Goal: Transaction & Acquisition: Purchase product/service

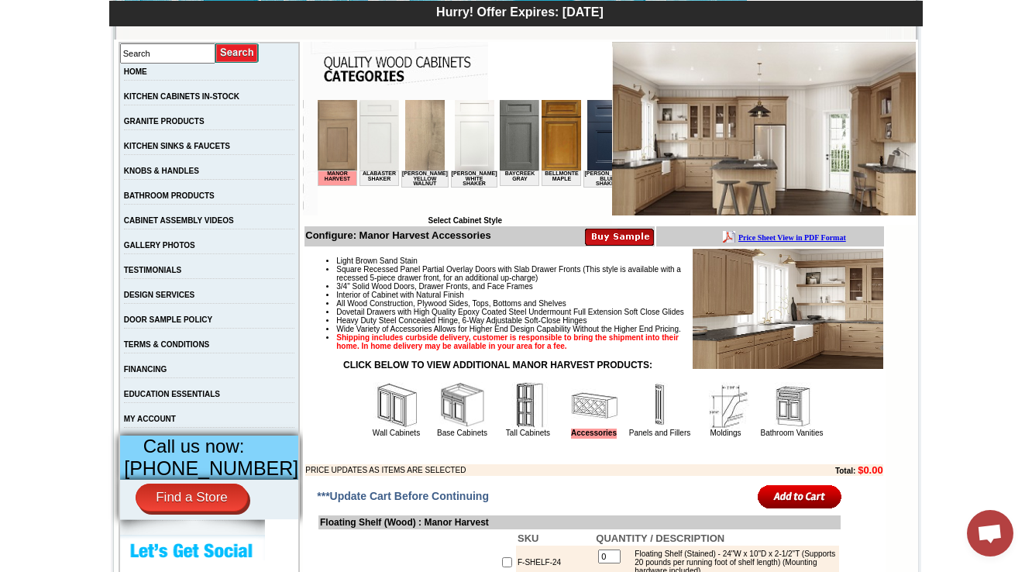
scroll to position [372, 0]
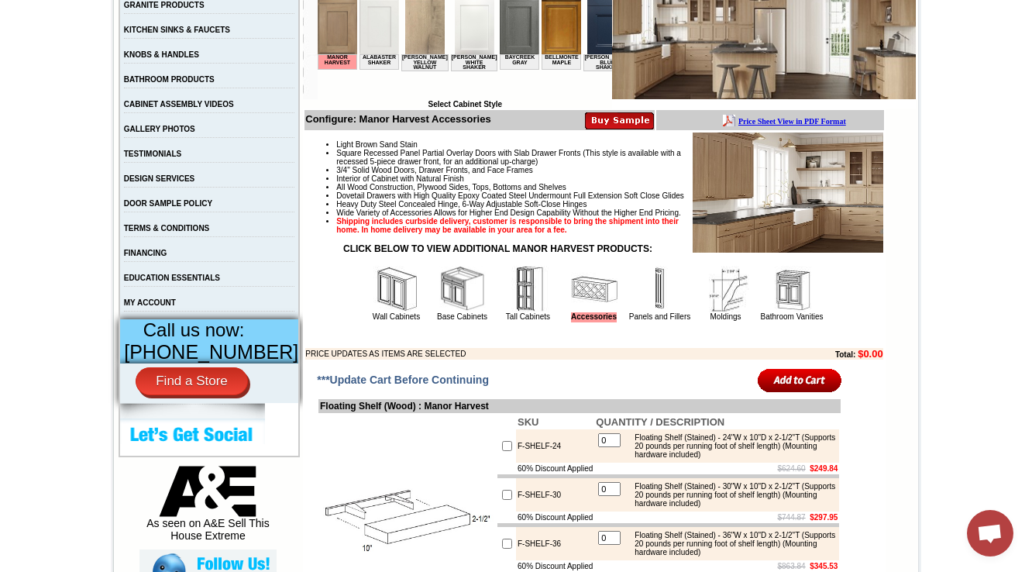
click at [801, 312] on img at bounding box center [791, 289] width 46 height 46
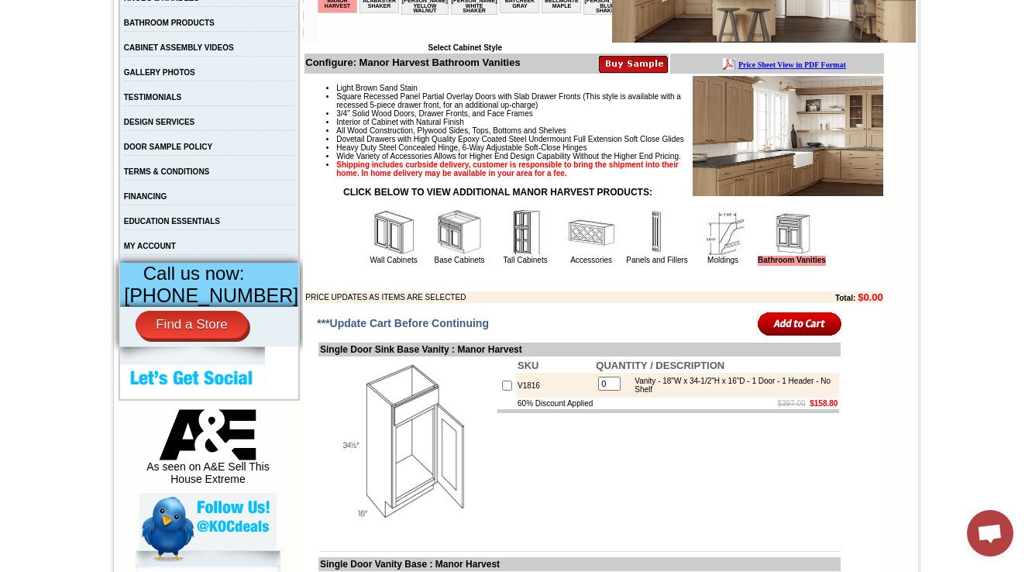
scroll to position [310, 0]
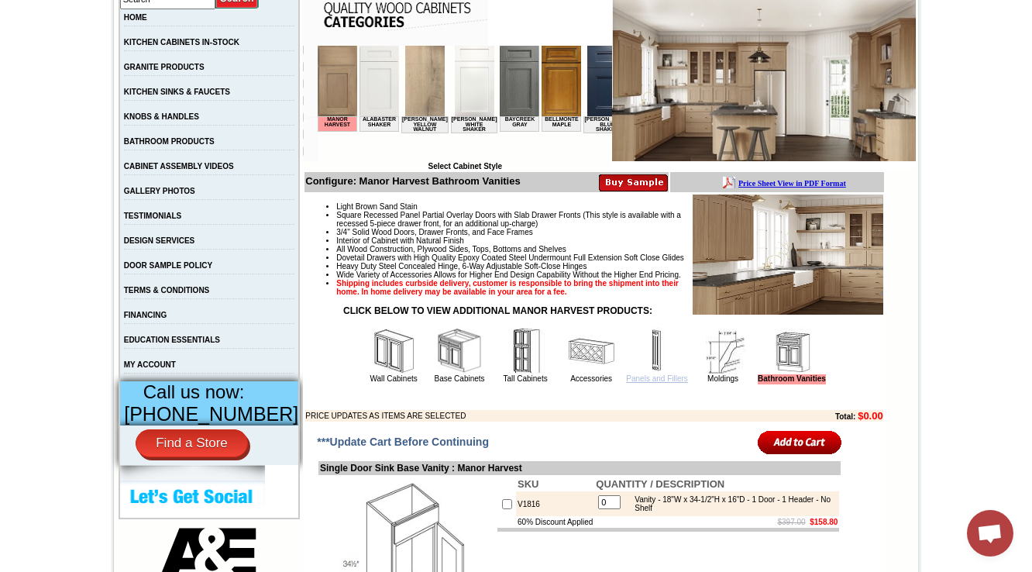
click at [639, 383] on link "Panels and Fillers" at bounding box center [656, 378] width 61 height 9
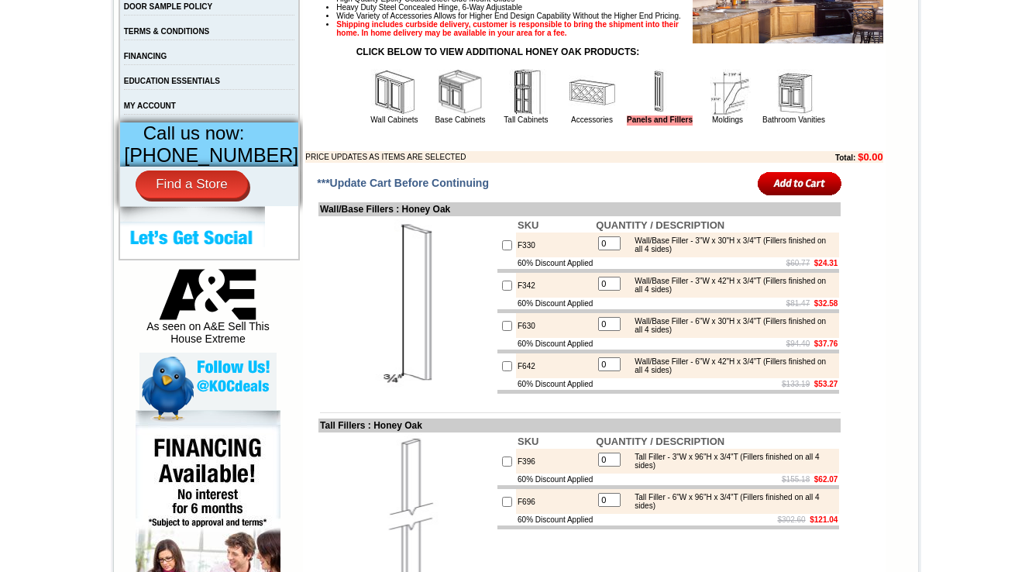
scroll to position [682, 0]
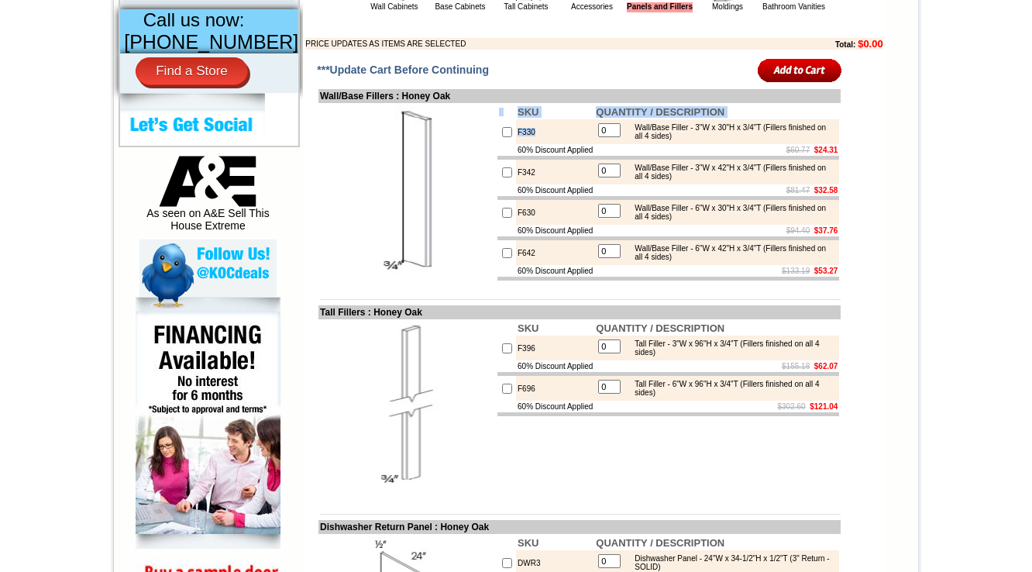
click at [440, 153] on tr "SKU QUANTITY / DESCRIPTION F330 0 Wall/Base Filler - 3"W x 30"H x 3/4"T (Filler…" at bounding box center [579, 192] width 522 height 179
click at [517, 144] on td "F330" at bounding box center [555, 131] width 78 height 25
click at [516, 144] on td "F330" at bounding box center [555, 131] width 78 height 25
copy td "F330"
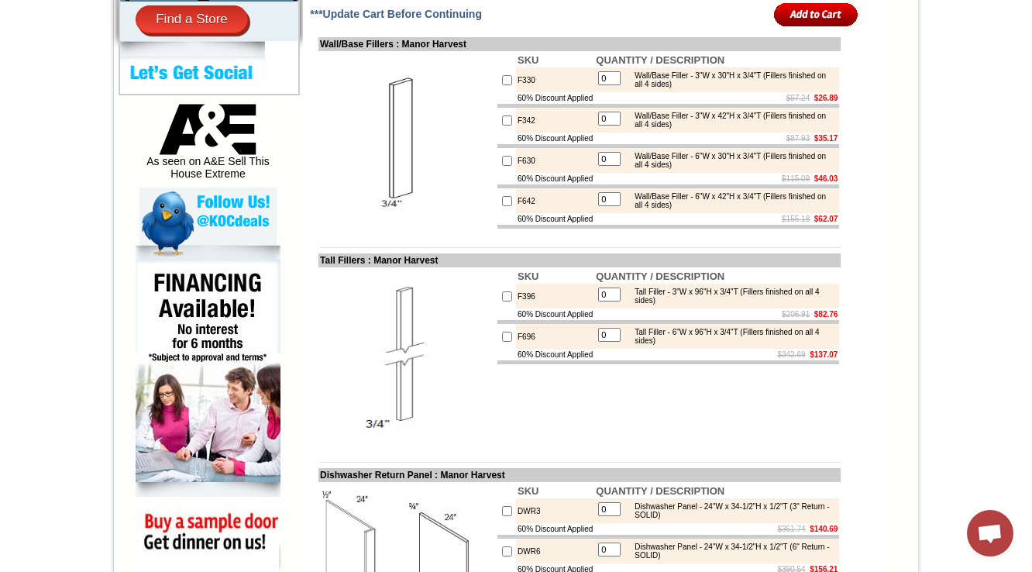
scroll to position [877, 0]
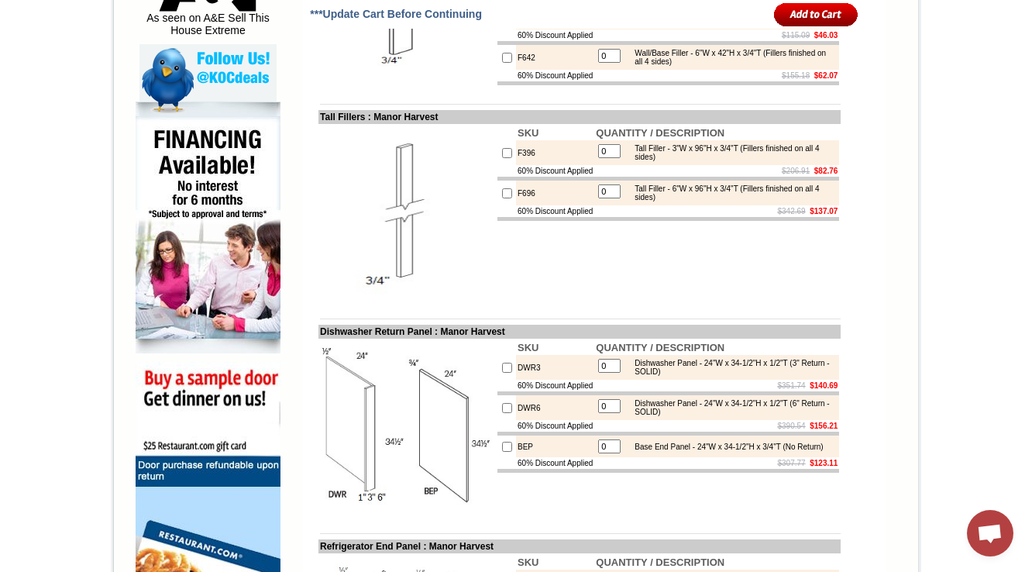
click at [516, 165] on td "F396" at bounding box center [555, 152] width 78 height 25
copy td "F396"
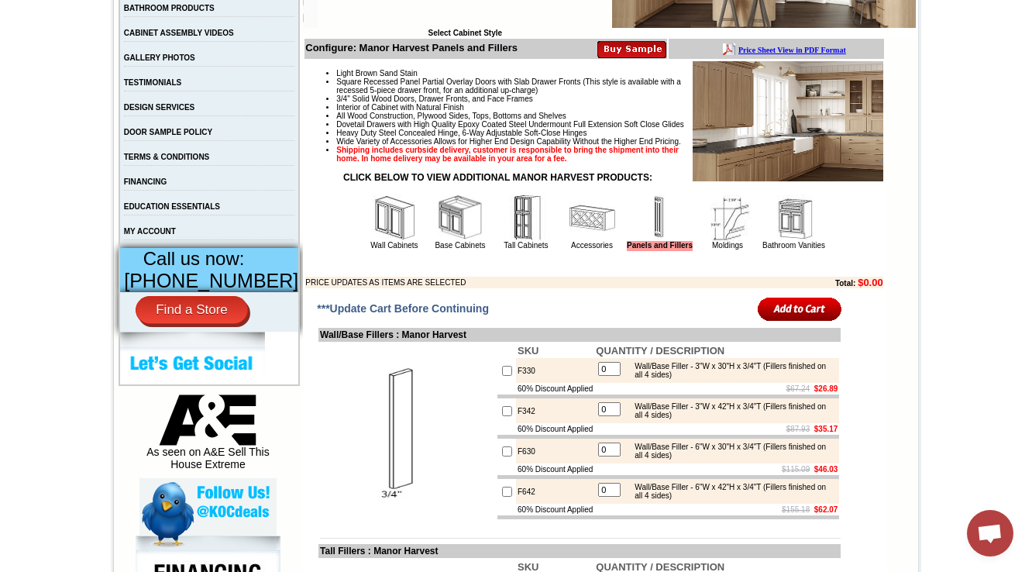
click at [377, 241] on img at bounding box center [394, 217] width 46 height 46
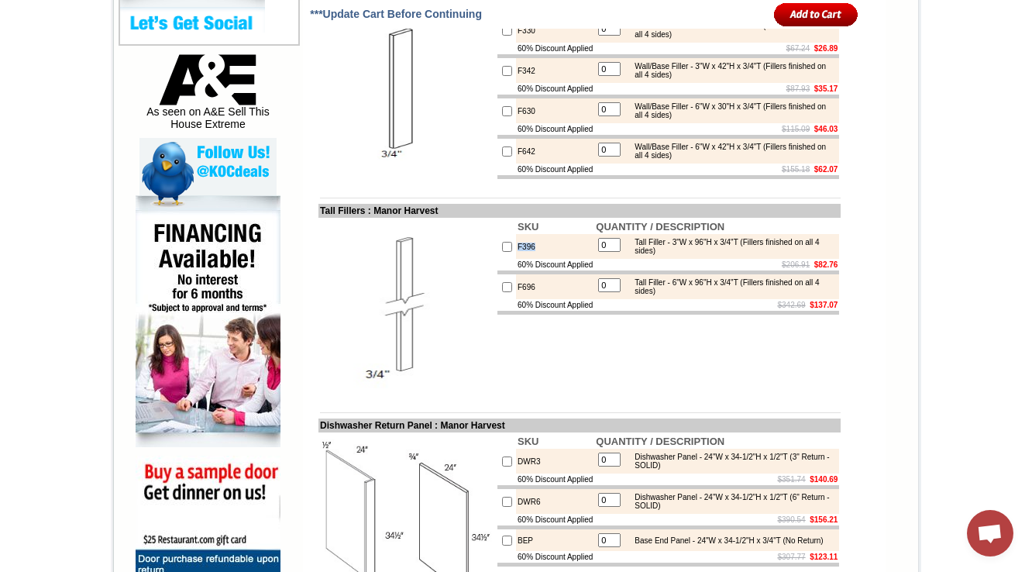
scroll to position [815, 0]
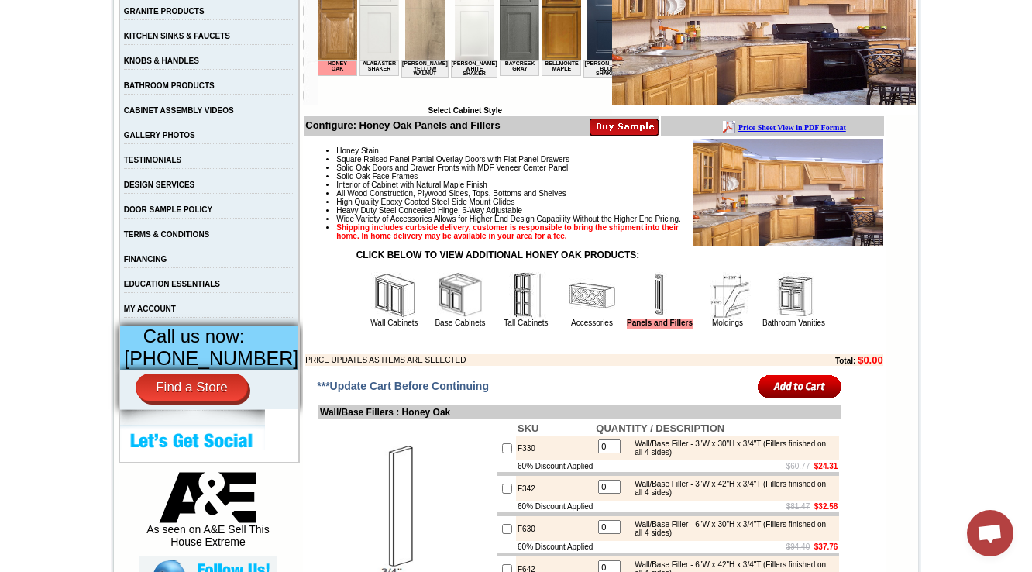
scroll to position [372, 0]
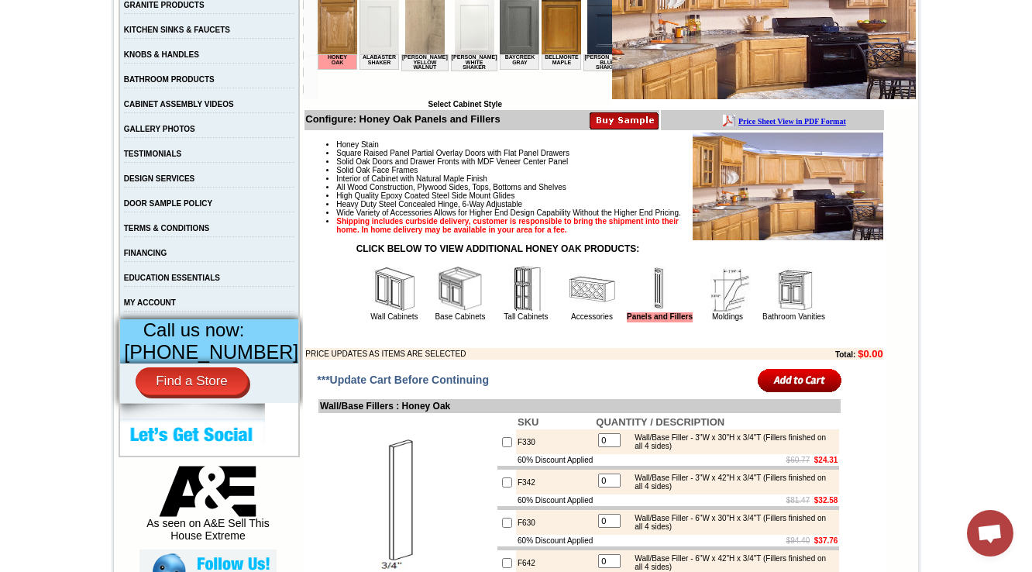
click at [371, 312] on img at bounding box center [394, 289] width 46 height 46
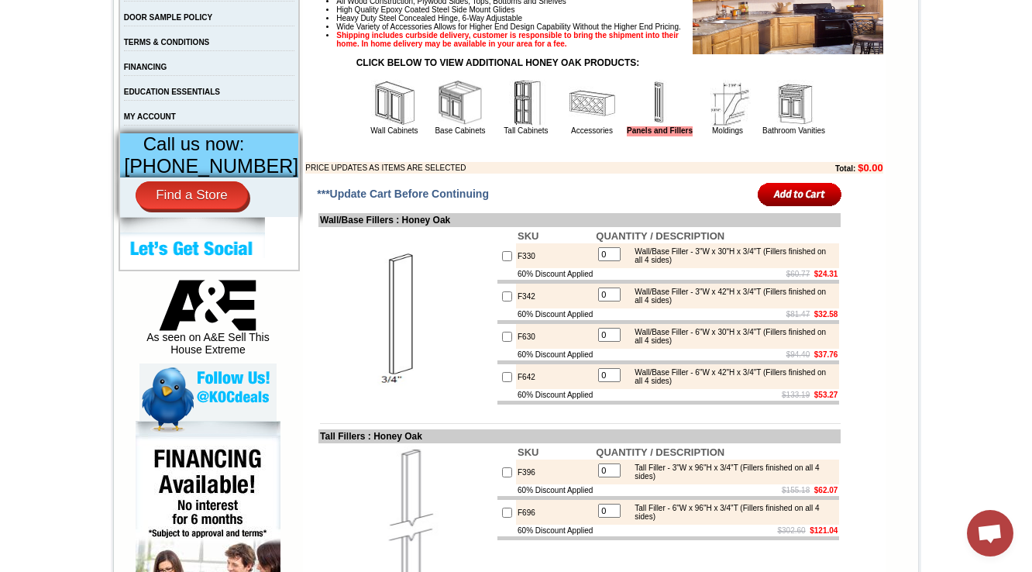
scroll to position [620, 0]
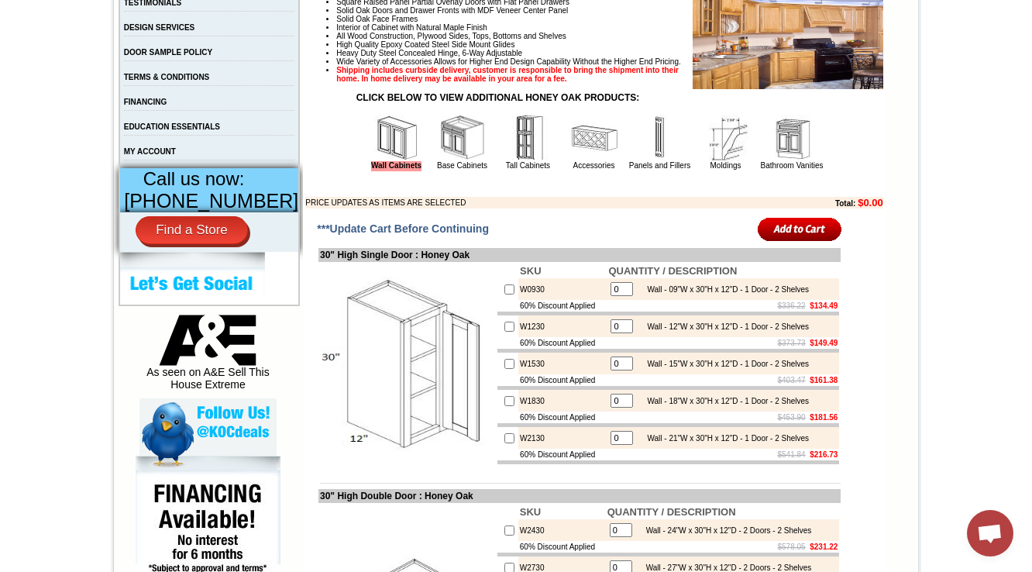
scroll to position [620, 0]
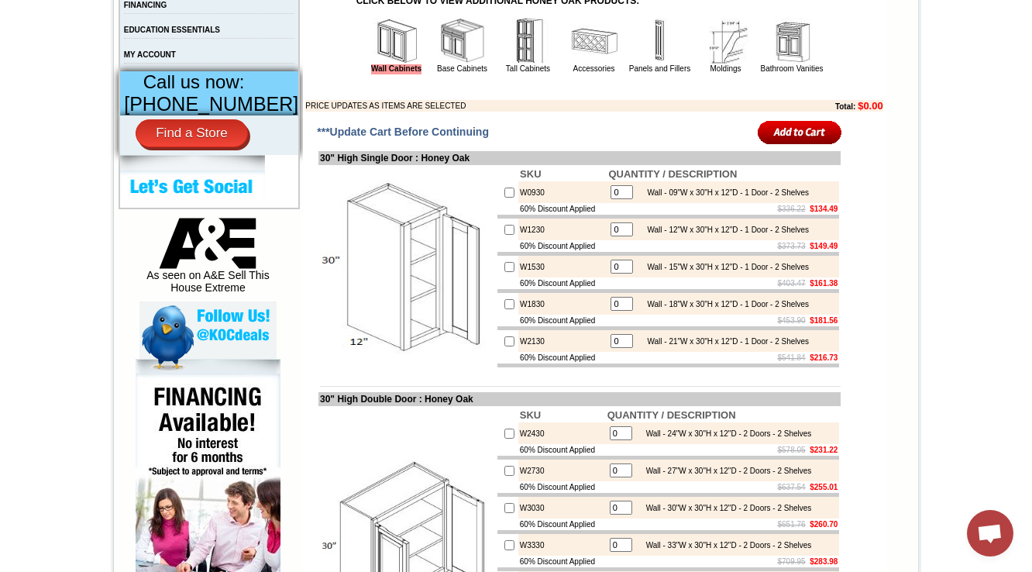
click at [637, 64] on img at bounding box center [660, 41] width 46 height 46
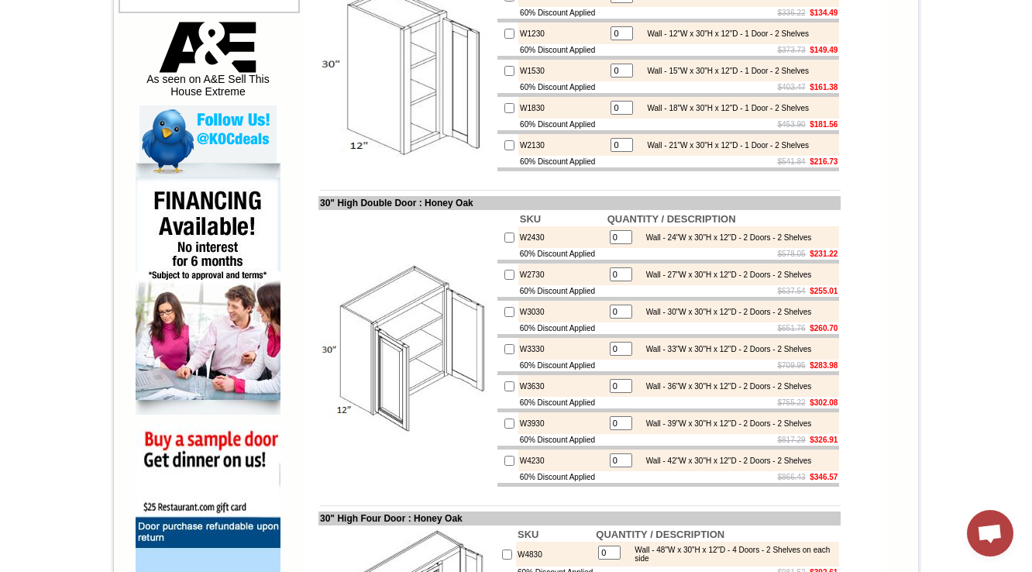
scroll to position [868, 0]
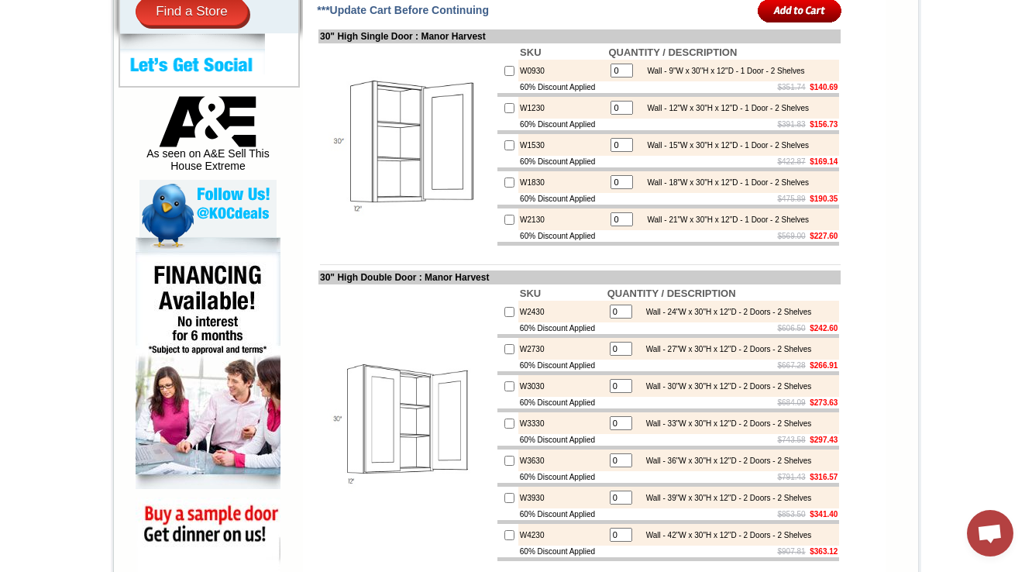
scroll to position [682, 0]
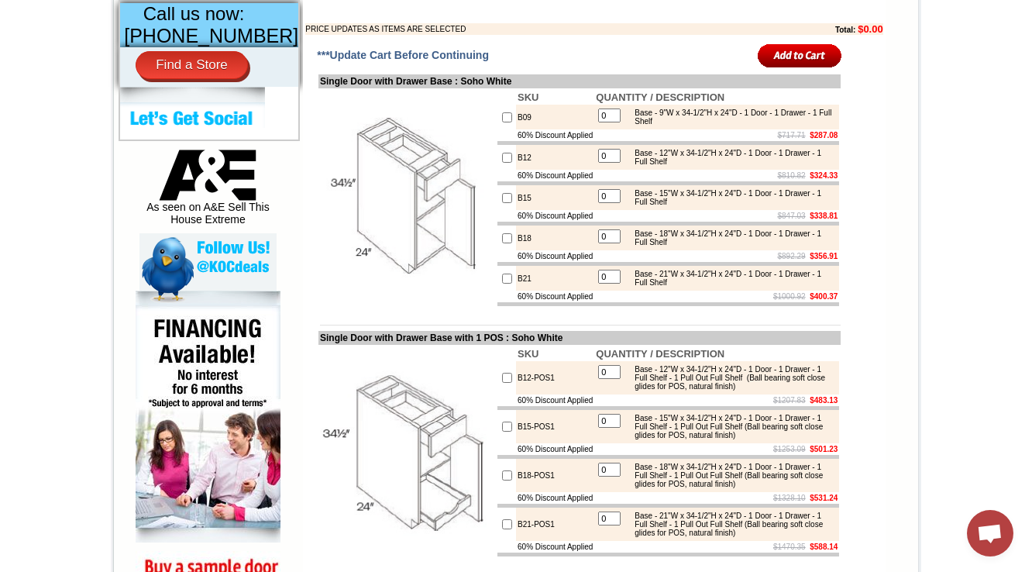
scroll to position [682, 0]
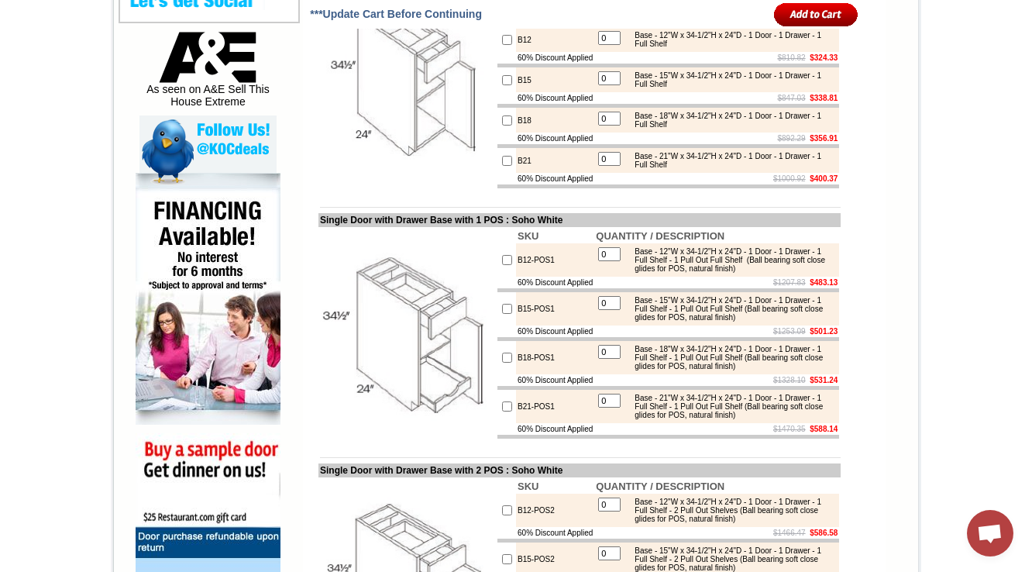
scroll to position [722, 0]
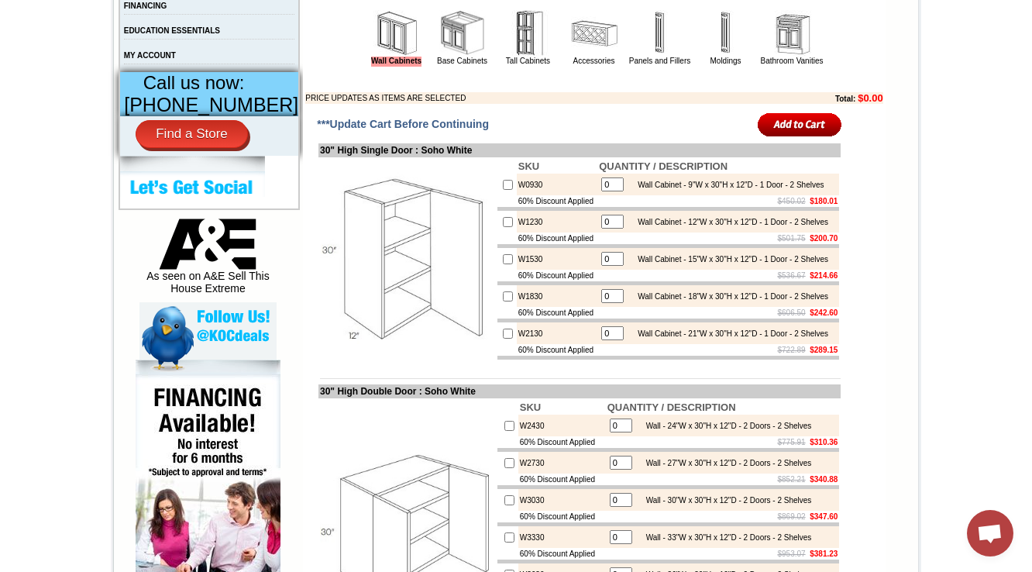
scroll to position [620, 0]
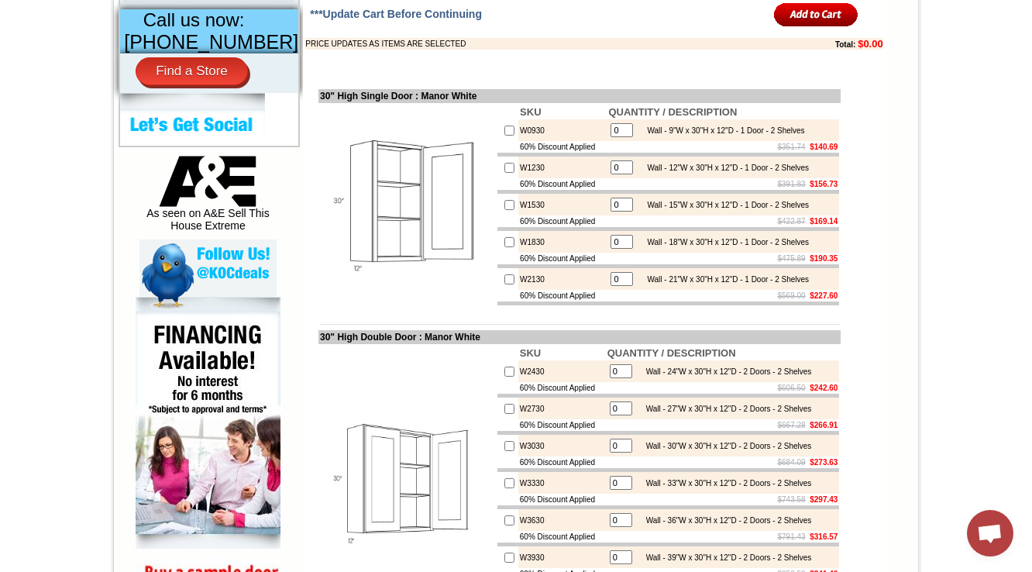
scroll to position [5807, 0]
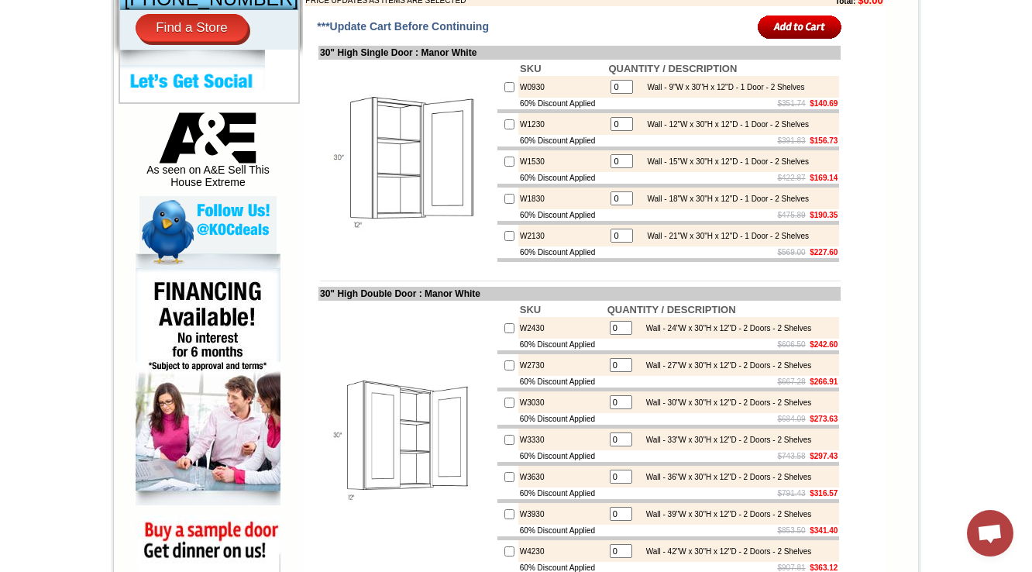
scroll to position [744, 0]
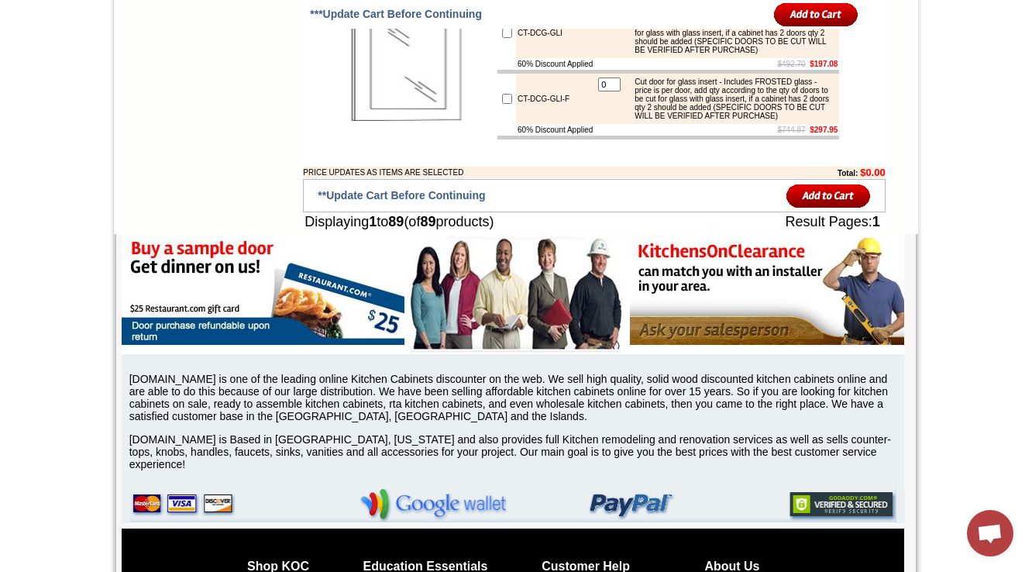
scroll to position [5639, 0]
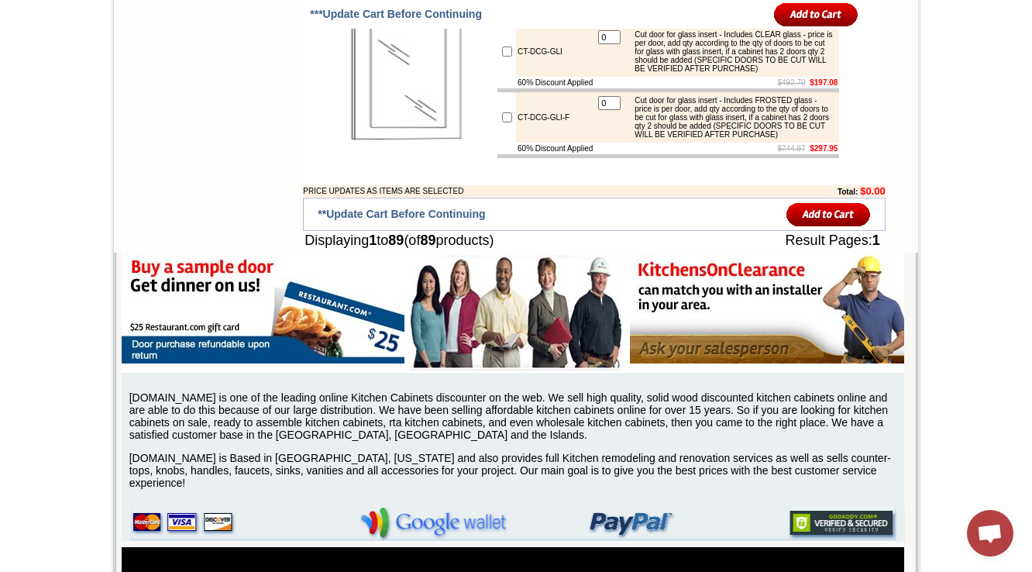
drag, startPoint x: 541, startPoint y: 235, endPoint x: 490, endPoint y: 232, distance: 51.9
copy tr "CT-DCG"
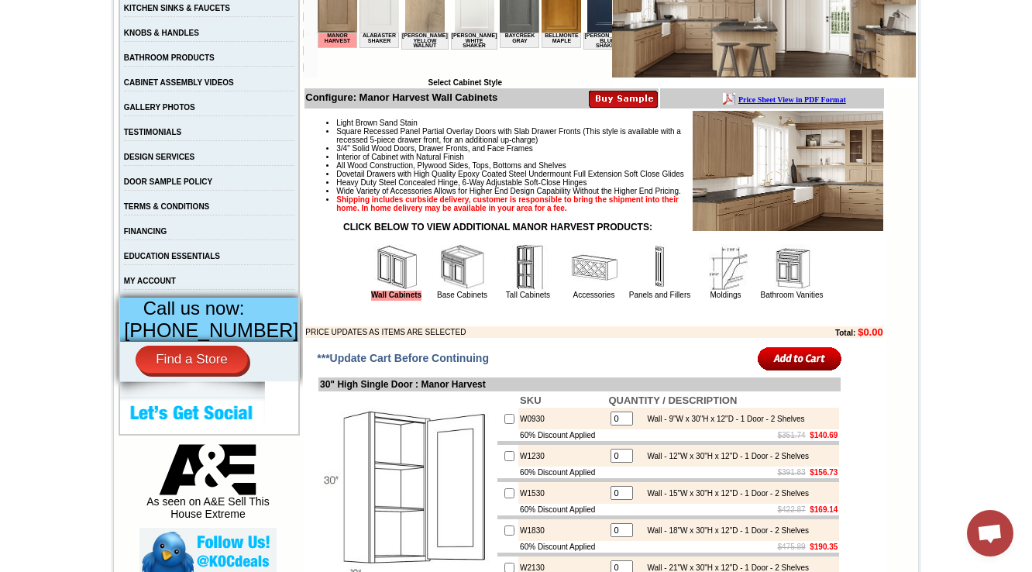
scroll to position [434, 0]
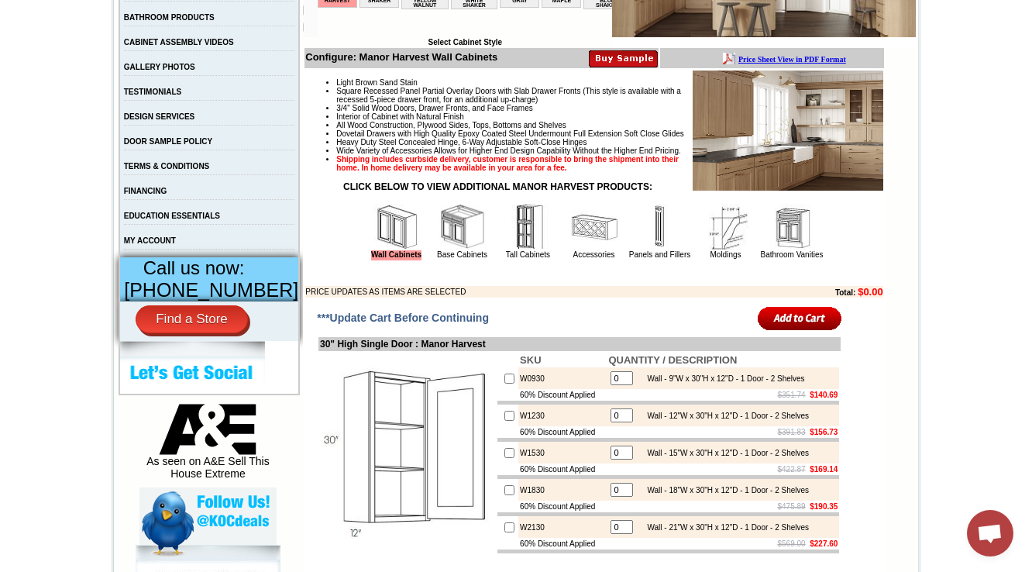
click at [568, 335] on td "***Update Cart Before Continuing" at bounding box center [579, 318] width 553 height 35
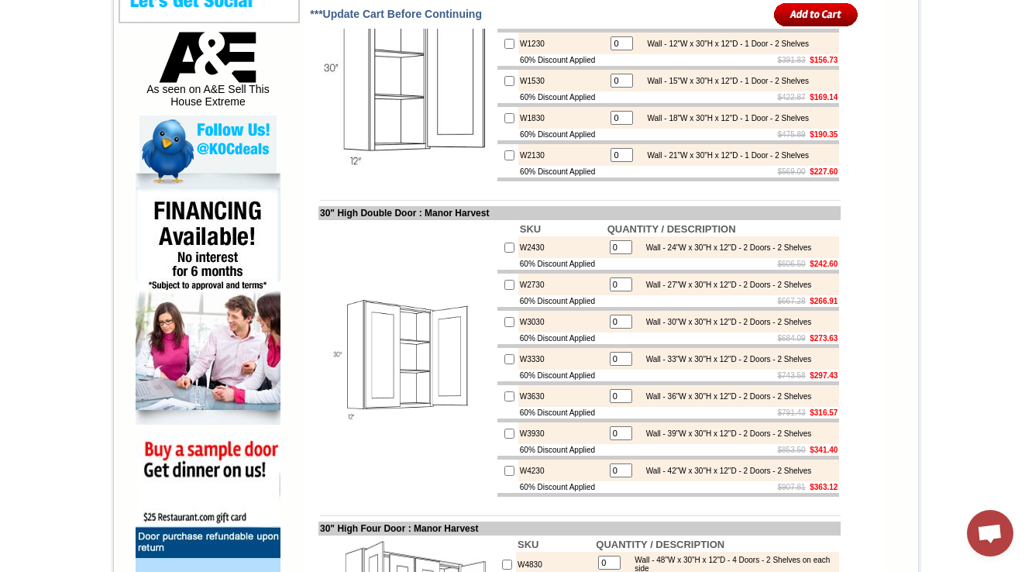
scroll to position [744, 0]
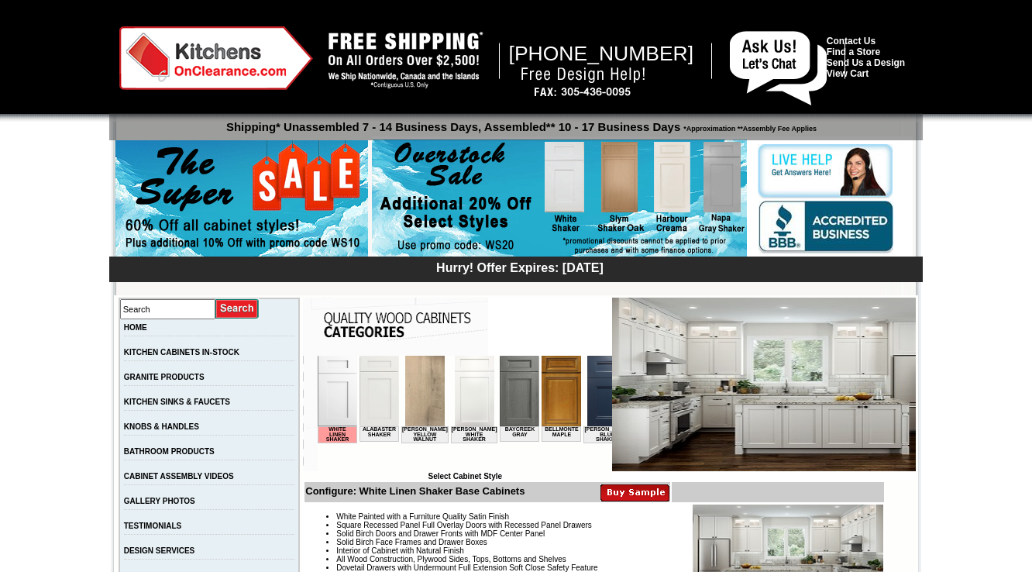
scroll to position [104, 0]
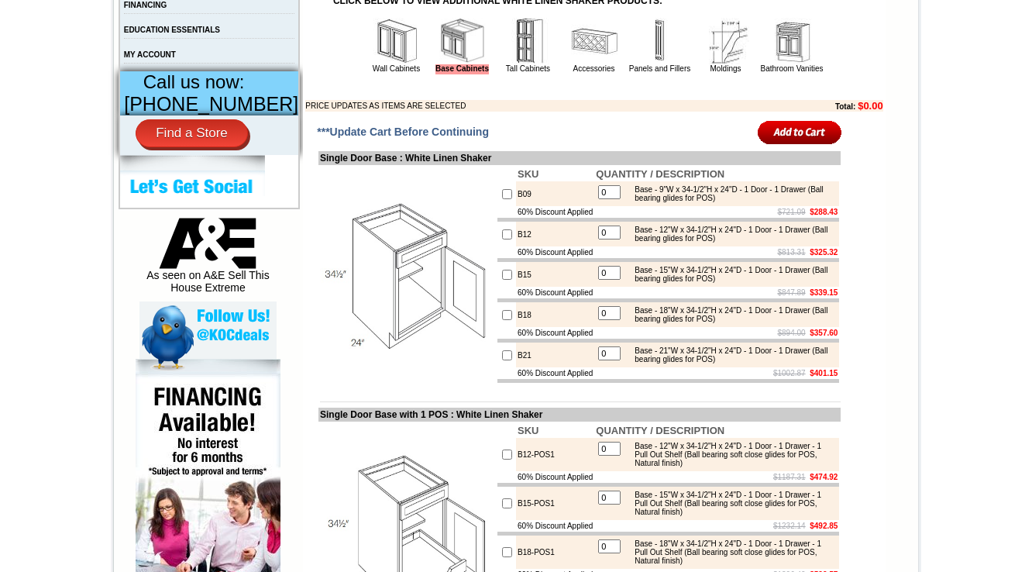
click at [373, 63] on img at bounding box center [396, 41] width 46 height 46
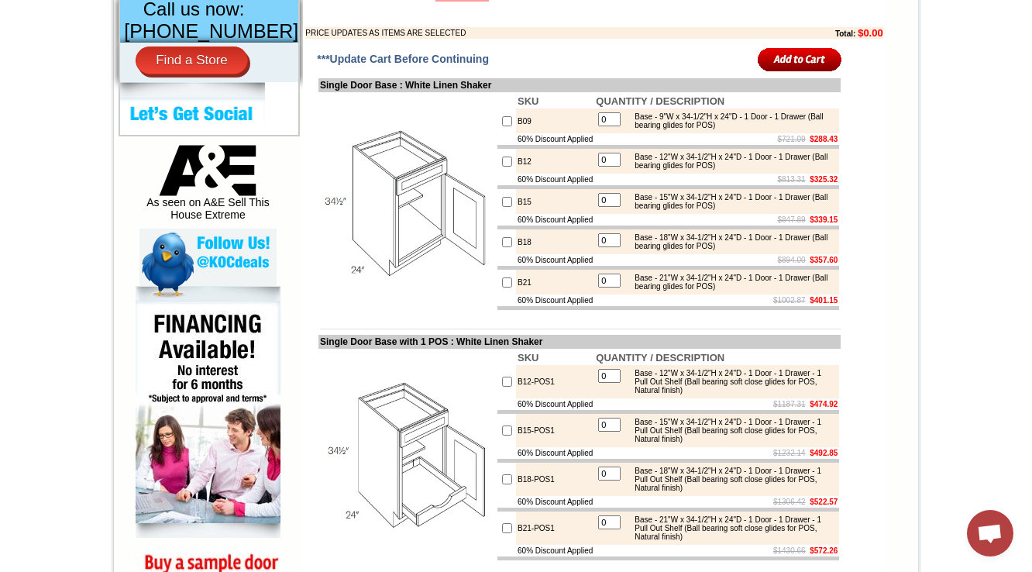
scroll to position [682, 0]
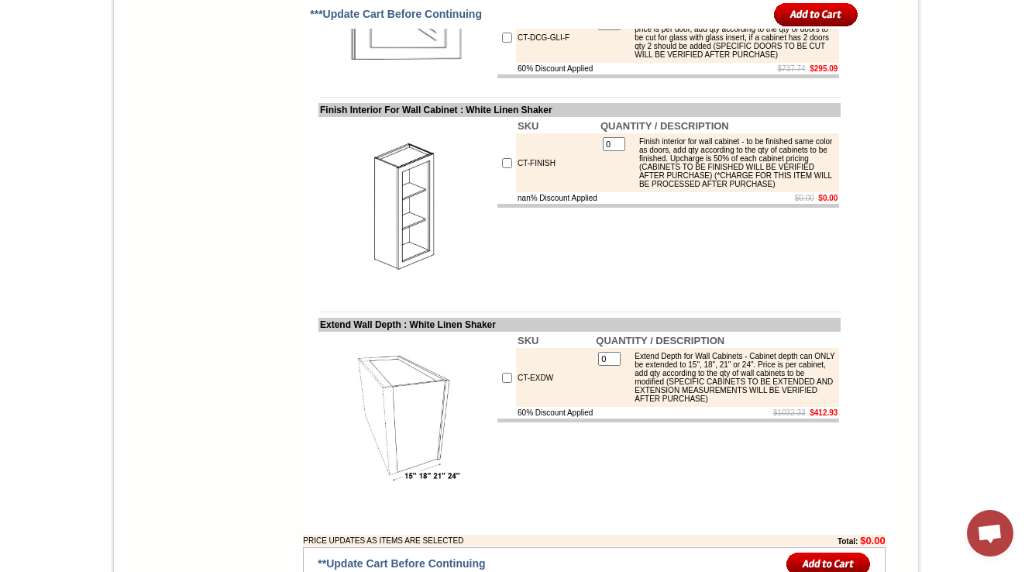
scroll to position [6383, 0]
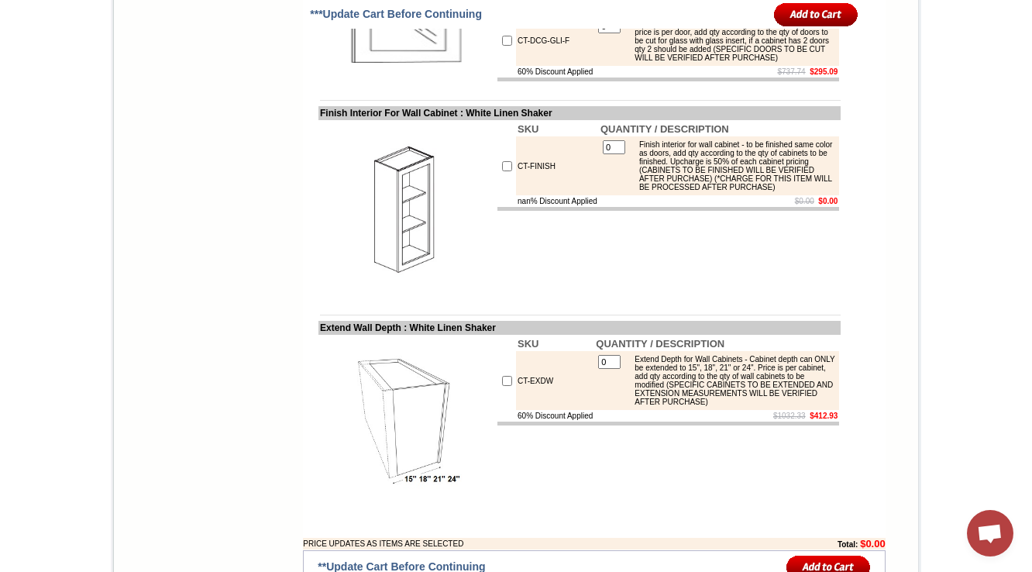
drag, startPoint x: 535, startPoint y: 225, endPoint x: 439, endPoint y: 251, distance: 99.4
copy td "CT-DCG"
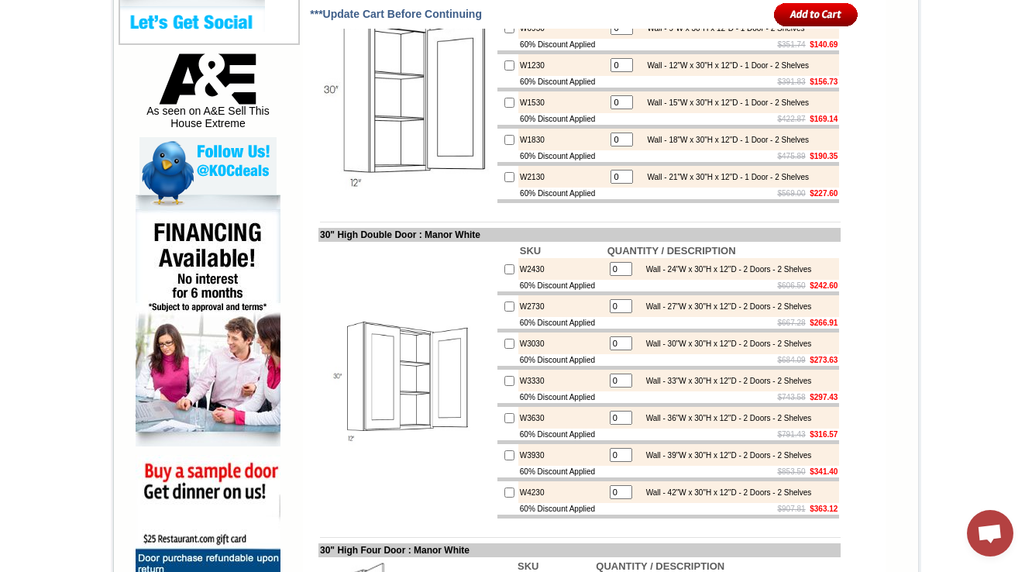
scroll to position [806, 0]
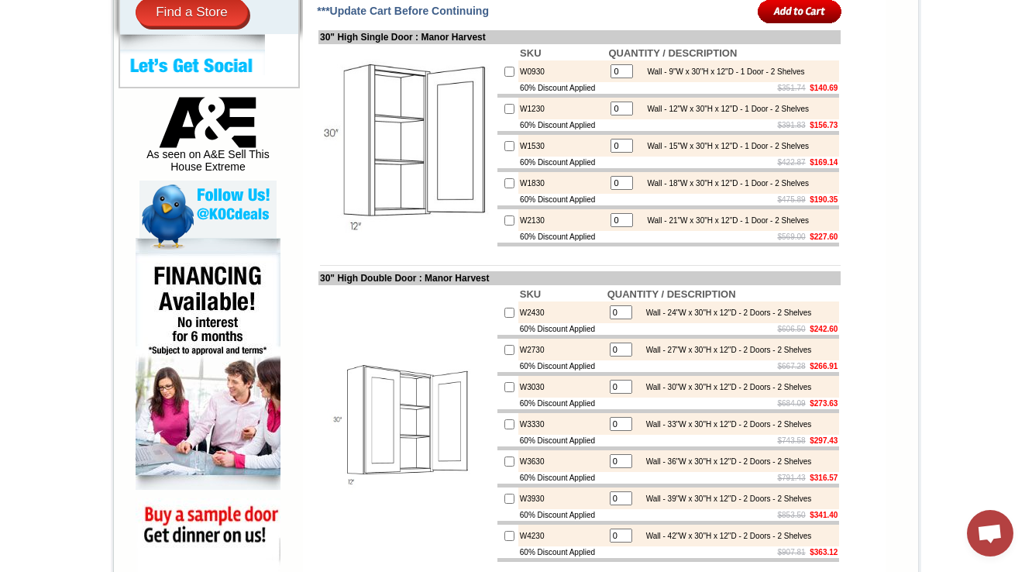
scroll to position [431, 0]
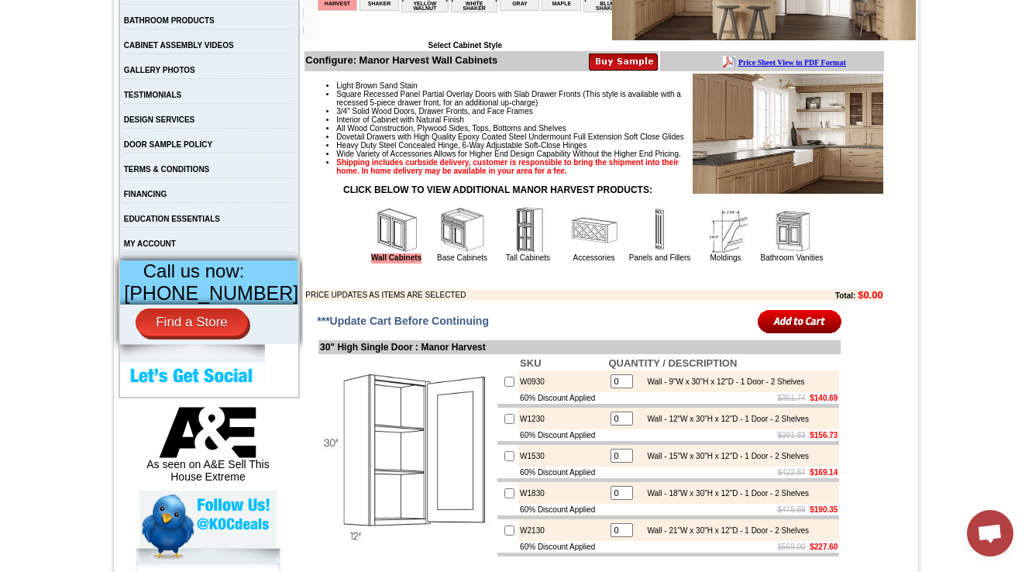
click at [657, 253] on img at bounding box center [660, 230] width 46 height 46
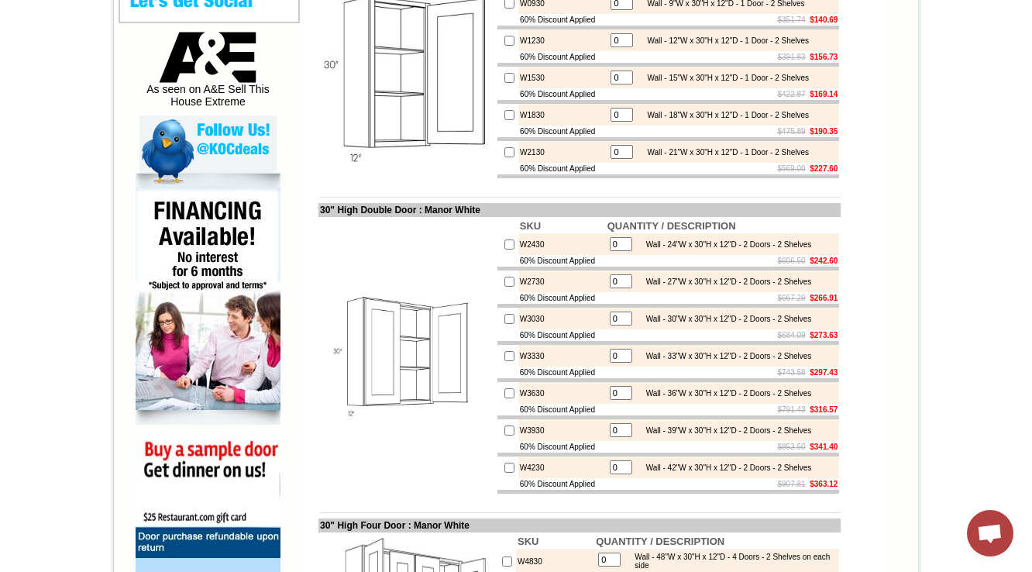
click at [521, 255] on td "W2430" at bounding box center [562, 244] width 88 height 22
copy td "W2430"
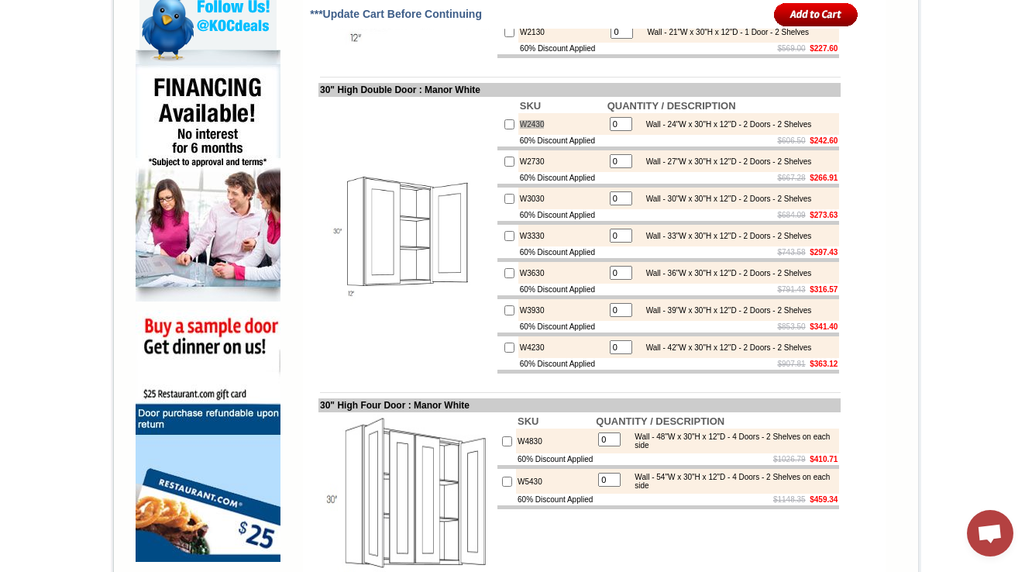
scroll to position [929, 0]
drag, startPoint x: 257, startPoint y: 259, endPoint x: 286, endPoint y: 257, distance: 28.8
drag, startPoint x: 286, startPoint y: 257, endPoint x: 356, endPoint y: 253, distance: 69.8
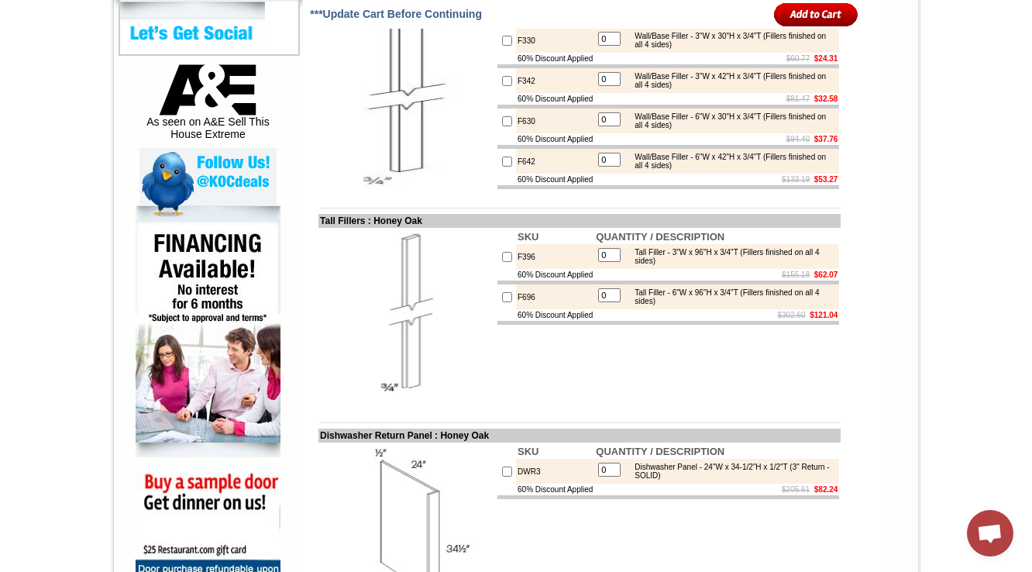
scroll to position [744, 0]
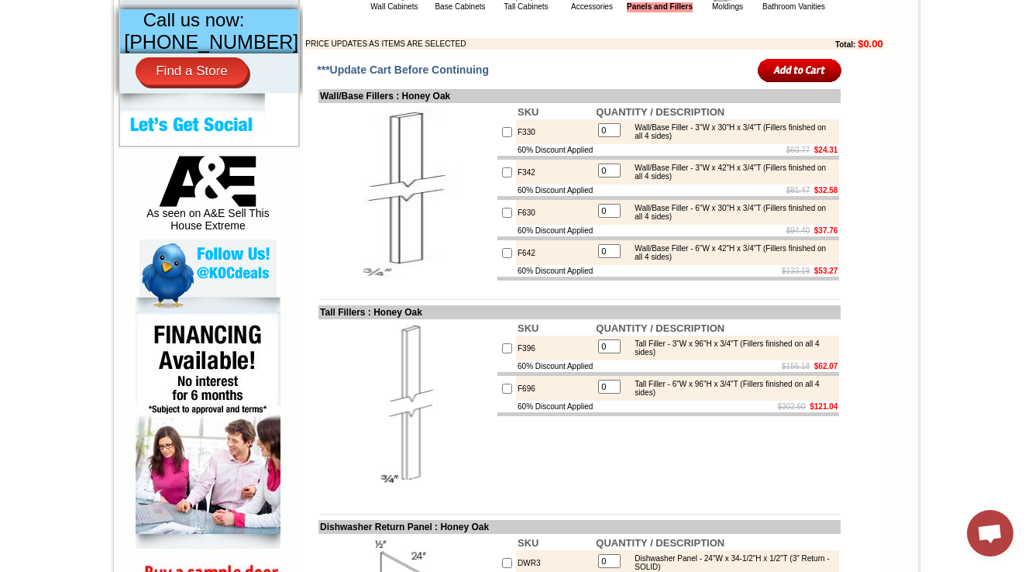
scroll to position [744, 0]
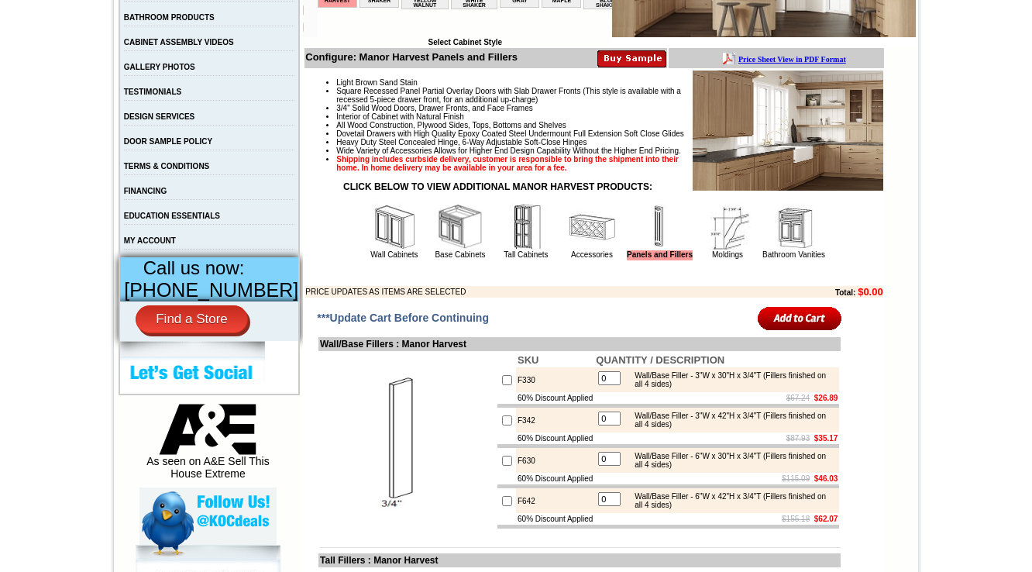
scroll to position [682, 0]
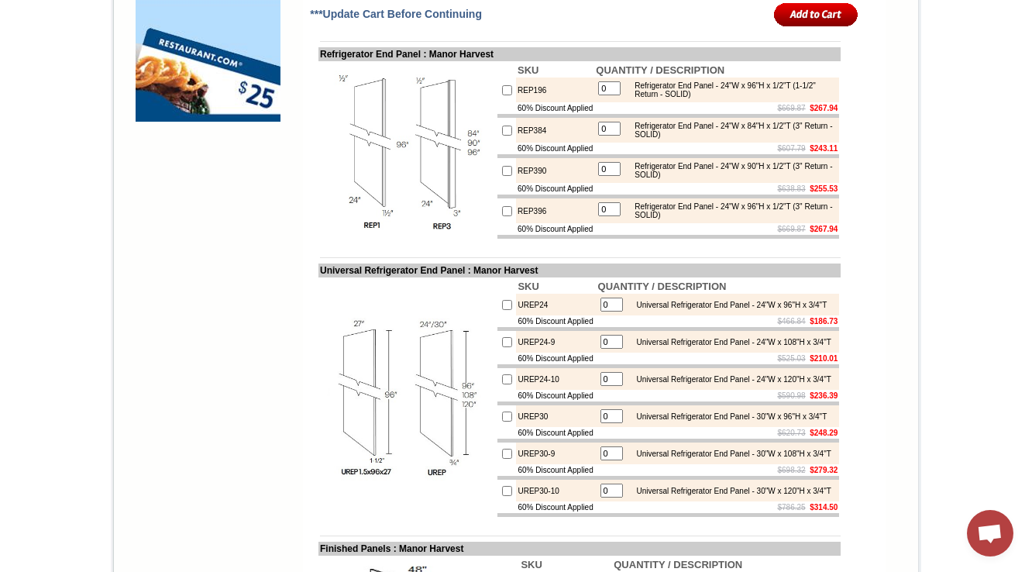
scroll to position [1363, 0]
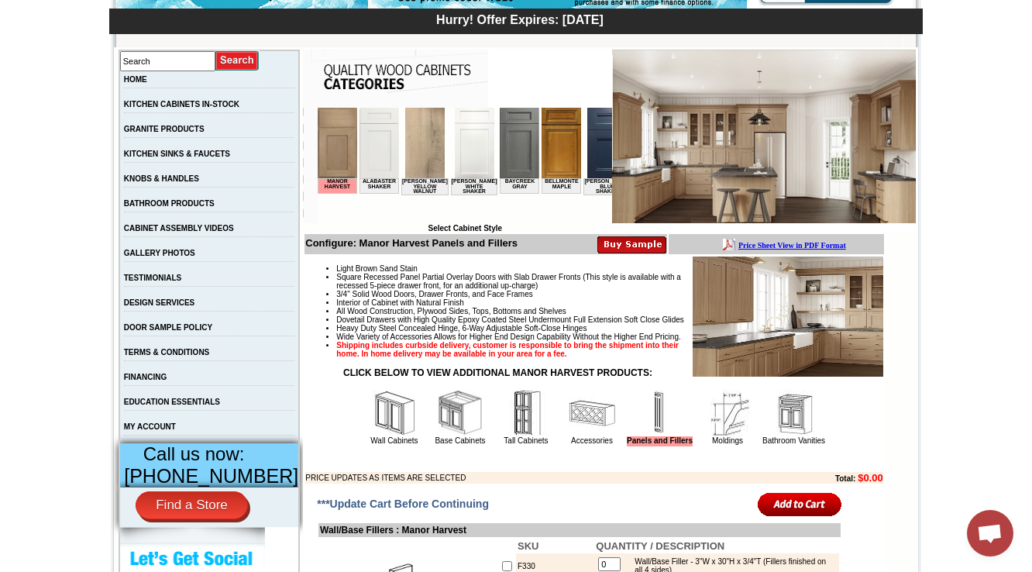
click at [371, 436] on img at bounding box center [394, 413] width 46 height 46
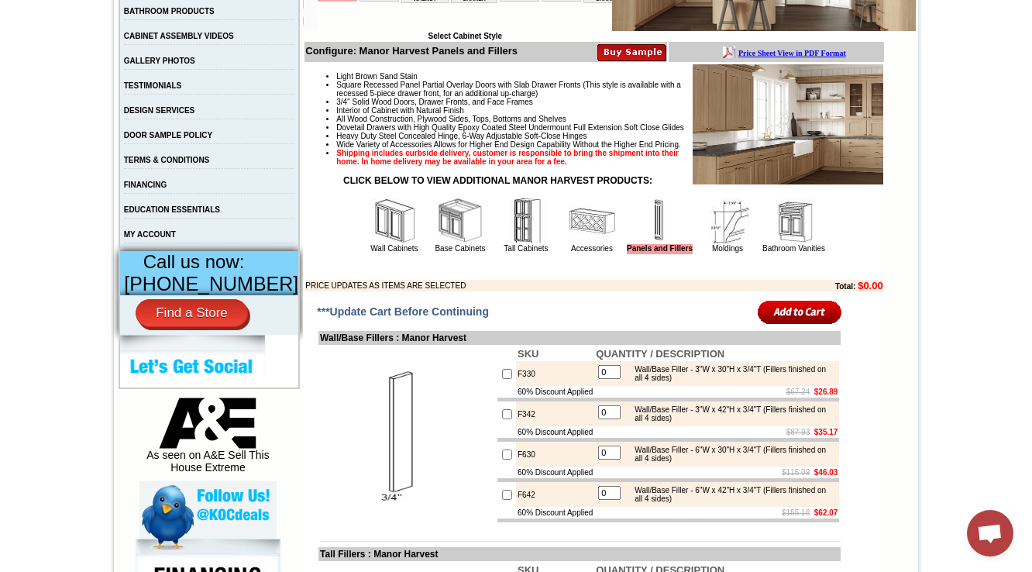
scroll to position [620, 0]
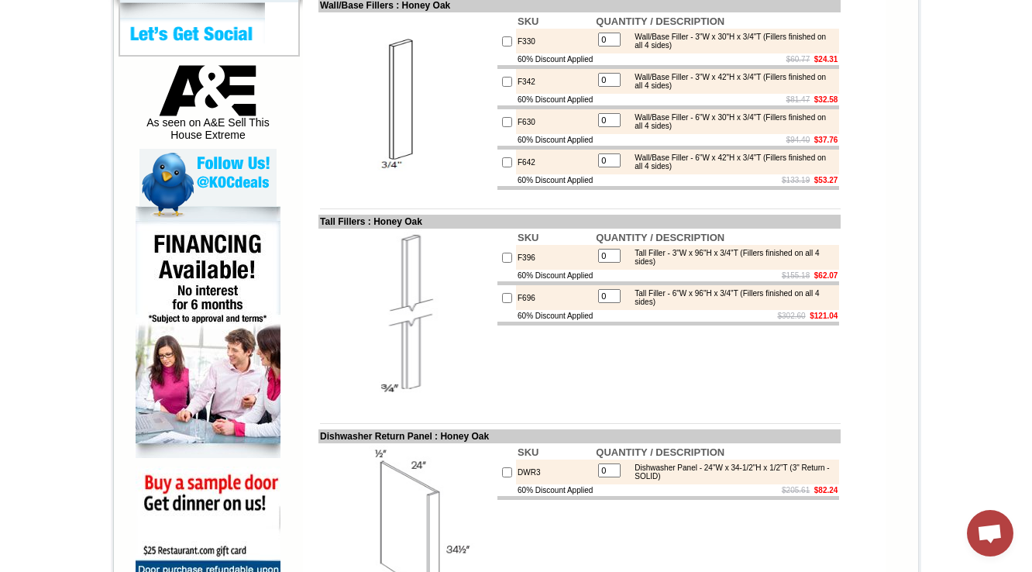
scroll to position [744, 0]
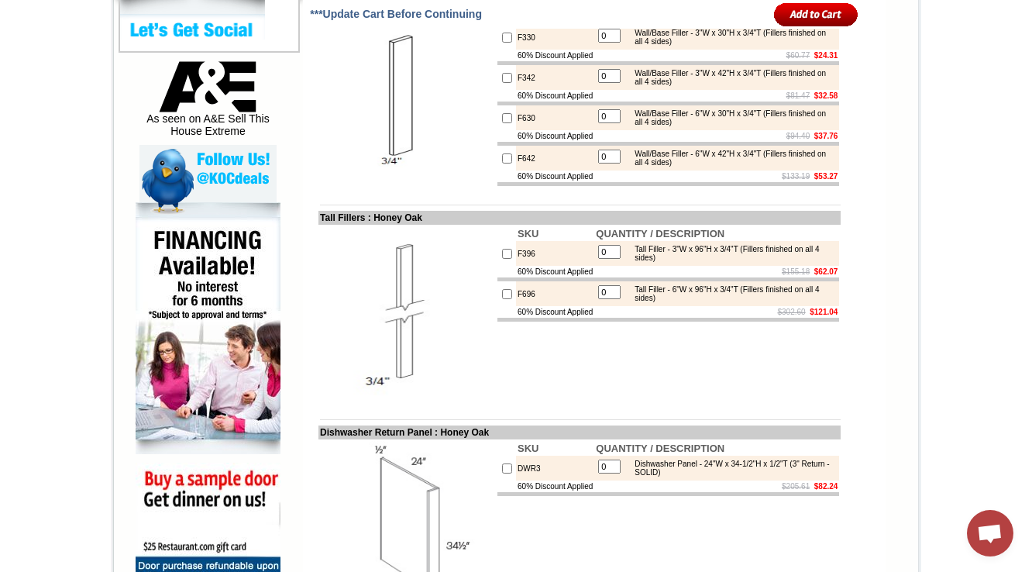
scroll to position [641, 0]
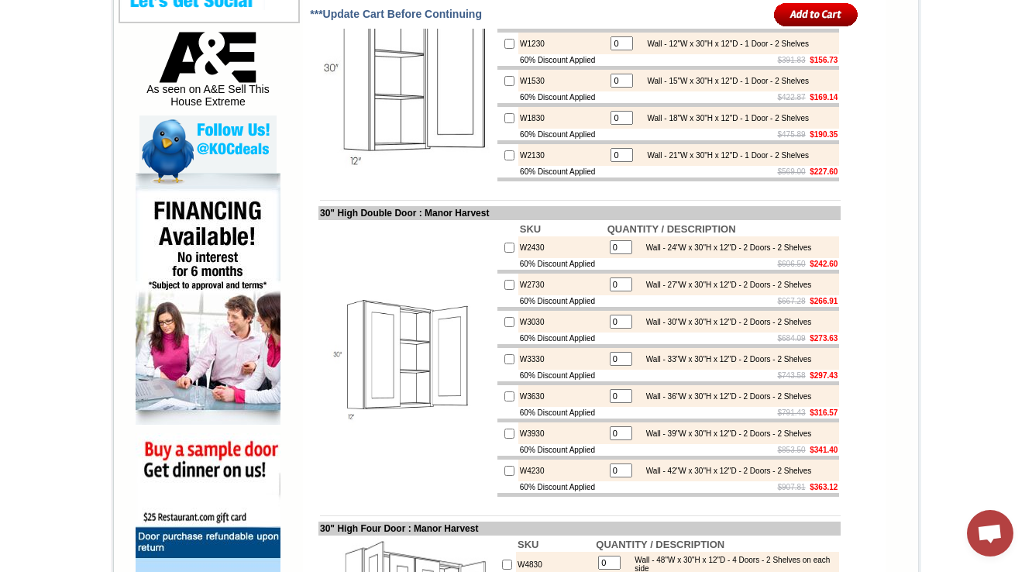
scroll to position [806, 0]
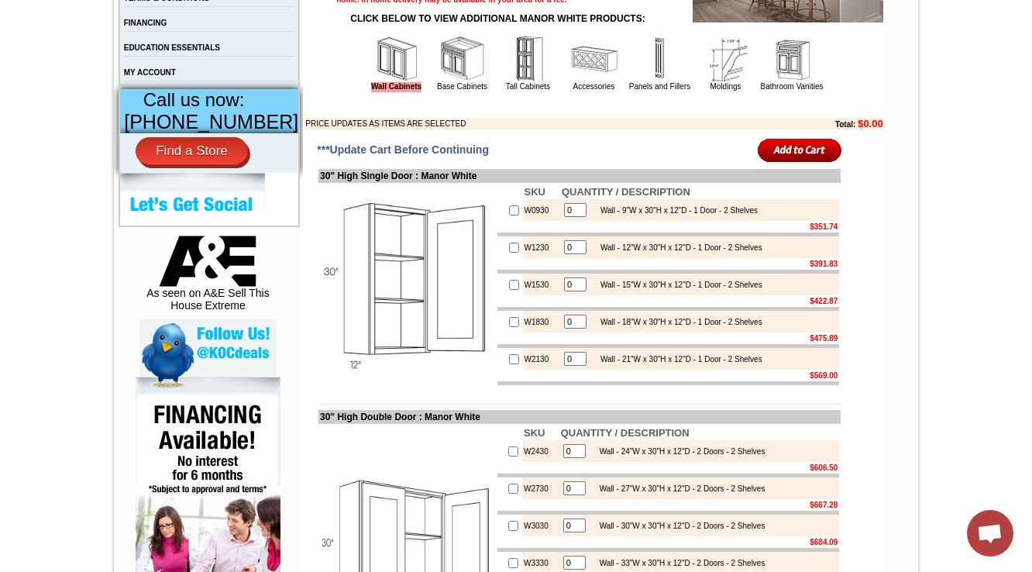
scroll to position [682, 0]
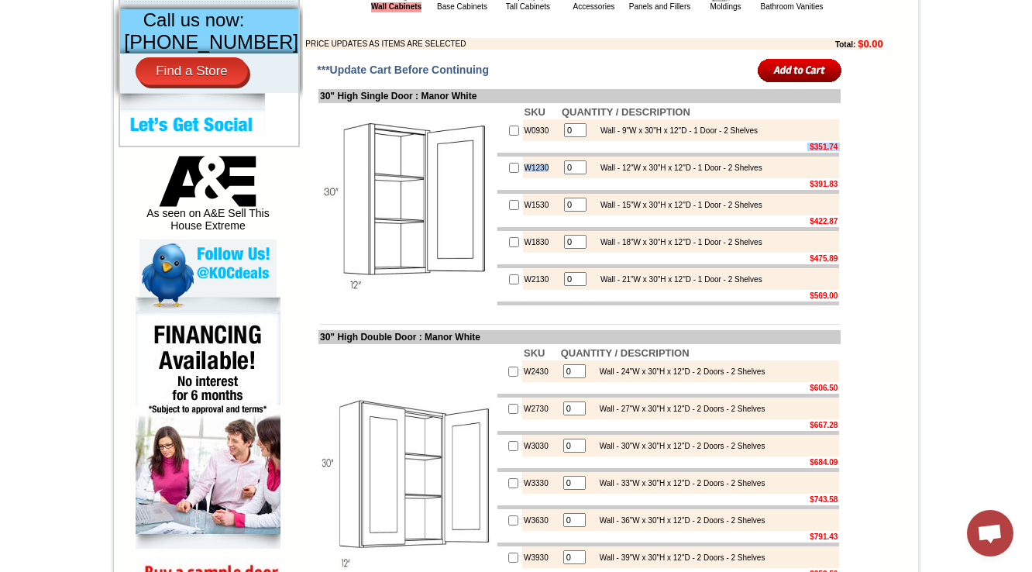
drag, startPoint x: 506, startPoint y: 189, endPoint x: 594, endPoint y: 197, distance: 88.6
click at [594, 197] on tbody "SKU QUANTITY / DESCRIPTION W0930 0 Wall - 9"W x 30"H x 12"D - 1 Door - 2 Shelve…" at bounding box center [668, 205] width 342 height 201
click at [421, 307] on td at bounding box center [406, 205] width 177 height 204
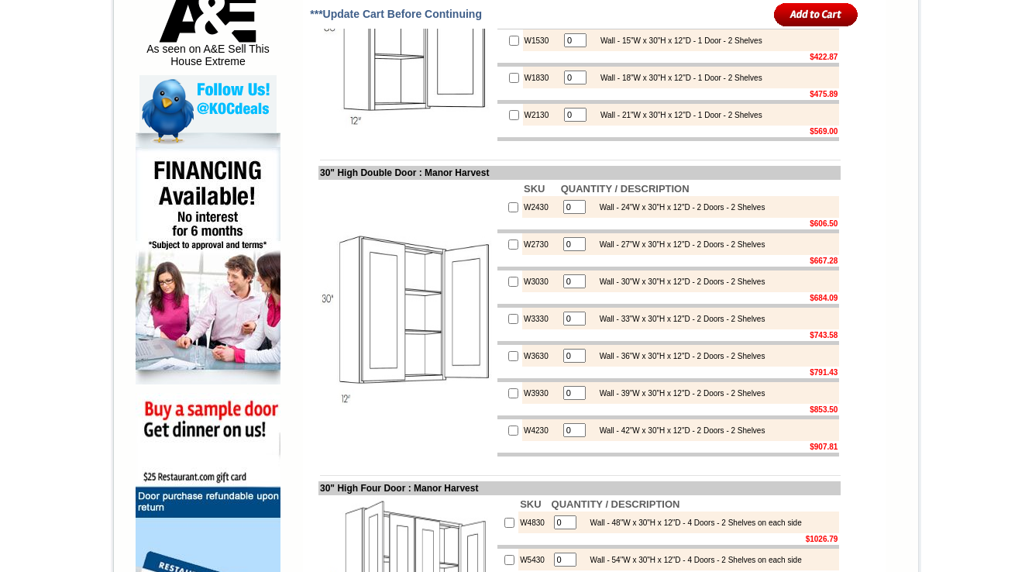
scroll to position [868, 0]
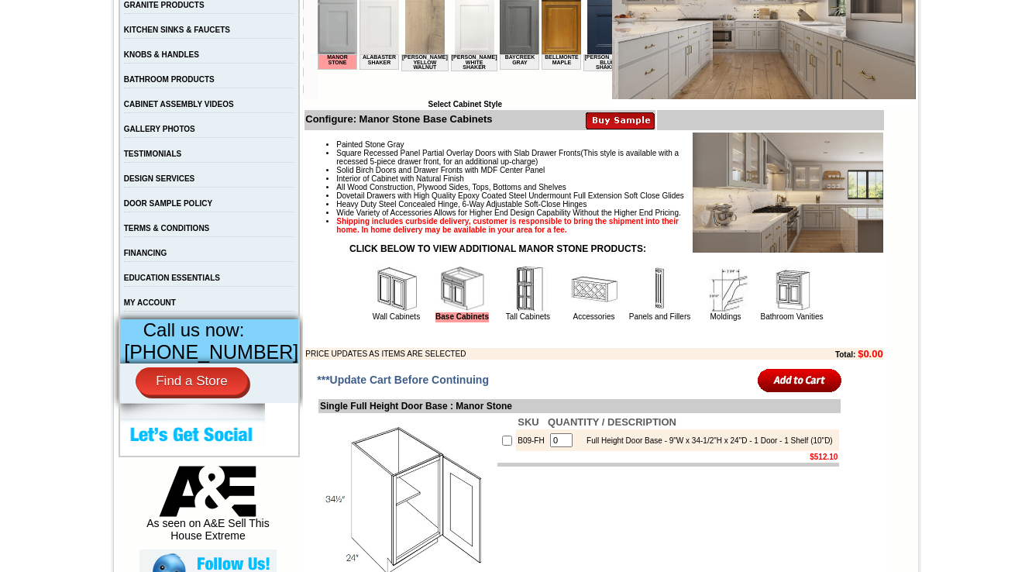
drag, startPoint x: 362, startPoint y: 335, endPoint x: 375, endPoint y: 332, distance: 13.7
click at [373, 312] on img at bounding box center [396, 289] width 46 height 46
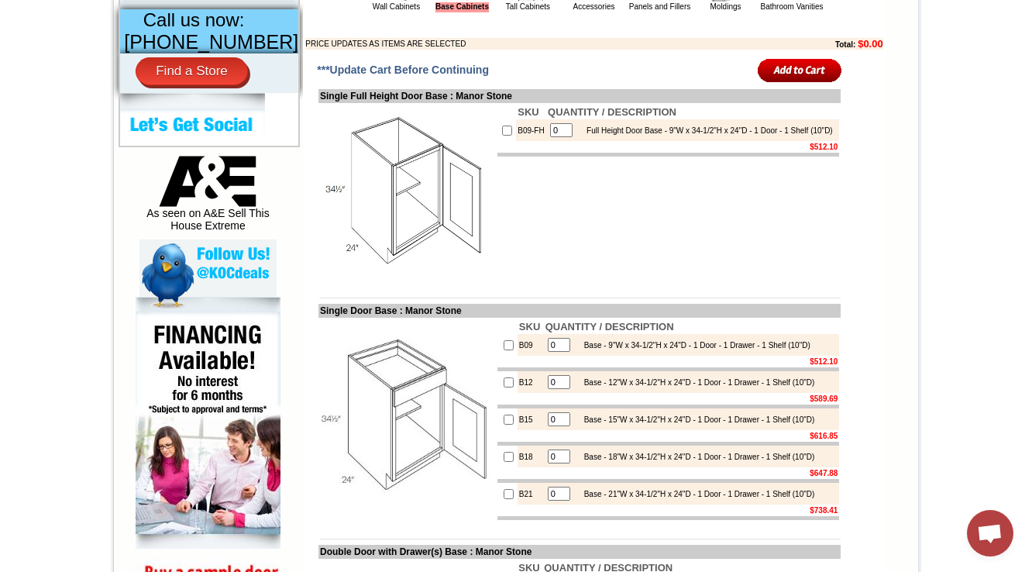
scroll to position [744, 0]
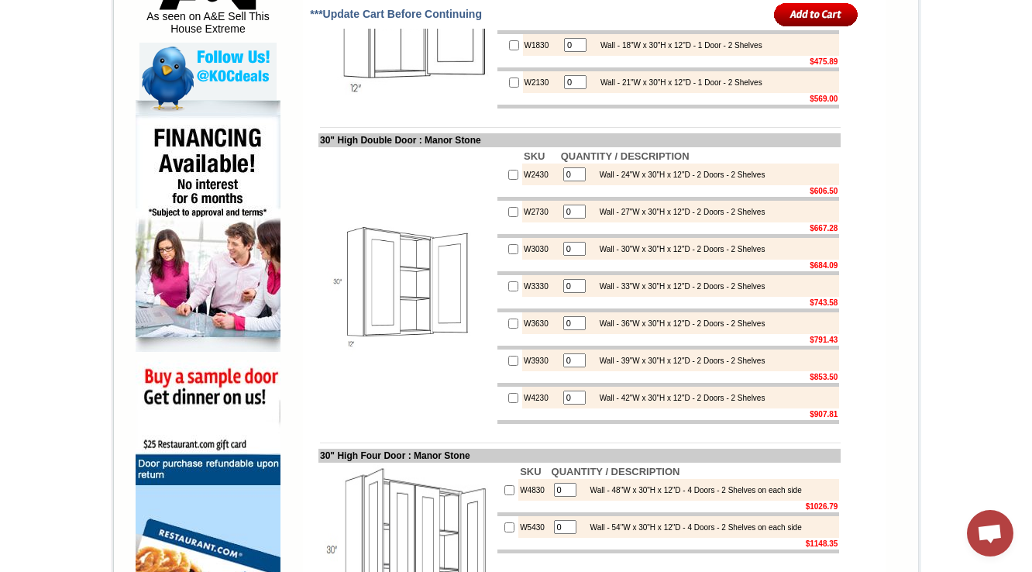
scroll to position [868, 0]
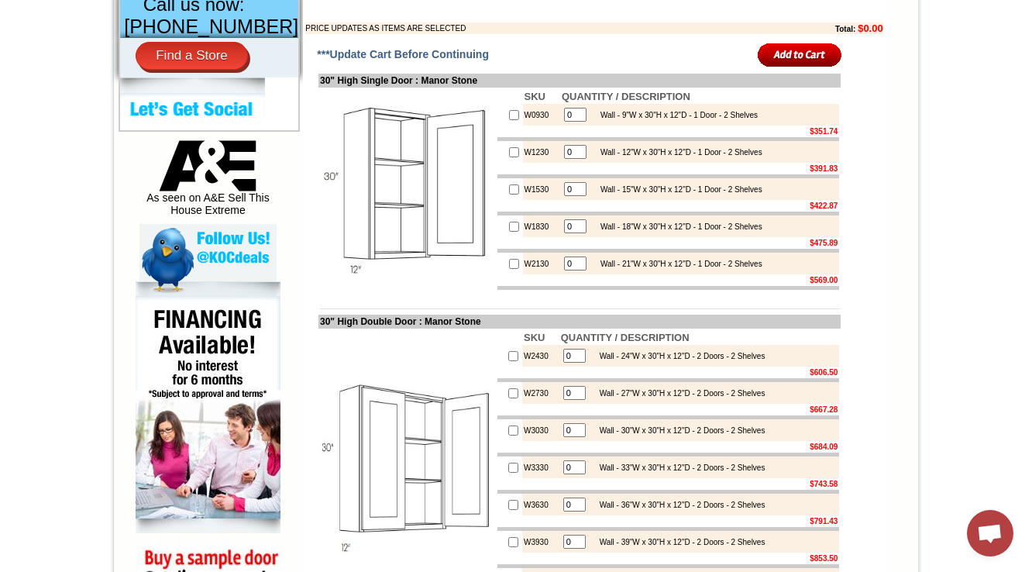
scroll to position [744, 0]
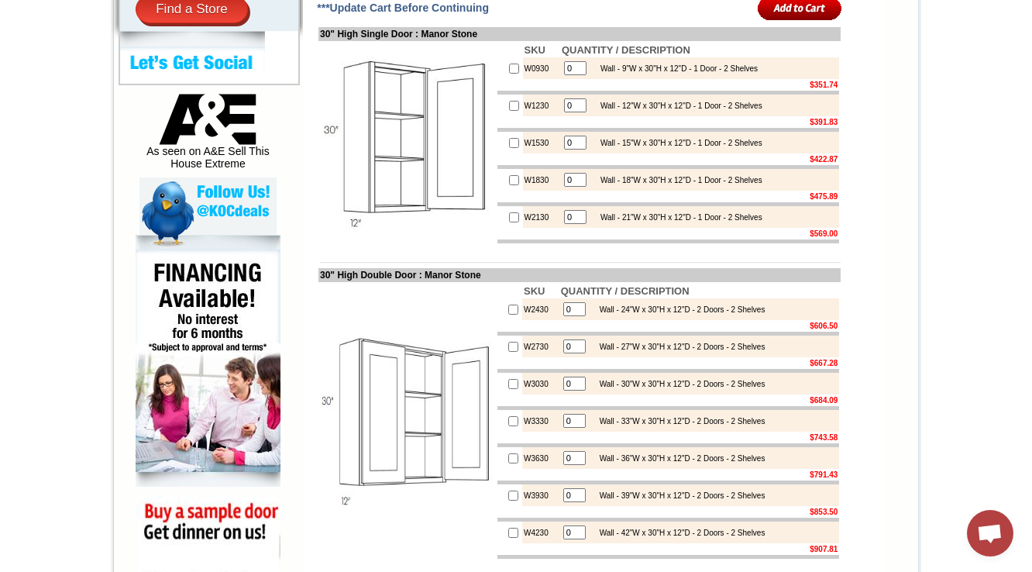
click at [523, 79] on td "W0930" at bounding box center [541, 68] width 37 height 22
copy td "W0930"
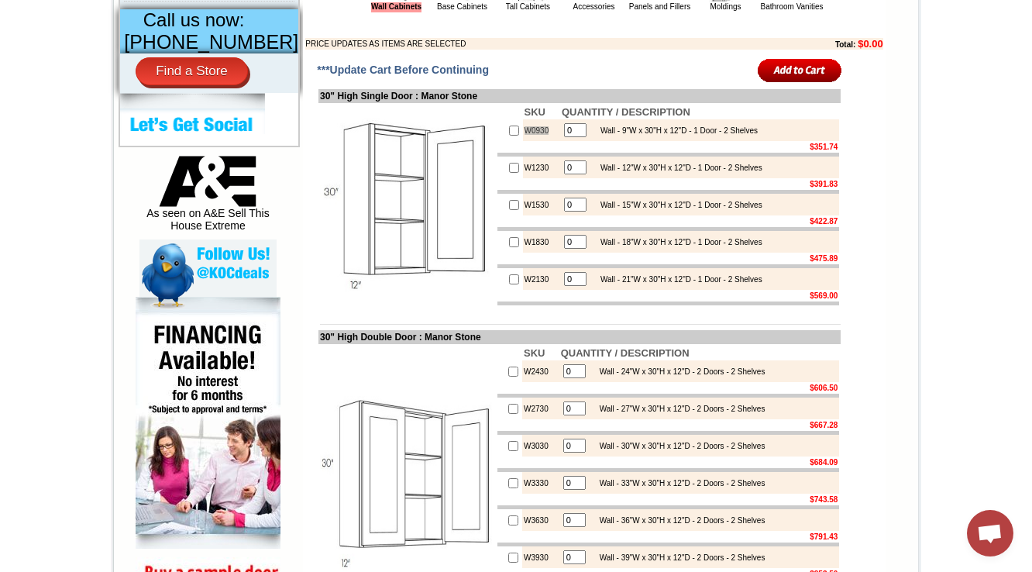
scroll to position [682, 0]
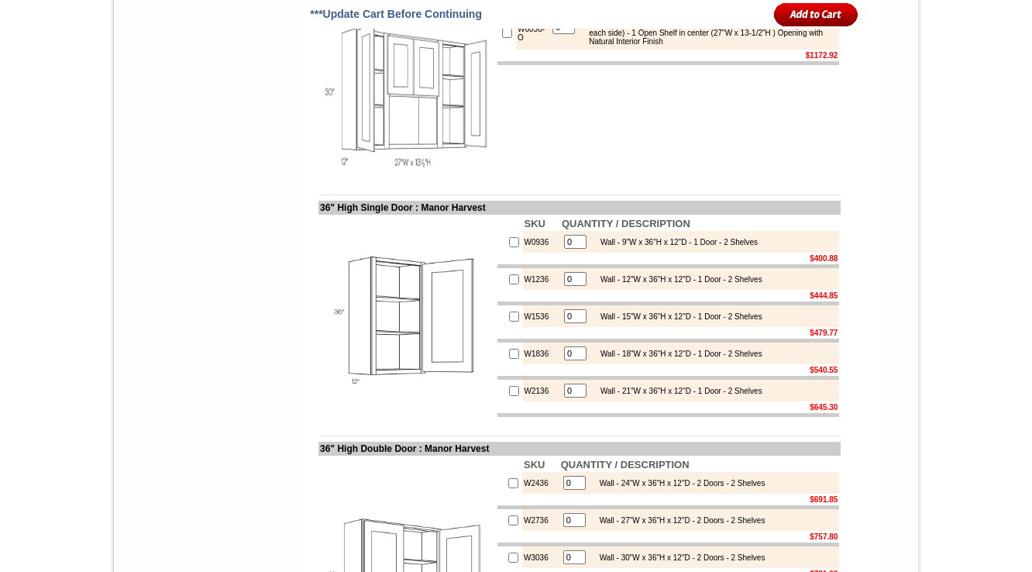
scroll to position [1735, 0]
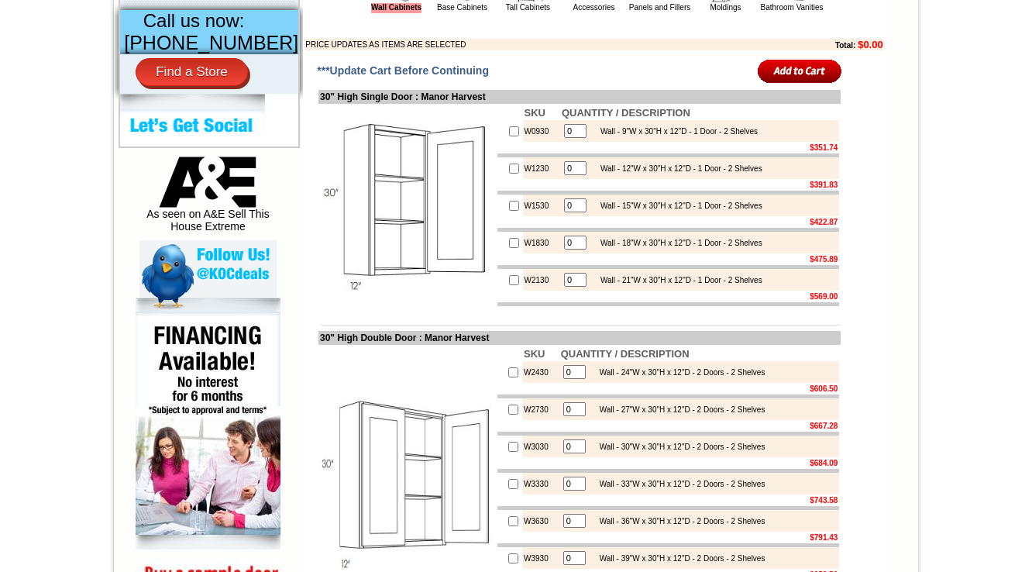
scroll to position [682, 0]
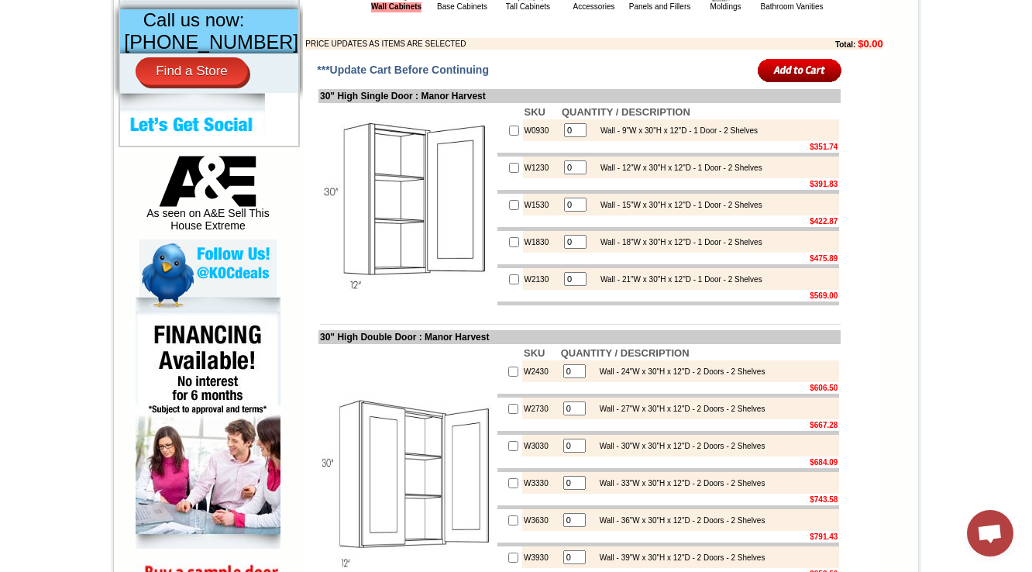
click at [523, 141] on td "W0930" at bounding box center [541, 130] width 37 height 22
copy td "W0930"
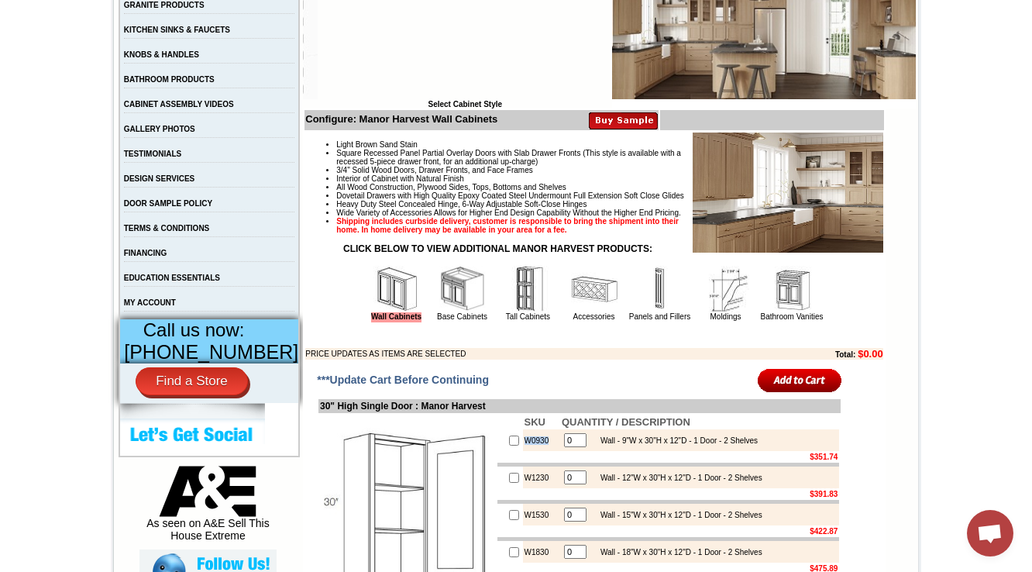
scroll to position [186, 0]
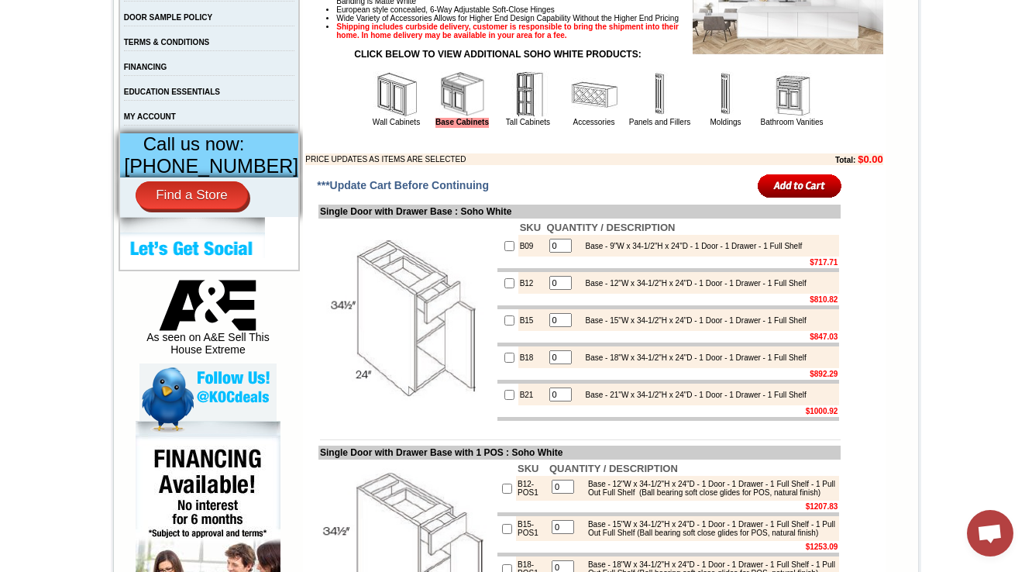
scroll to position [558, 0]
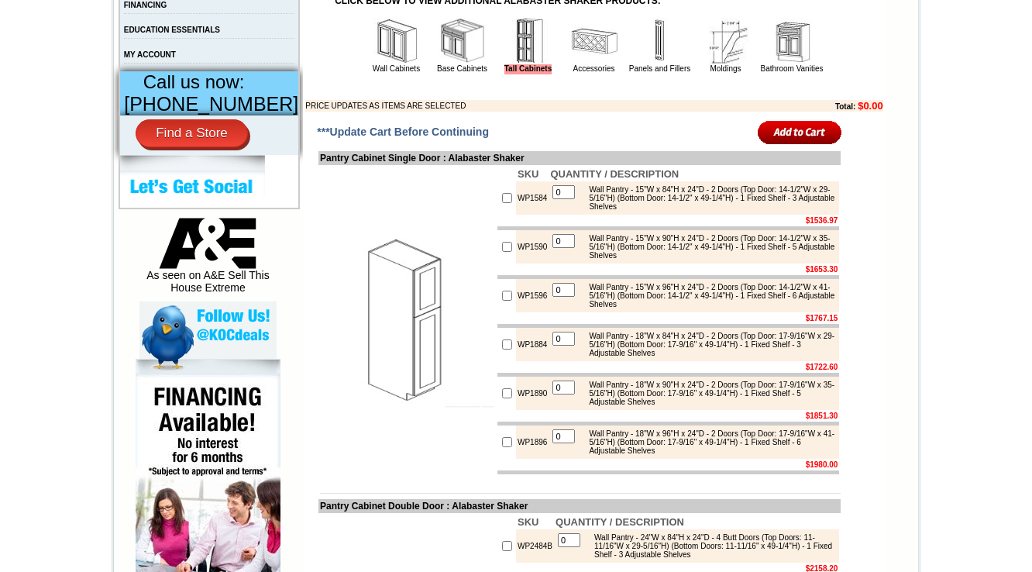
click at [373, 64] on img at bounding box center [396, 41] width 46 height 46
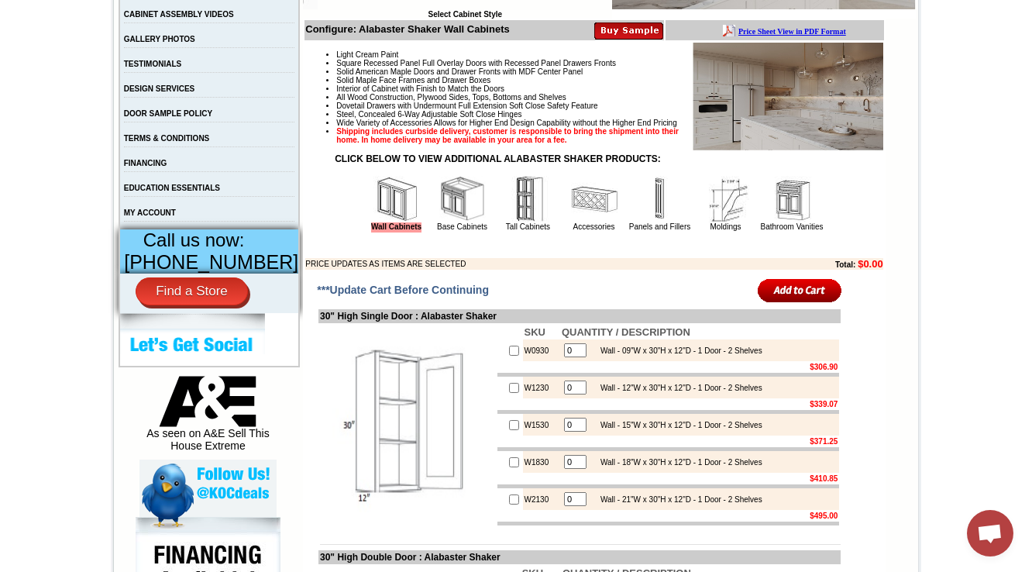
scroll to position [496, 0]
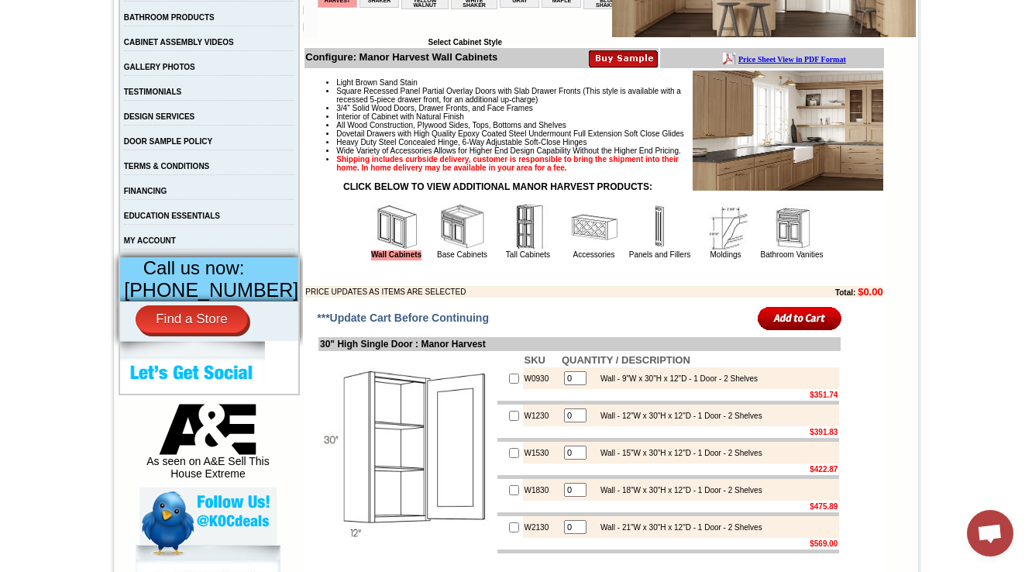
scroll to position [248, 0]
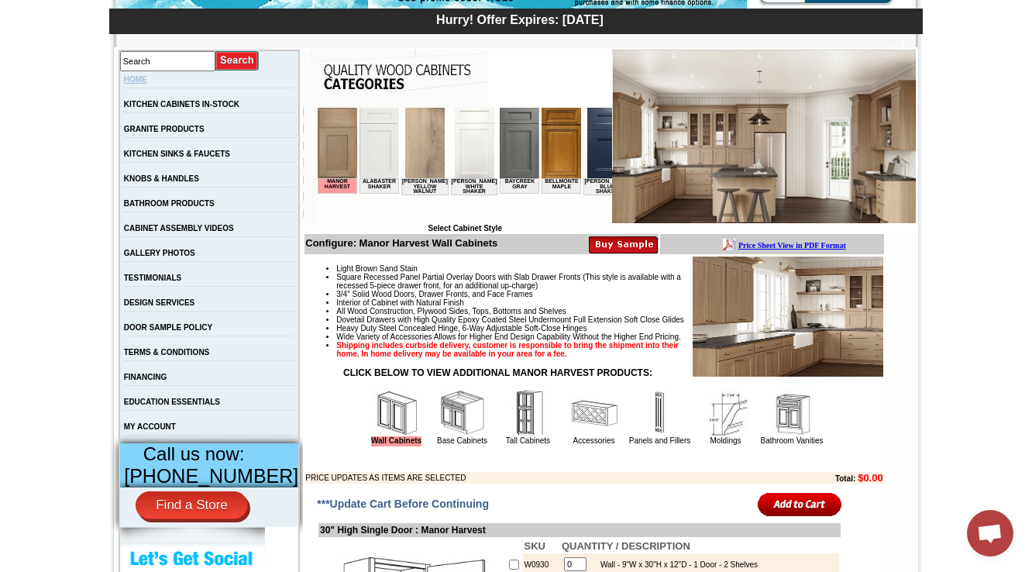
click at [141, 82] on link "HOME" at bounding box center [135, 79] width 23 height 9
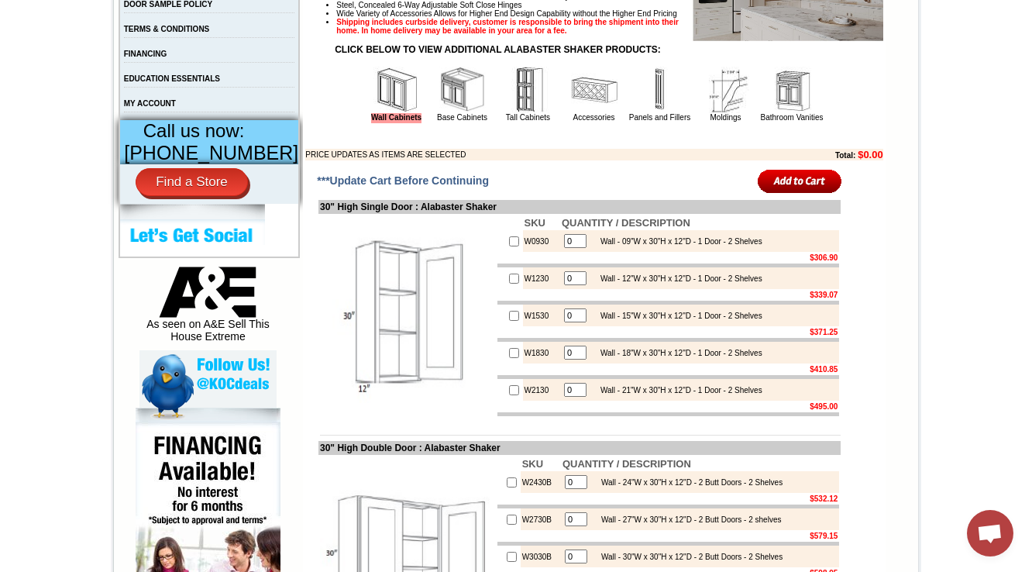
scroll to position [620, 0]
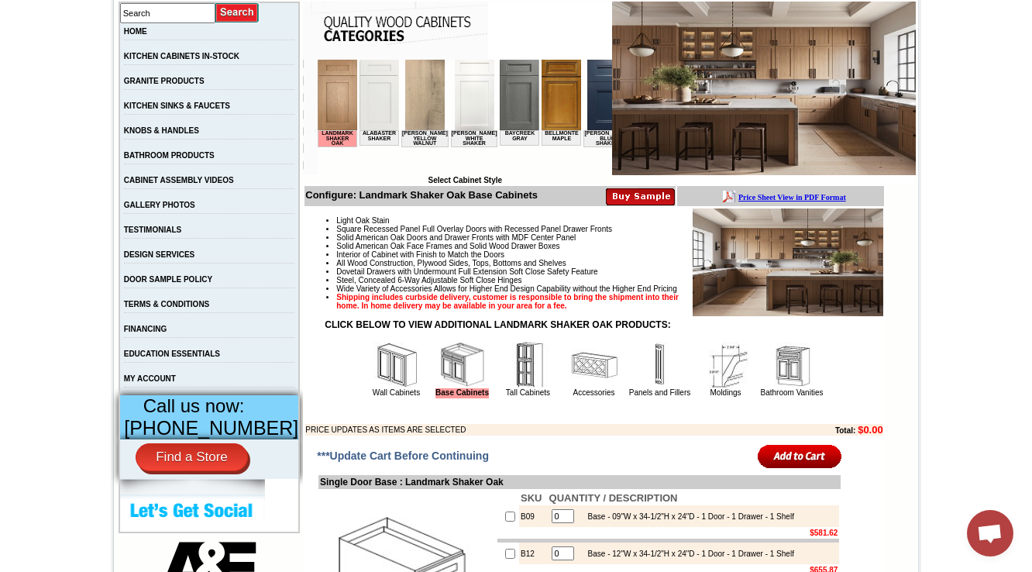
scroll to position [496, 0]
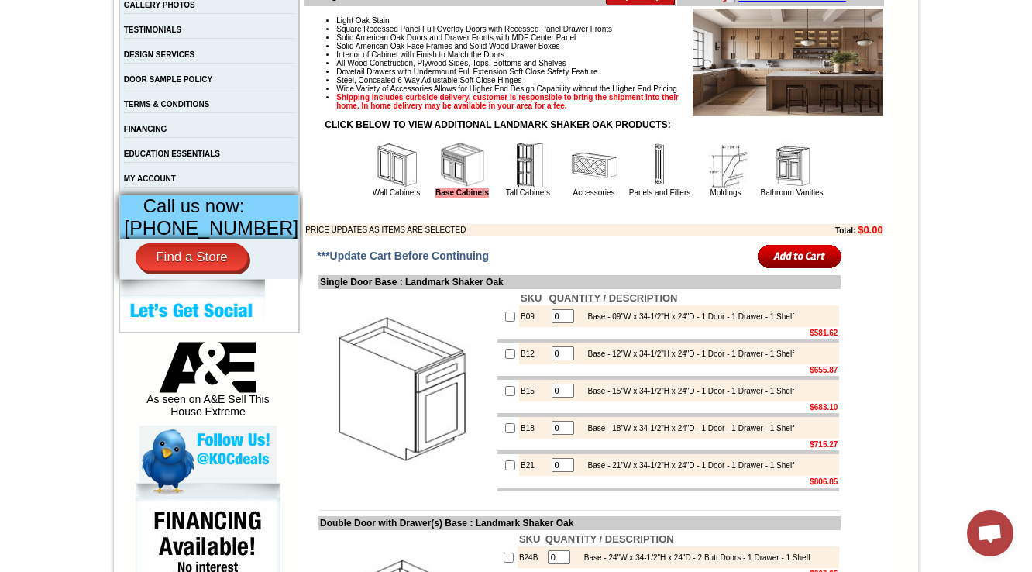
click at [505, 177] on img at bounding box center [528, 165] width 46 height 46
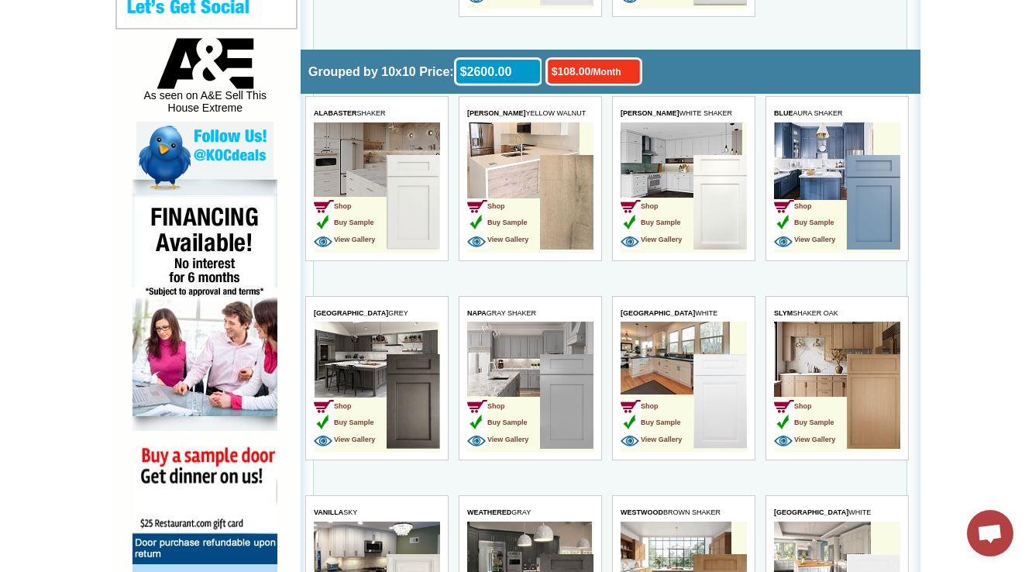
scroll to position [806, 0]
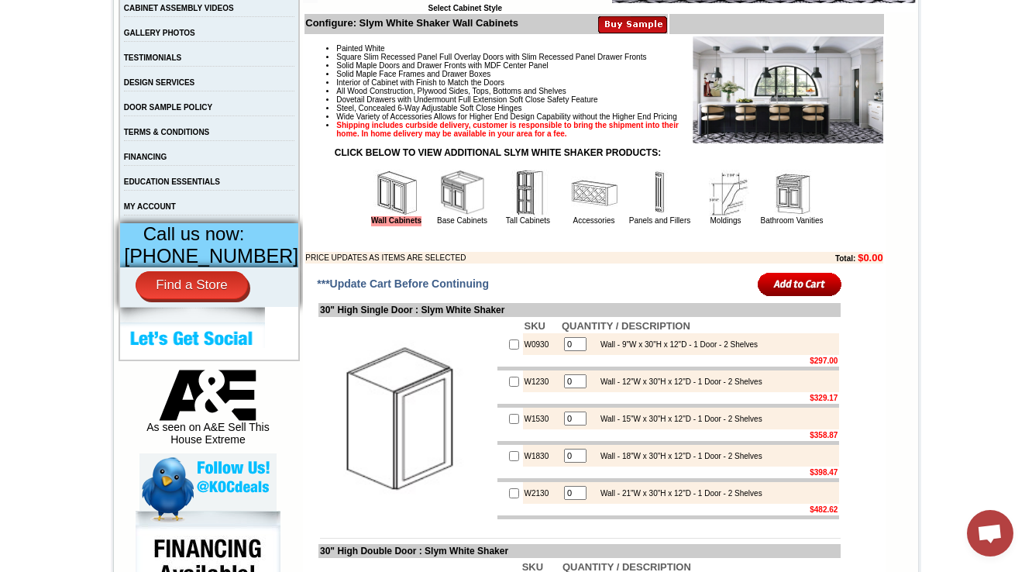
scroll to position [620, 0]
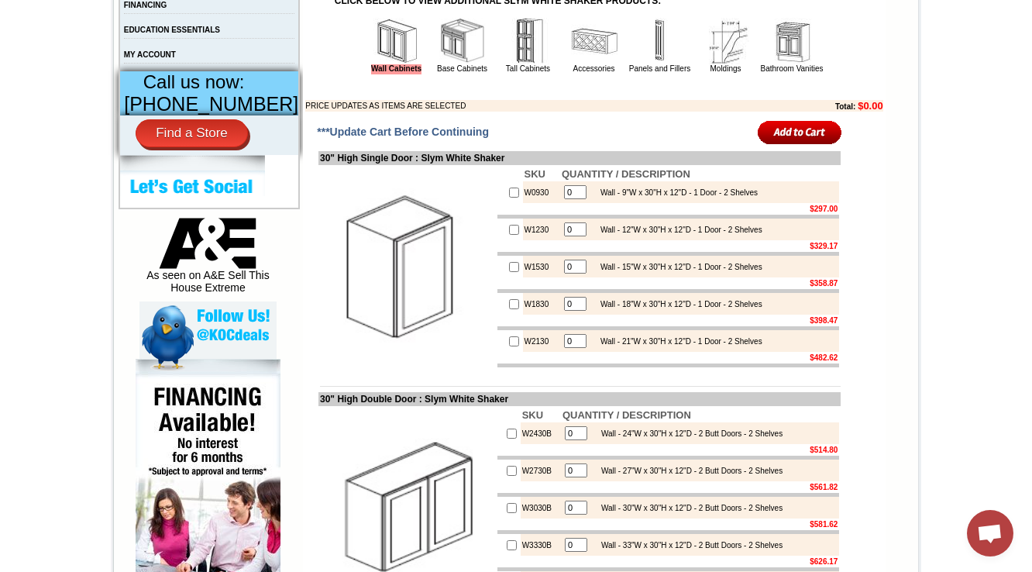
click at [524, 203] on td "W0930" at bounding box center [541, 192] width 37 height 22
click at [452, 265] on img at bounding box center [407, 267] width 174 height 174
click at [523, 203] on td "W0930" at bounding box center [541, 192] width 37 height 22
click at [458, 63] on img at bounding box center [462, 41] width 46 height 46
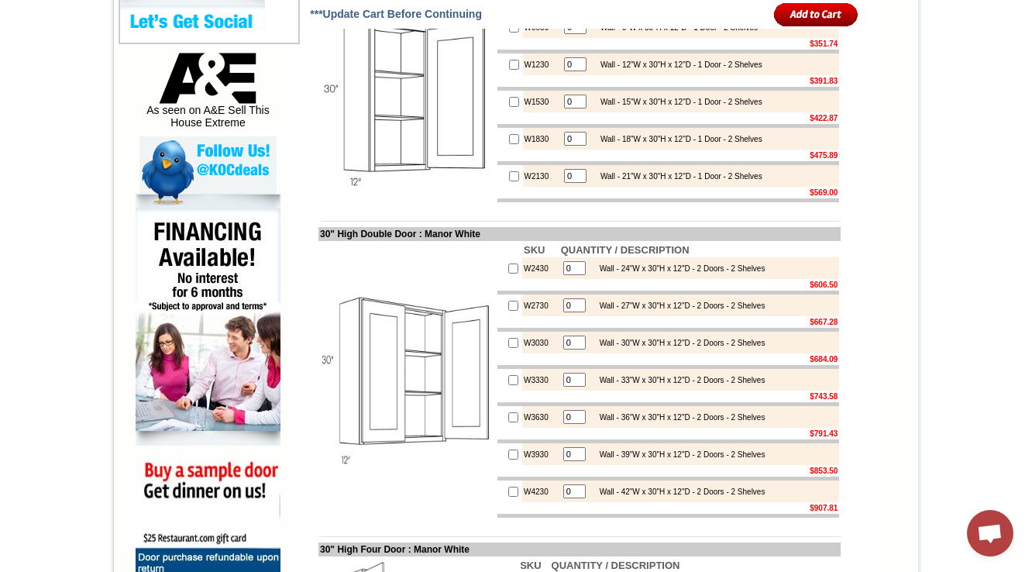
scroll to position [806, 0]
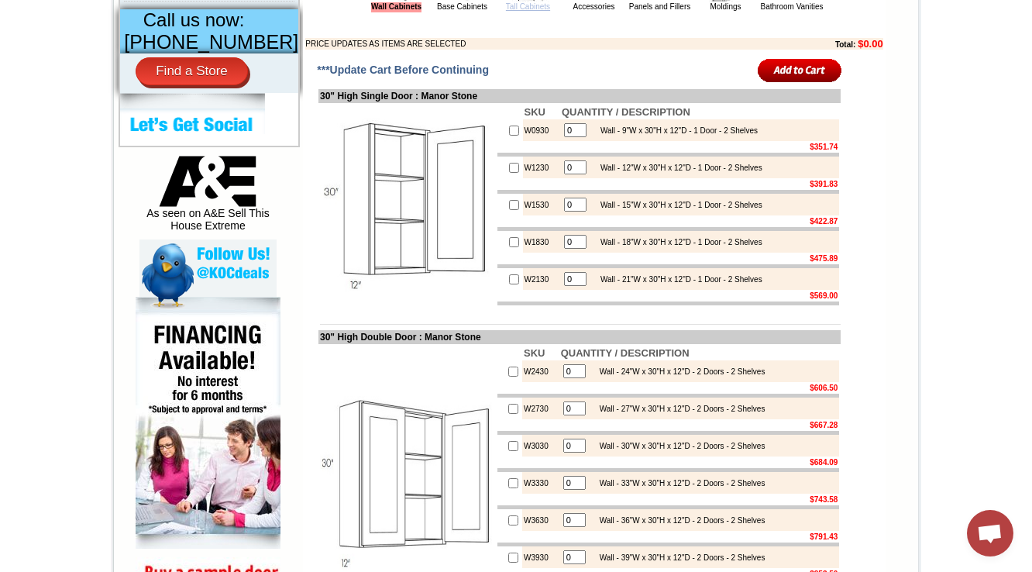
click at [506, 11] on link "Tall Cabinets" at bounding box center [528, 6] width 44 height 9
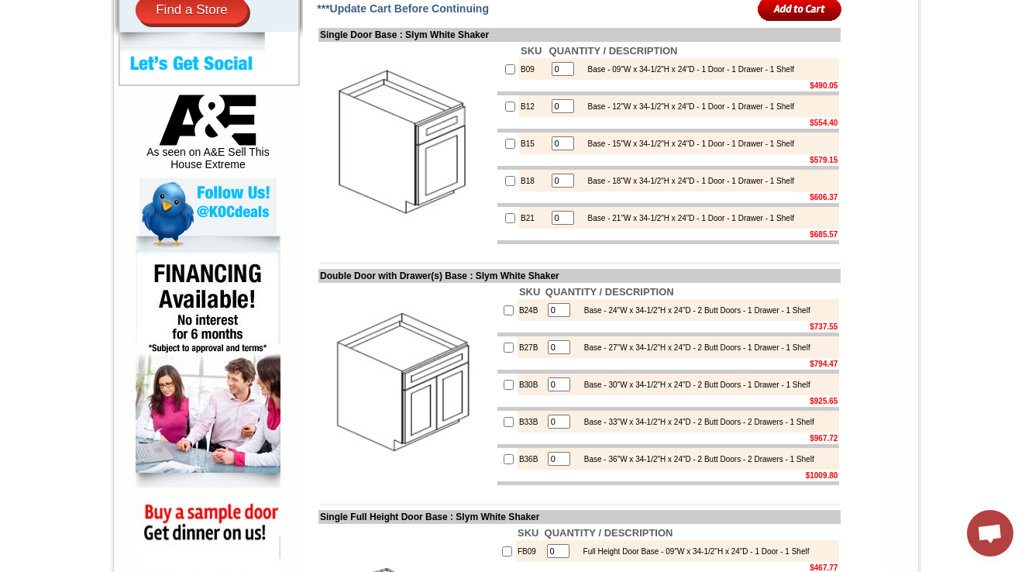
scroll to position [744, 0]
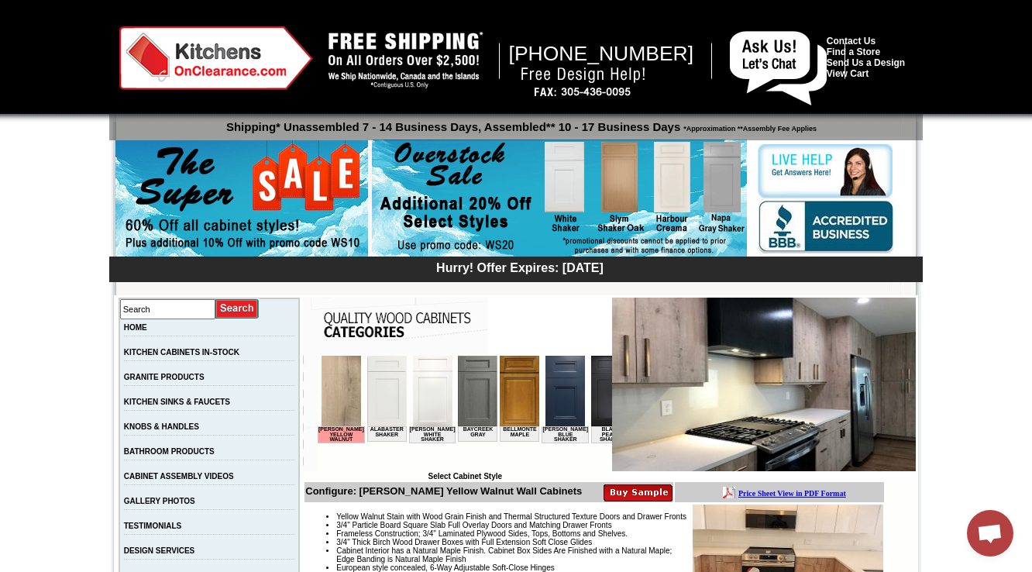
scroll to position [434, 0]
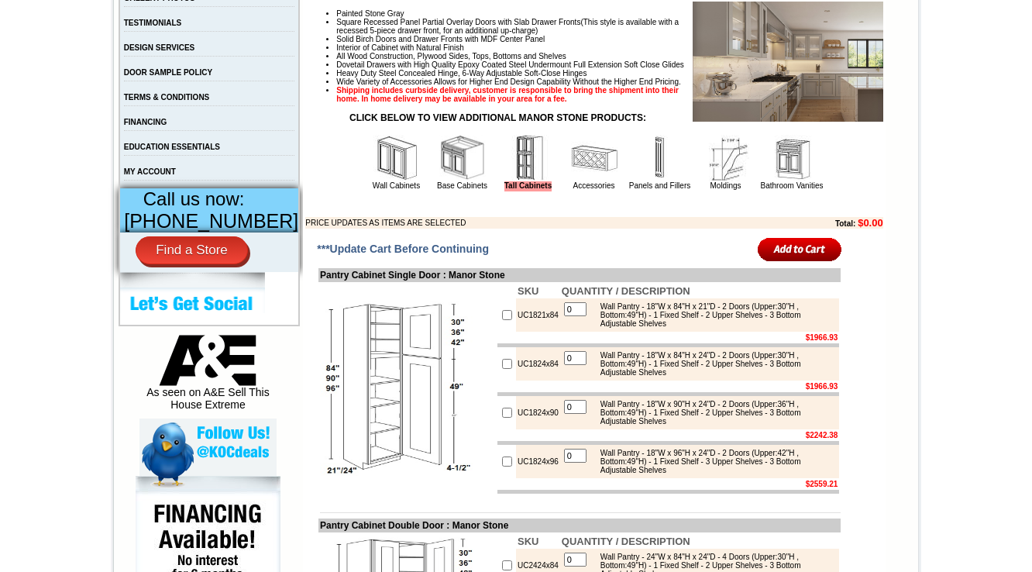
scroll to position [682, 0]
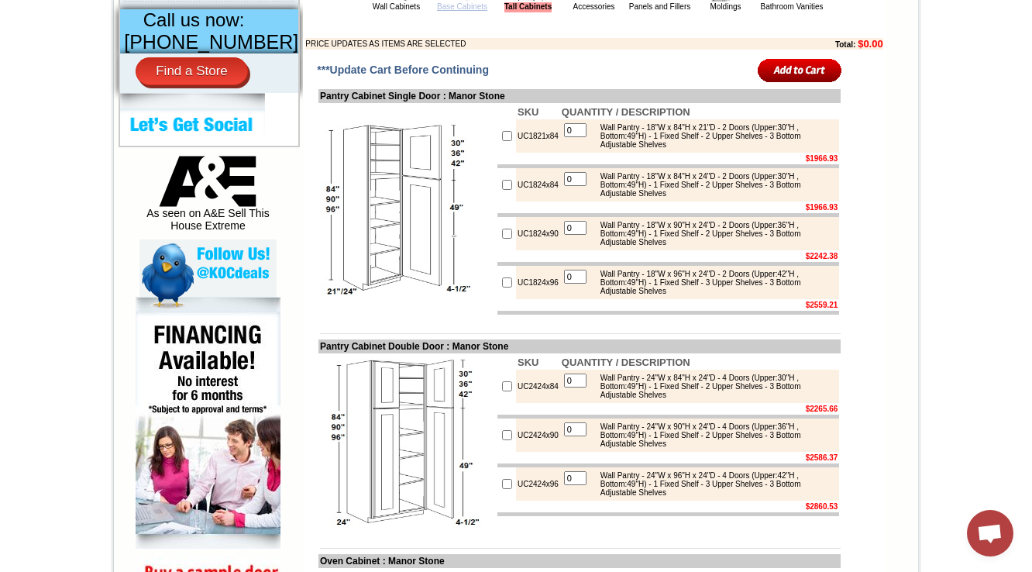
click at [455, 11] on link "Base Cabinets" at bounding box center [462, 6] width 50 height 9
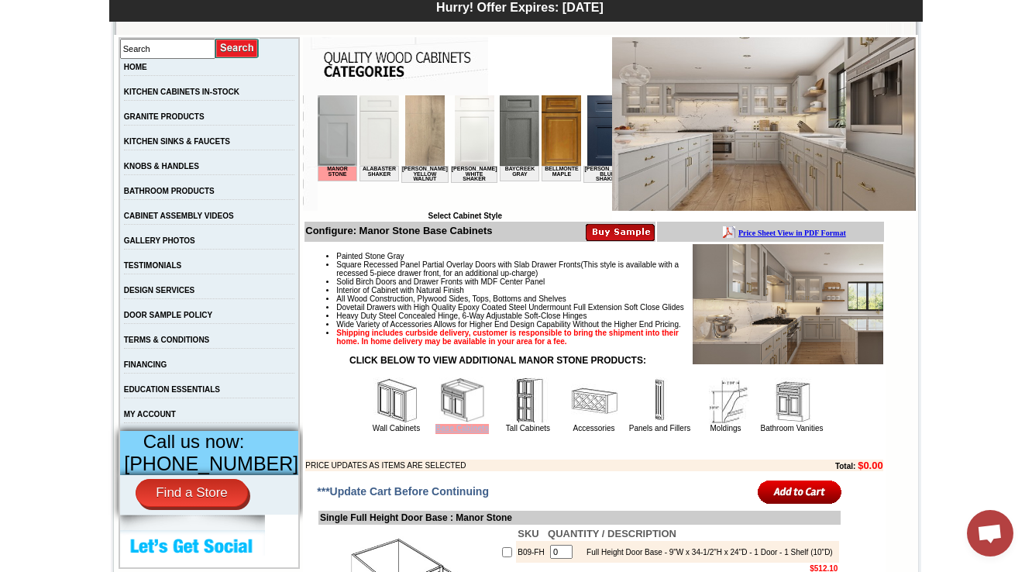
scroll to position [372, 0]
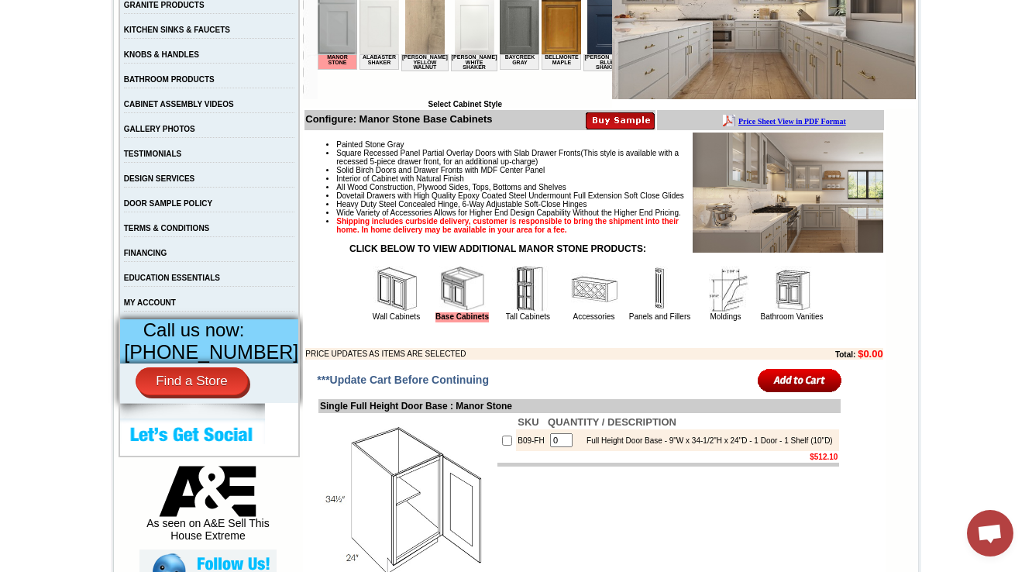
click at [378, 312] on img at bounding box center [396, 289] width 46 height 46
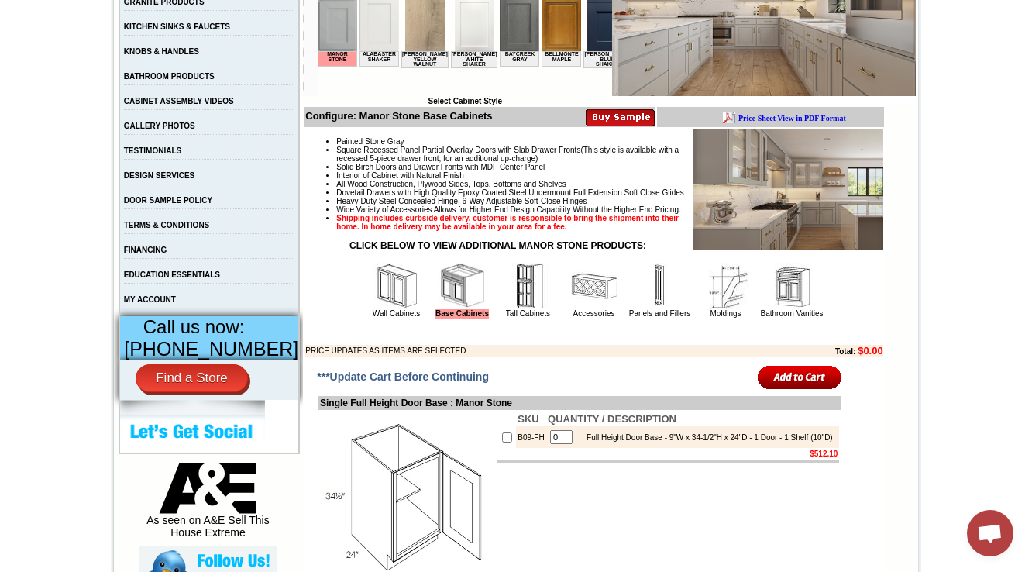
scroll to position [620, 0]
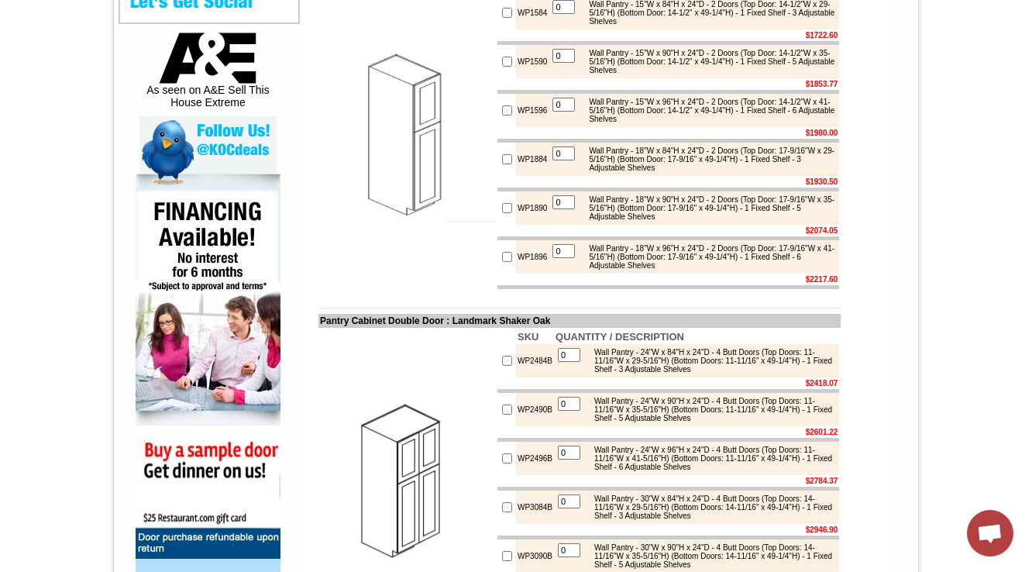
scroll to position [1053, 0]
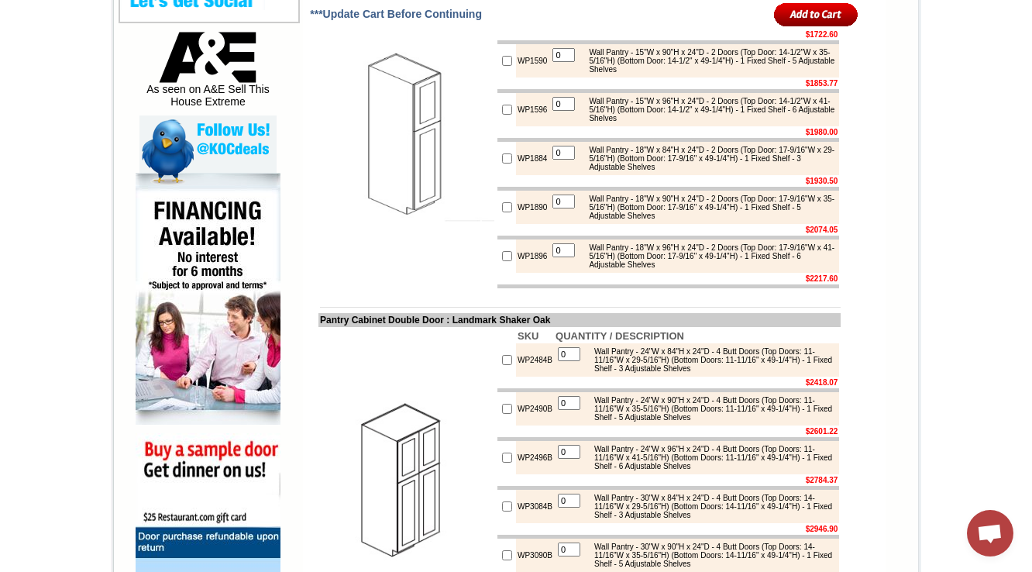
drag, startPoint x: 538, startPoint y: 273, endPoint x: 527, endPoint y: 279, distance: 12.8
click at [550, 222] on table "0 Wall Pantry - 18"W x 90"H x 24"D - 2 Doors (Top Door: 17-9/16"W x 35-5/16"H) …" at bounding box center [693, 207] width 287 height 30
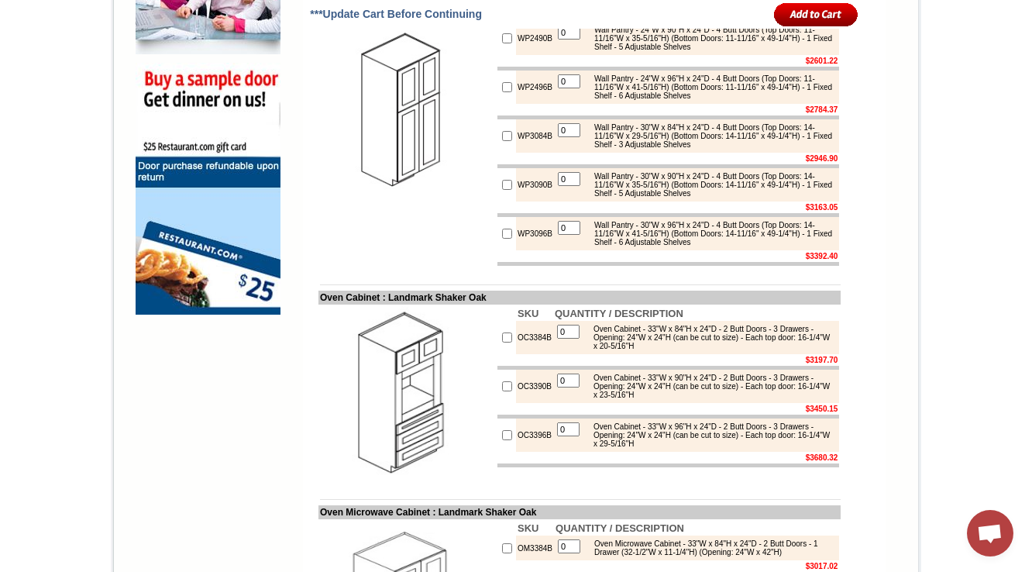
scroll to position [1177, 0]
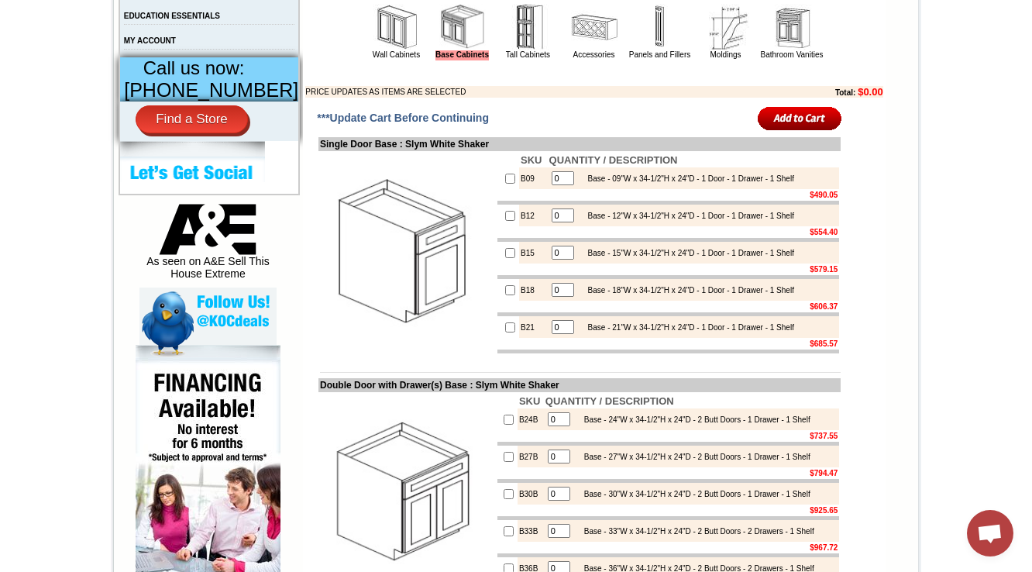
scroll to position [620, 0]
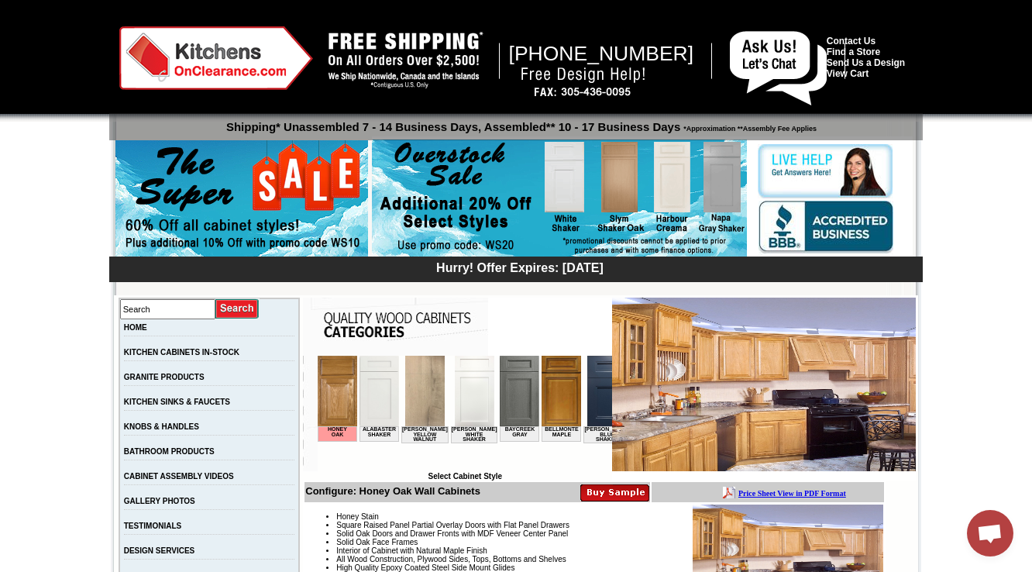
scroll to position [558, 0]
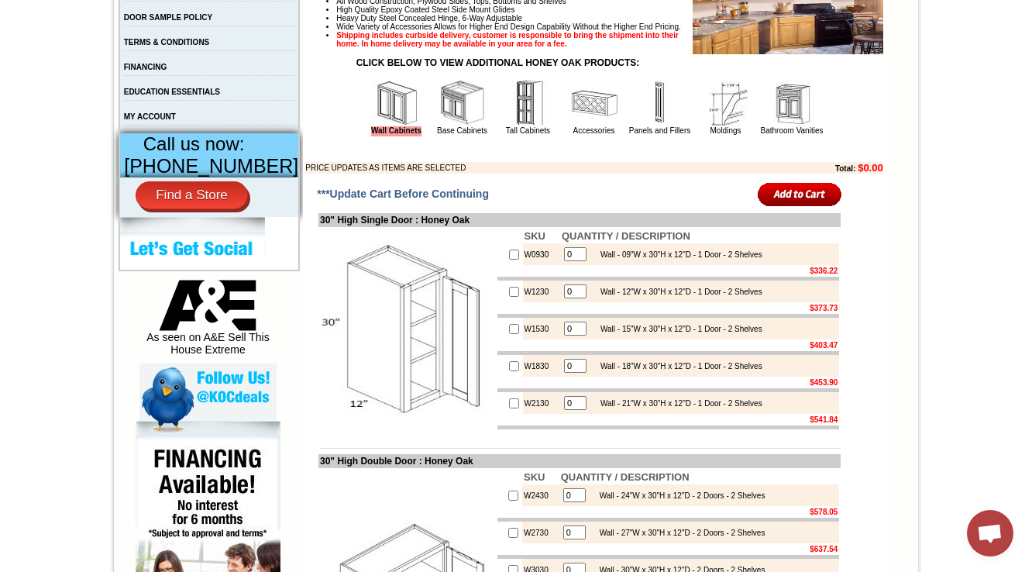
click at [505, 126] on img at bounding box center [528, 103] width 46 height 46
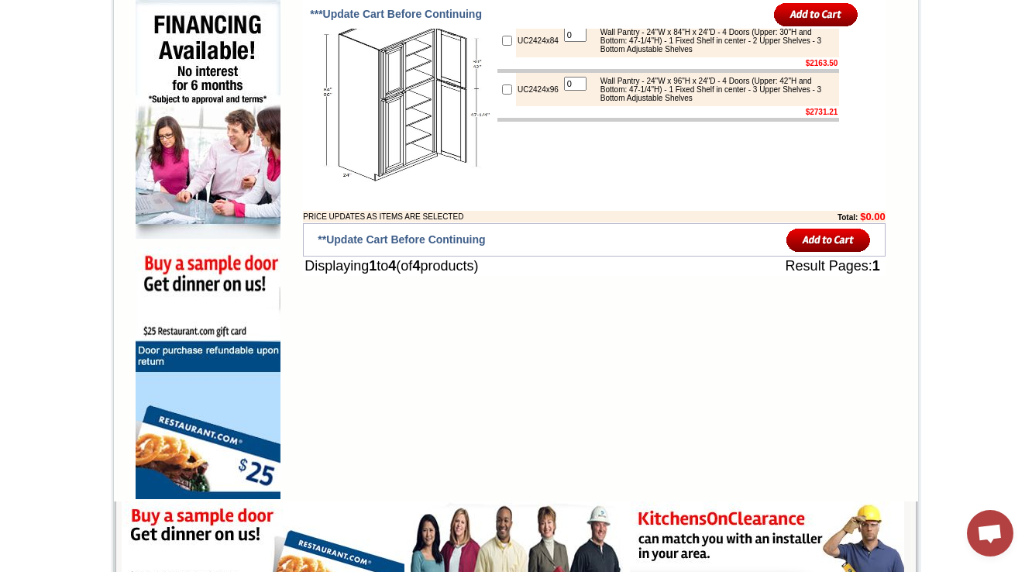
scroll to position [682, 0]
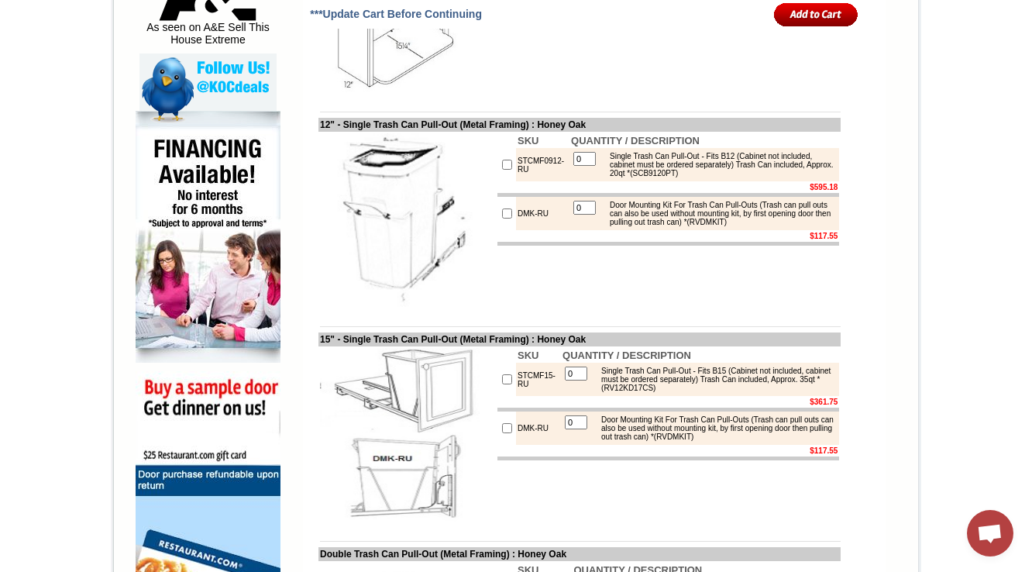
scroll to position [558, 0]
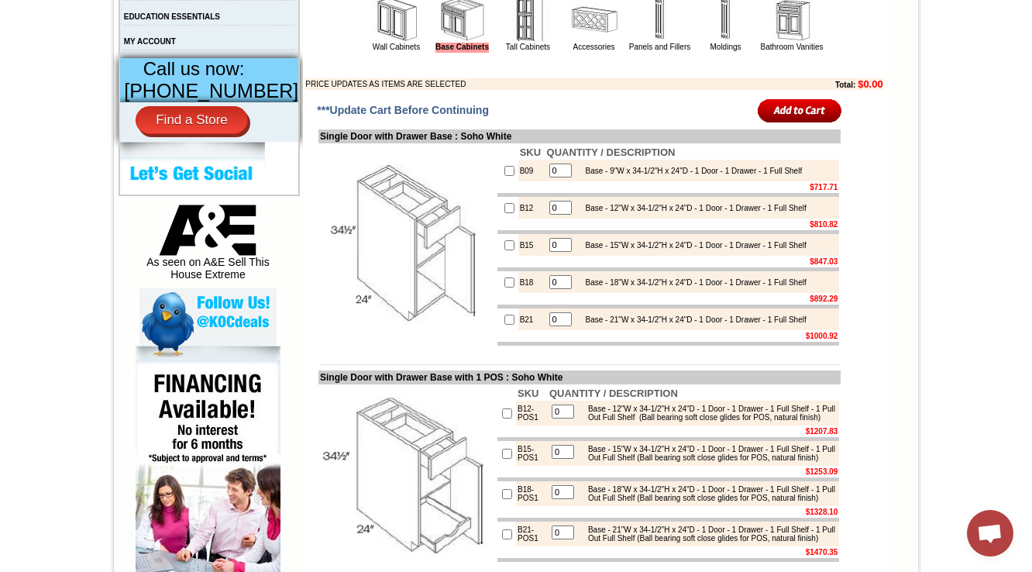
scroll to position [744, 0]
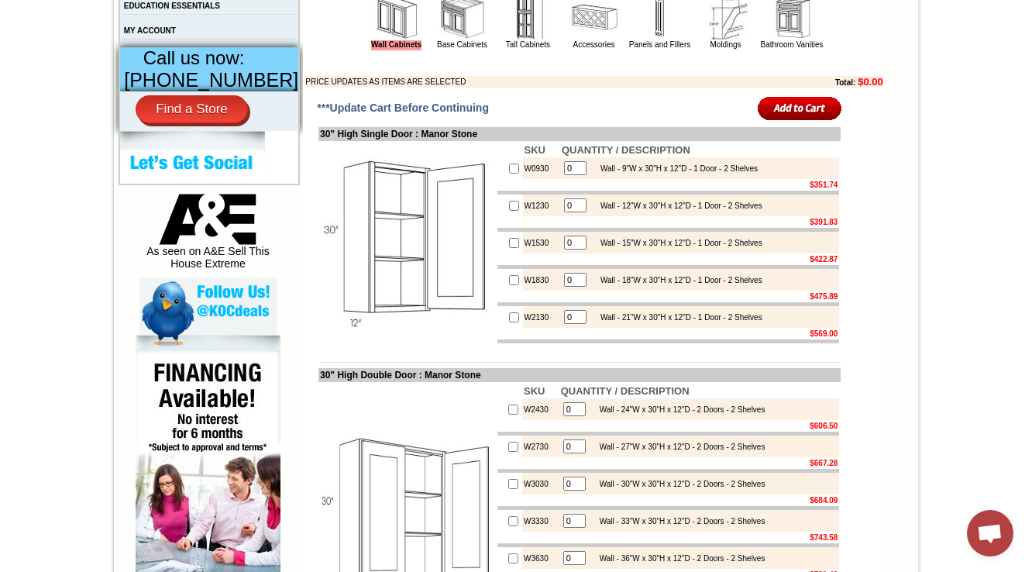
scroll to position [682, 0]
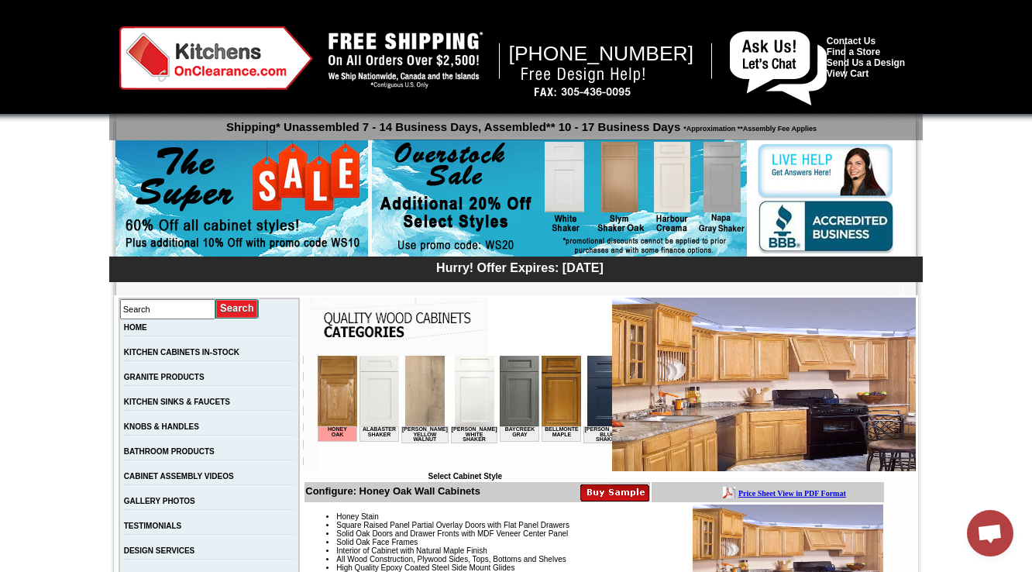
scroll to position [372, 0]
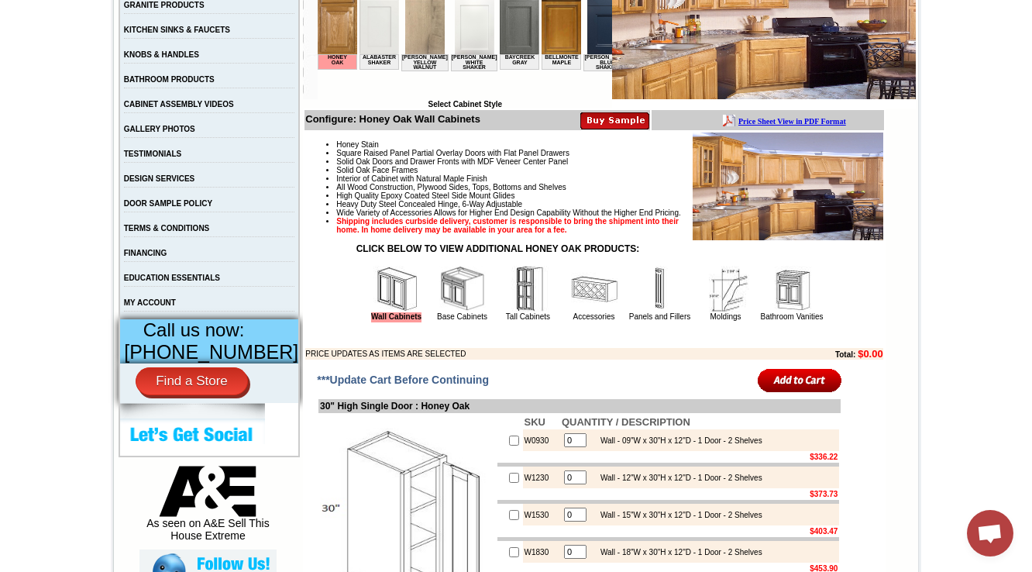
click at [442, 324] on table "Wall Cabinets Base Cabinets Tall Cabinets Accessories Panels and Fillers Moldin…" at bounding box center [594, 293] width 462 height 60
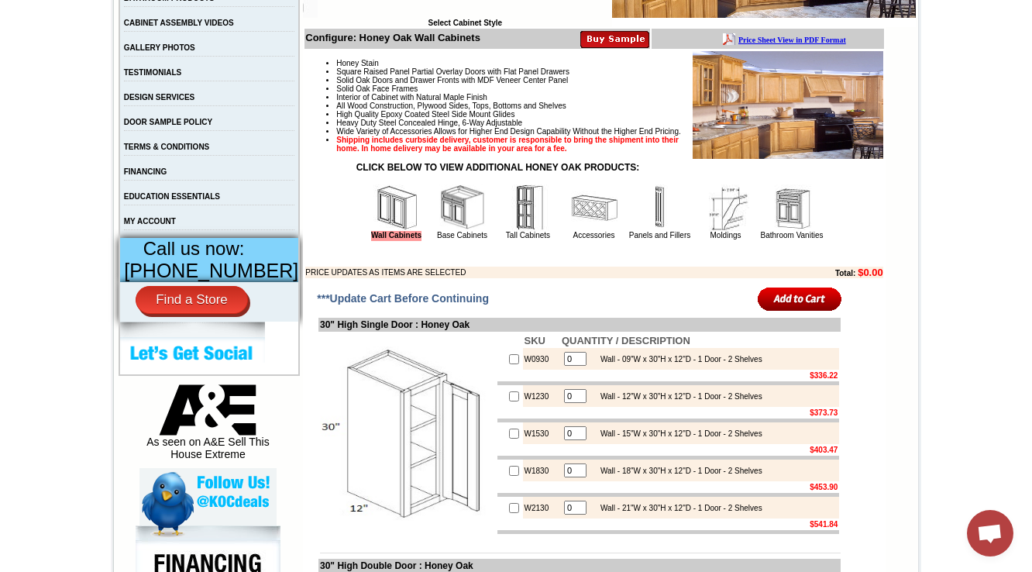
scroll to position [496, 0]
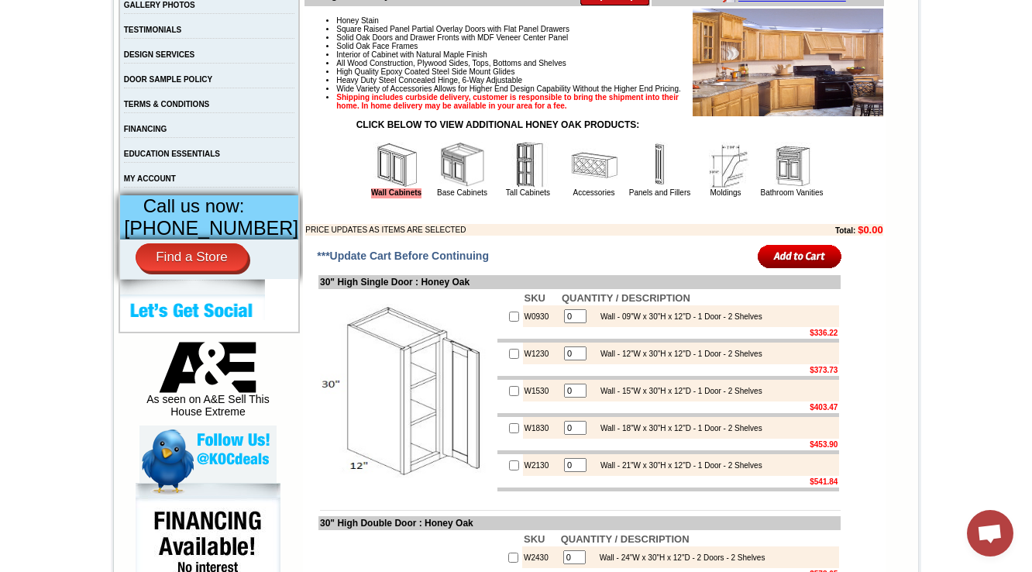
click at [439, 188] on img at bounding box center [462, 165] width 46 height 46
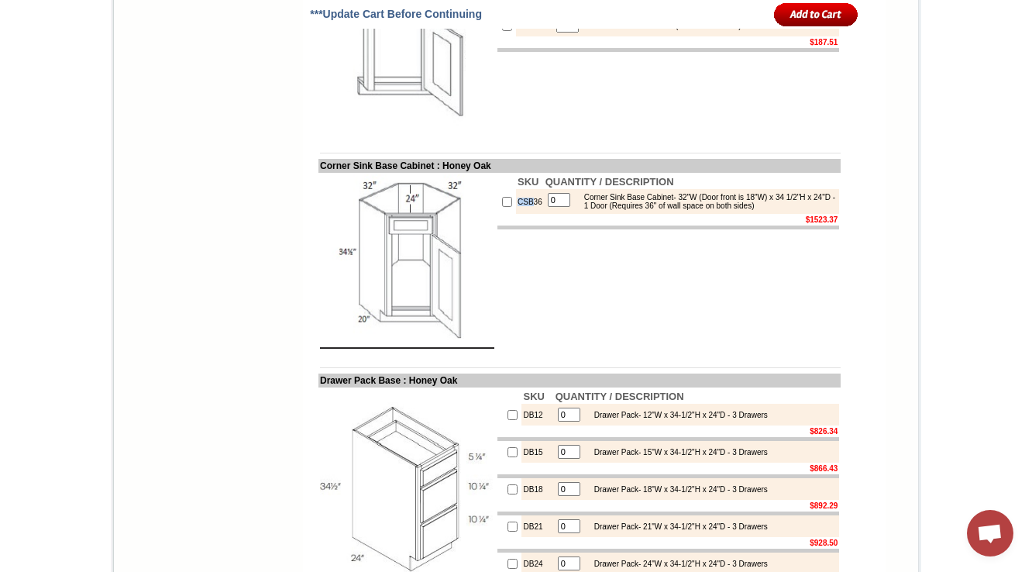
scroll to position [1945, 0]
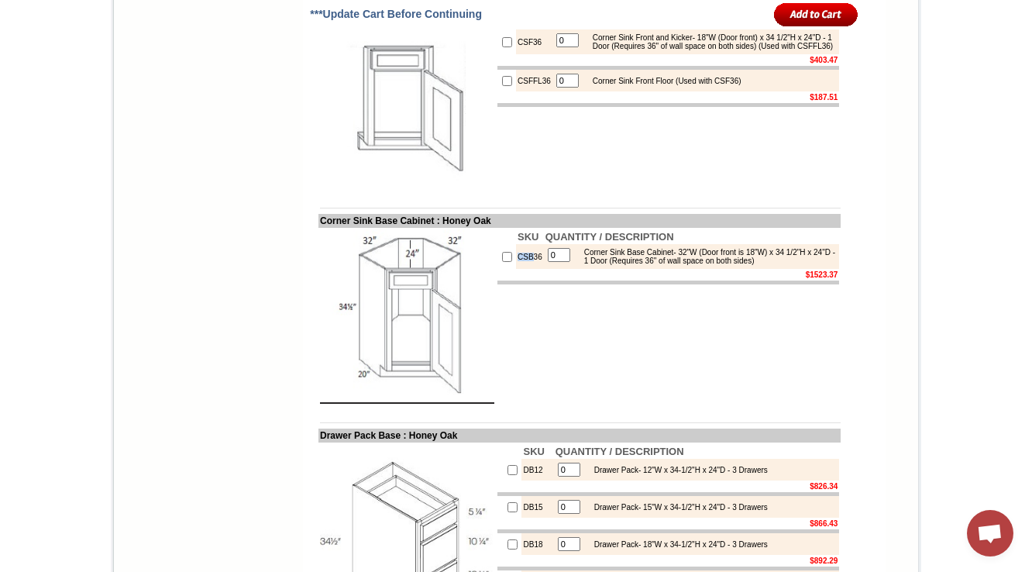
click at [669, 214] on td at bounding box center [579, 208] width 522 height 12
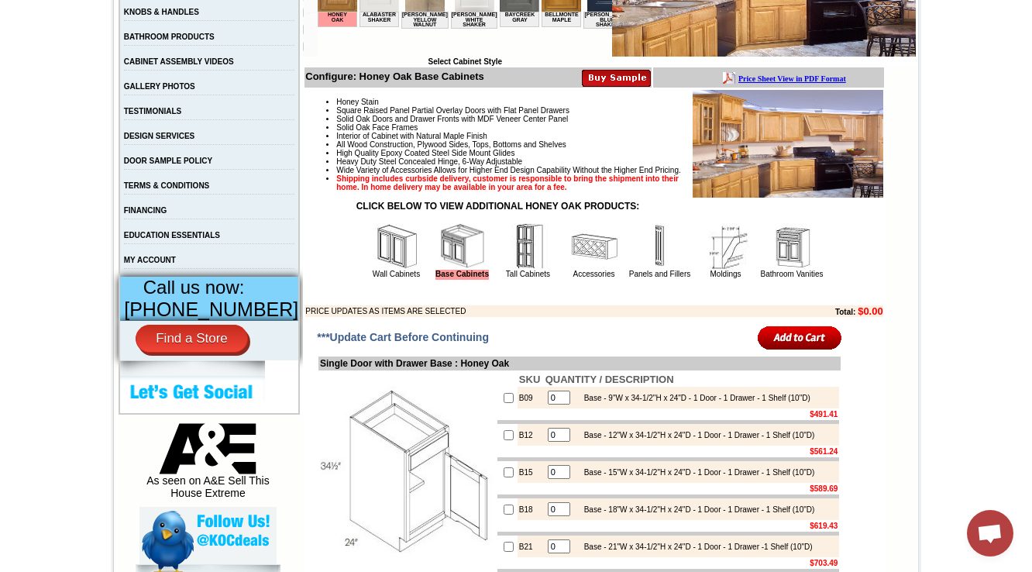
scroll to position [27, 0]
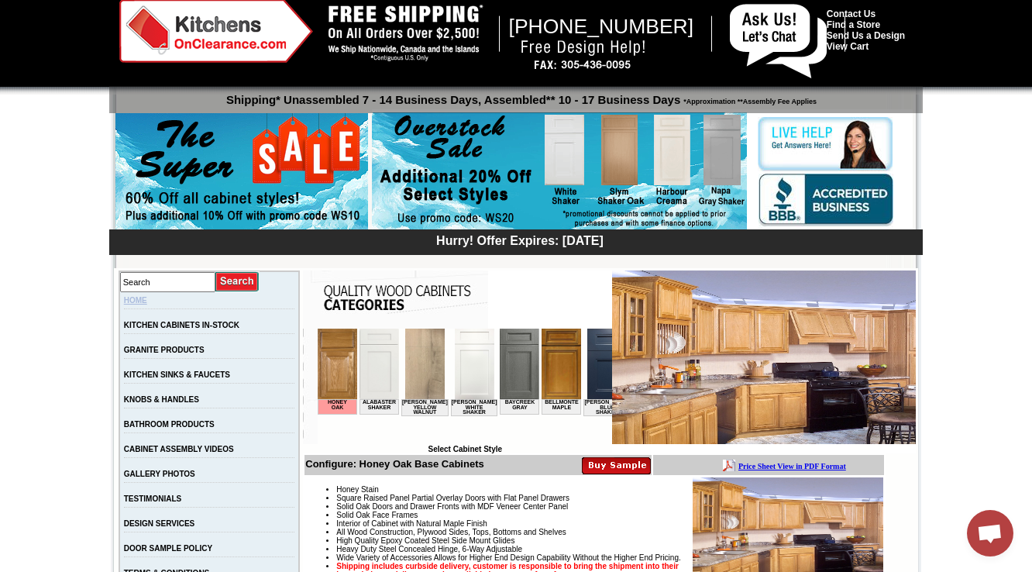
click at [147, 303] on link "HOME" at bounding box center [135, 300] width 23 height 9
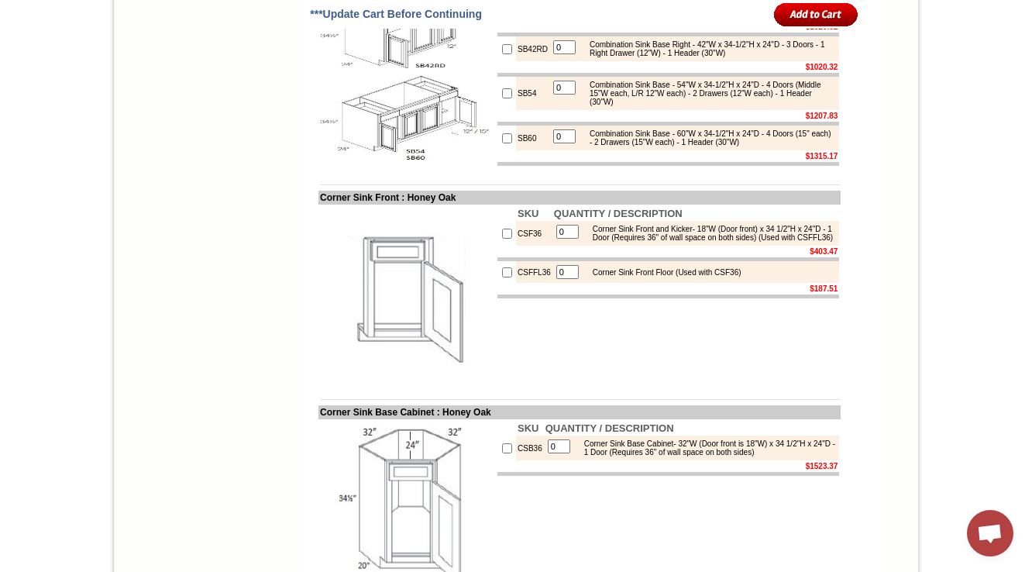
scroll to position [1638, 0]
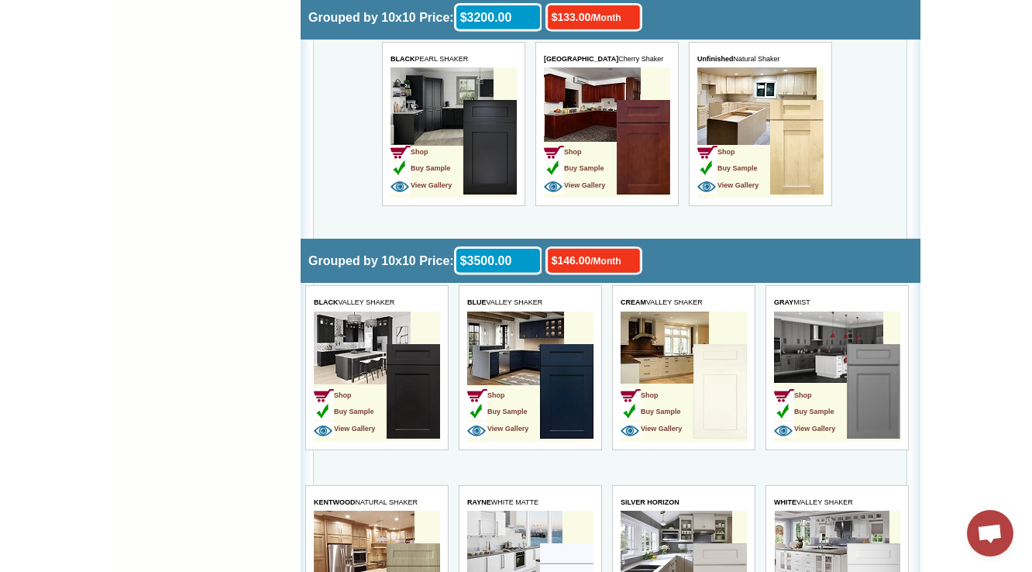
scroll to position [2665, 0]
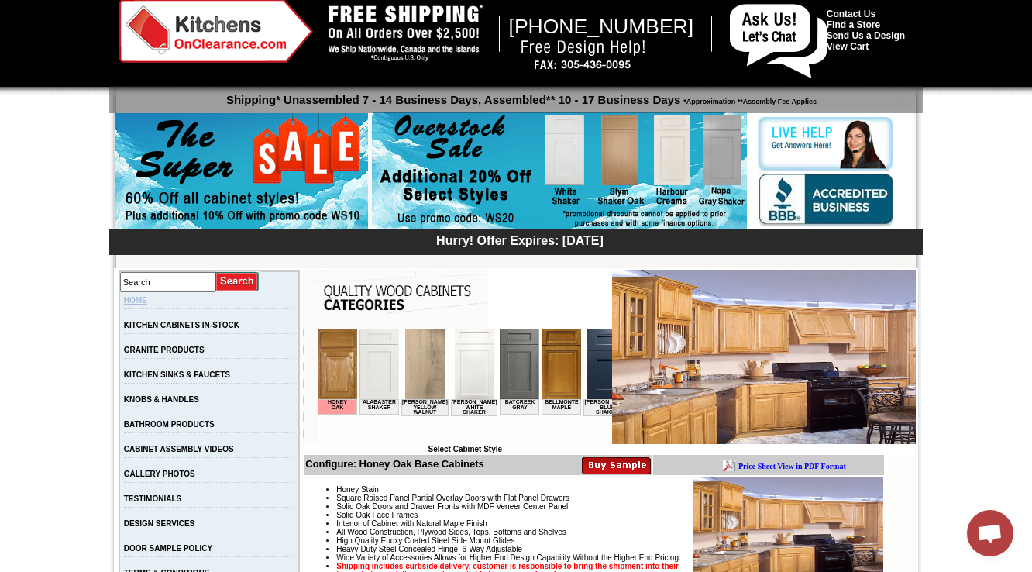
click at [146, 296] on link "HOME" at bounding box center [135, 300] width 23 height 9
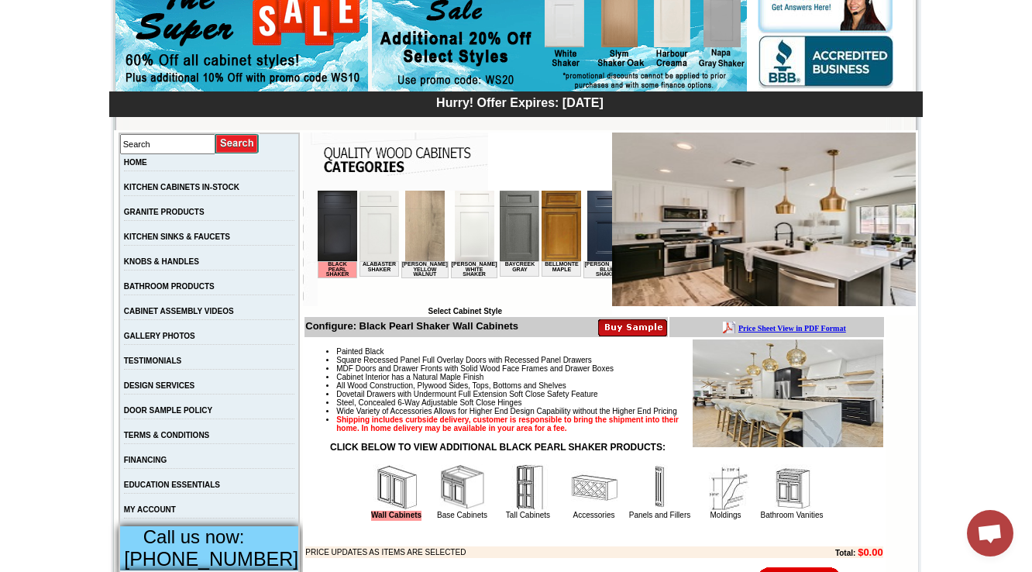
scroll to position [434, 0]
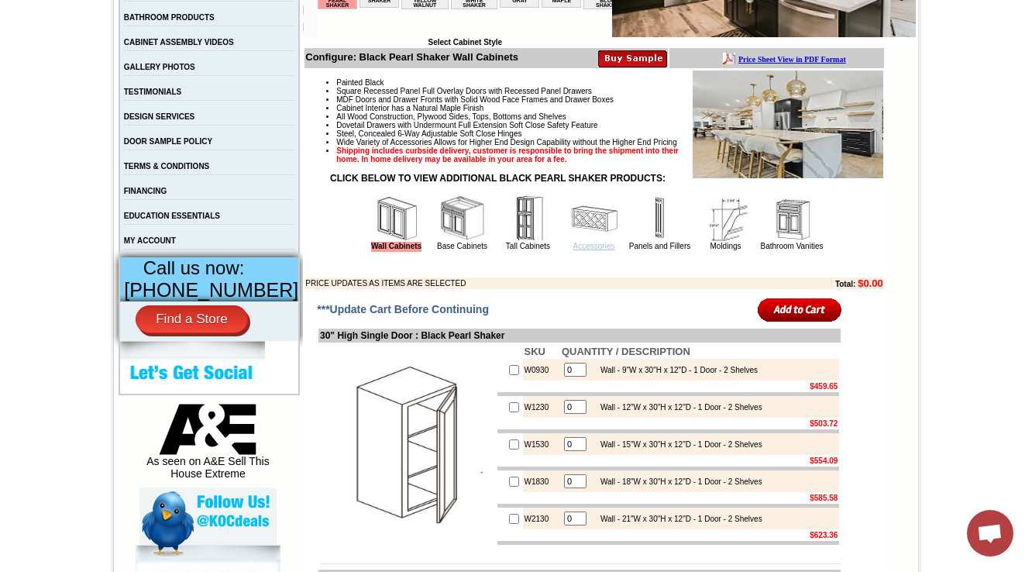
click at [575, 250] on link "Accessories" at bounding box center [594, 246] width 42 height 9
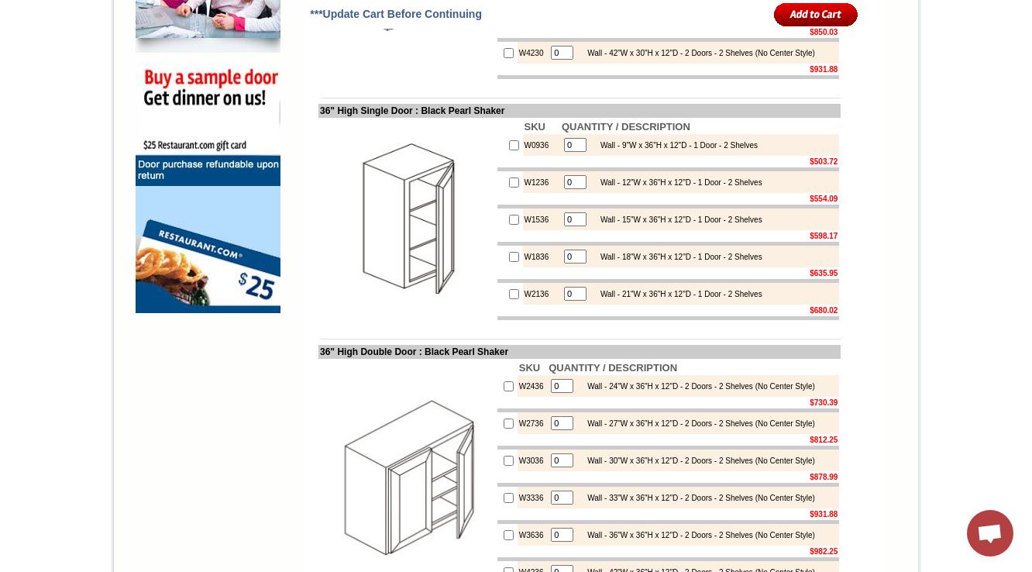
scroll to position [1363, 0]
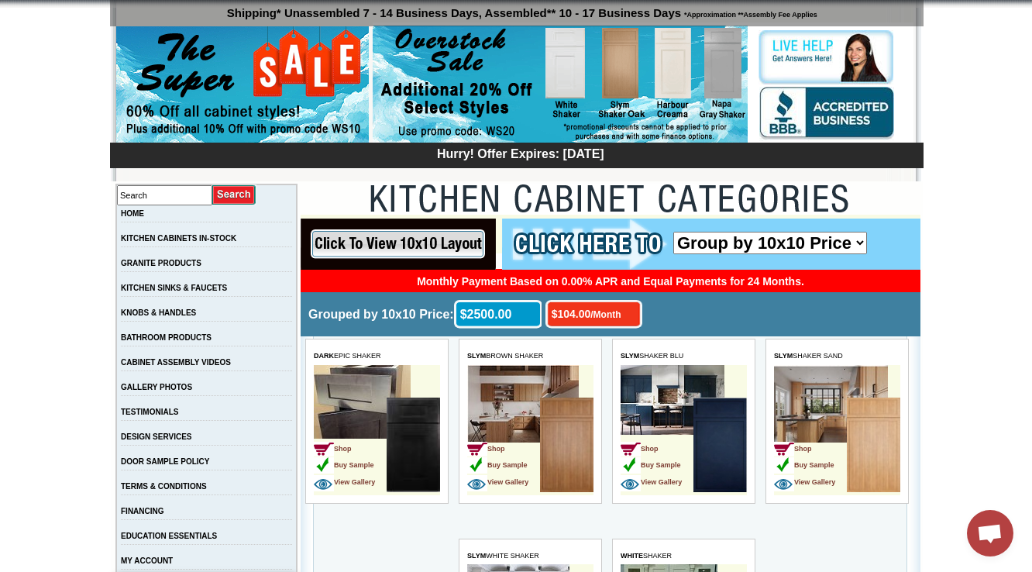
scroll to position [372, 0]
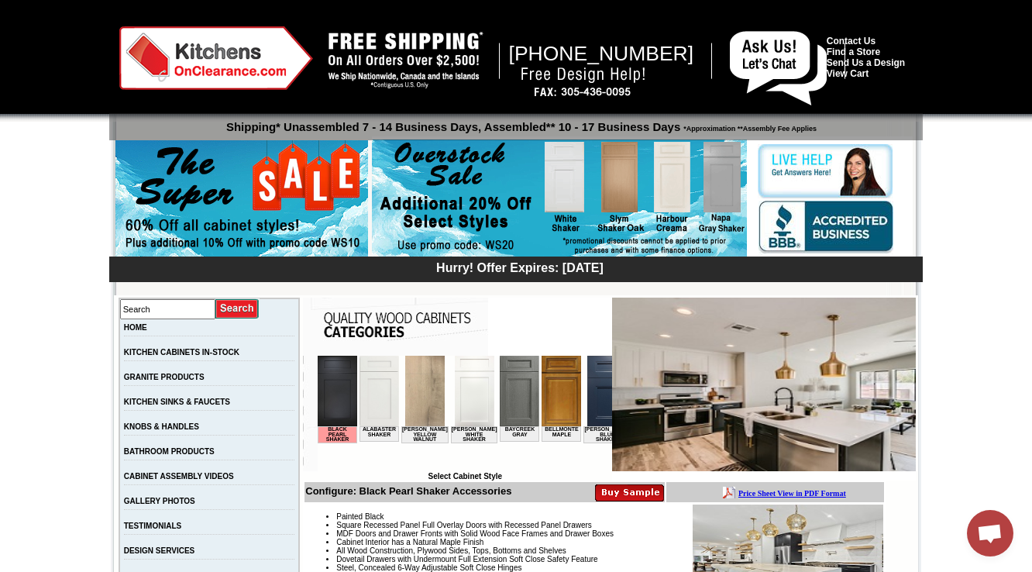
scroll to position [434, 0]
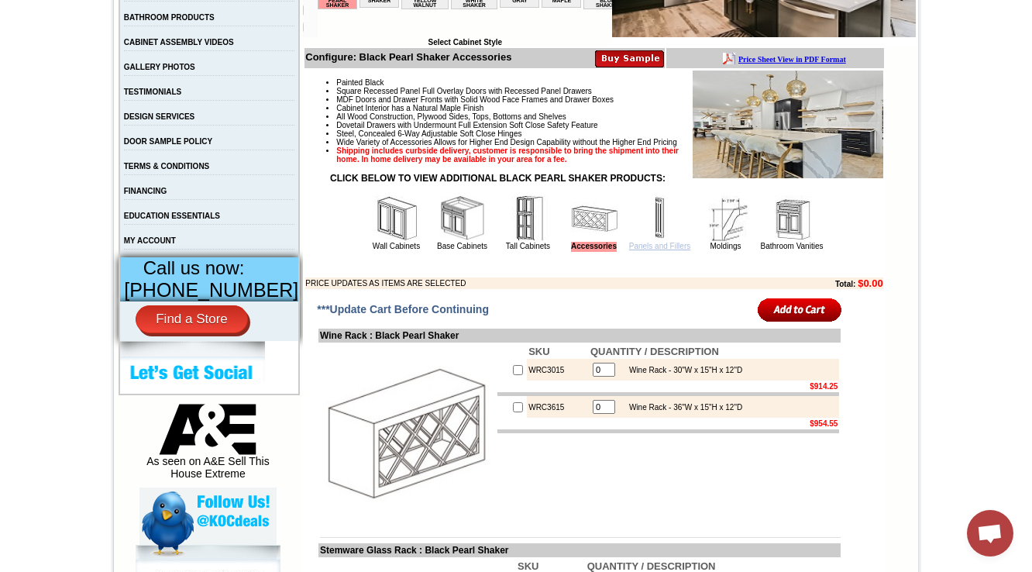
click at [642, 250] on link "Panels and Fillers" at bounding box center [659, 246] width 61 height 9
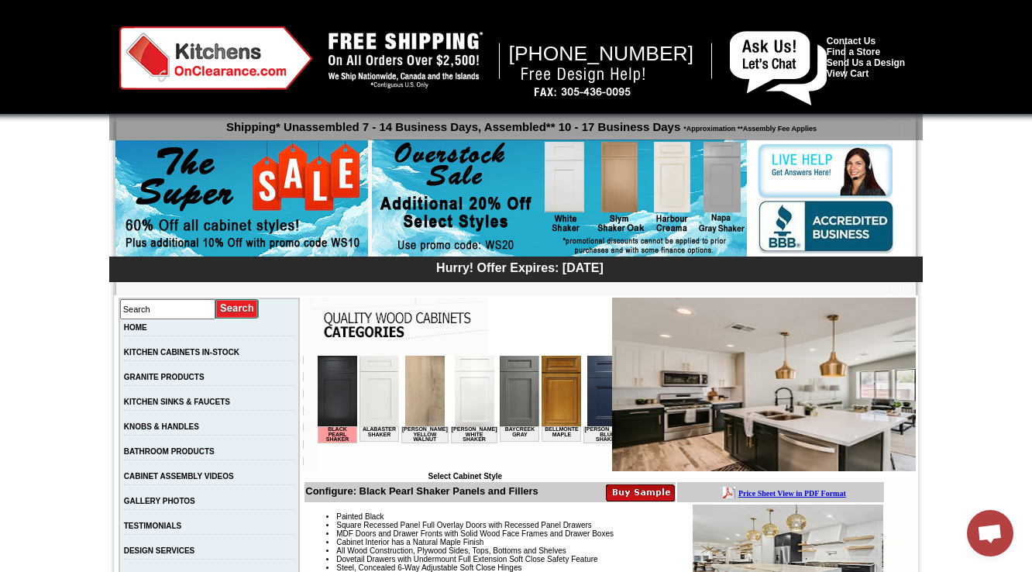
scroll to position [186, 0]
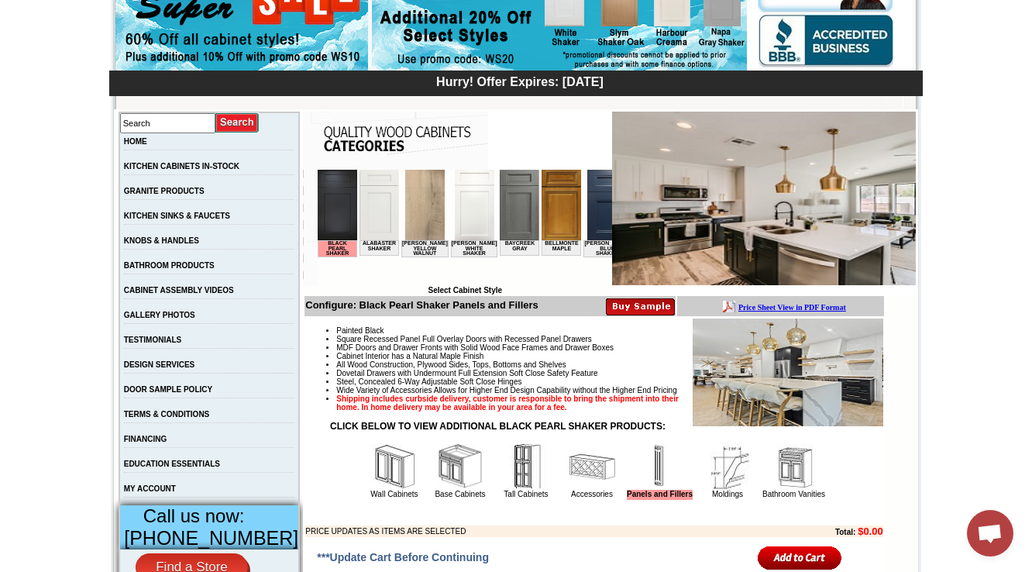
click at [791, 489] on img at bounding box center [794, 466] width 46 height 46
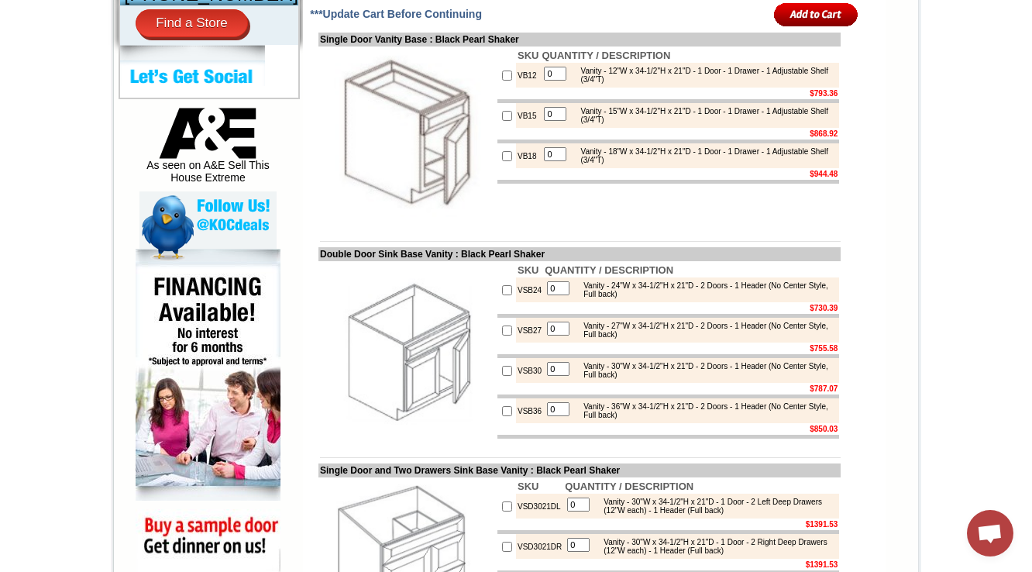
scroll to position [929, 0]
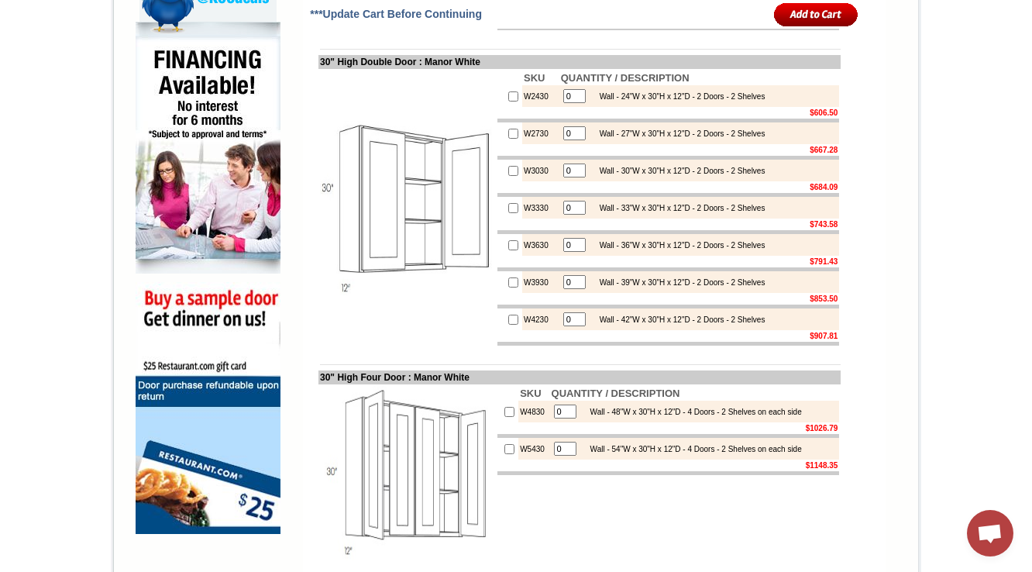
scroll to position [1053, 0]
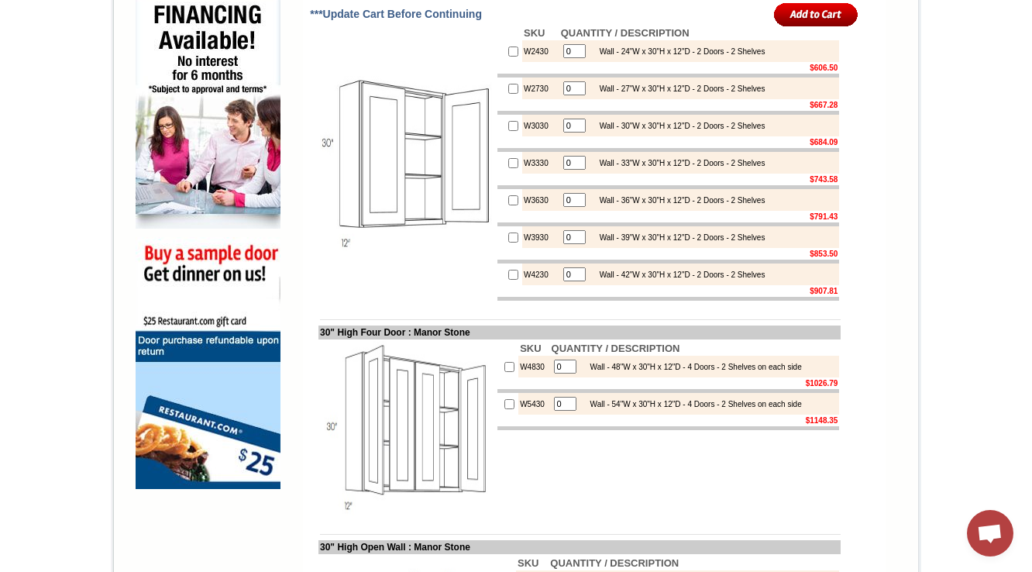
scroll to position [991, 0]
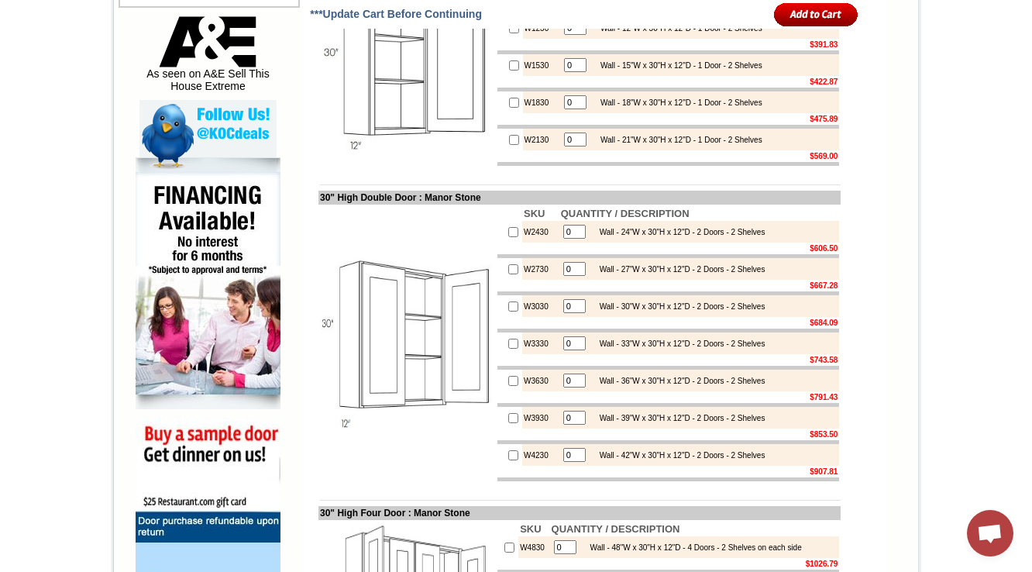
scroll to position [868, 0]
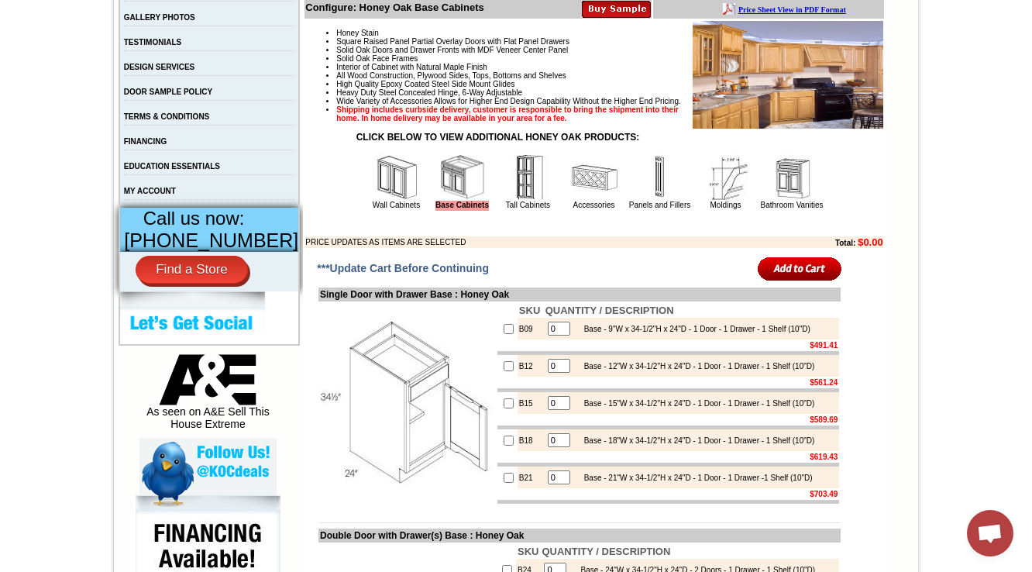
scroll to position [709, 0]
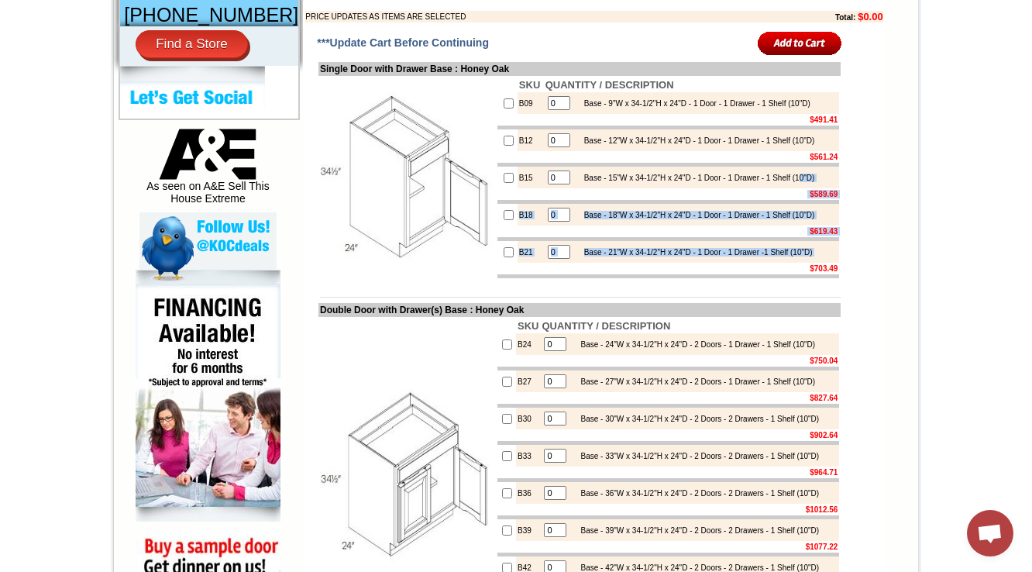
drag, startPoint x: 578, startPoint y: 222, endPoint x: 670, endPoint y: 334, distance: 145.3
click at [670, 278] on tbody "SKU QUANTITY / DESCRIPTION B09 0 Base - 9"W x 34-1/2"H x 24"D - 1 Door - 1 Draw…" at bounding box center [668, 177] width 342 height 201
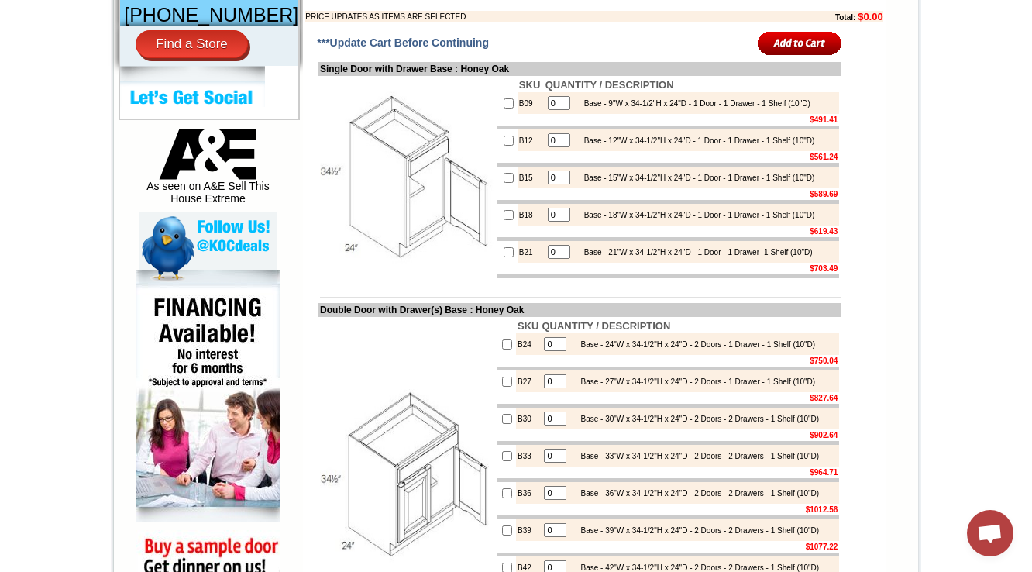
click at [640, 291] on td at bounding box center [579, 286] width 522 height 12
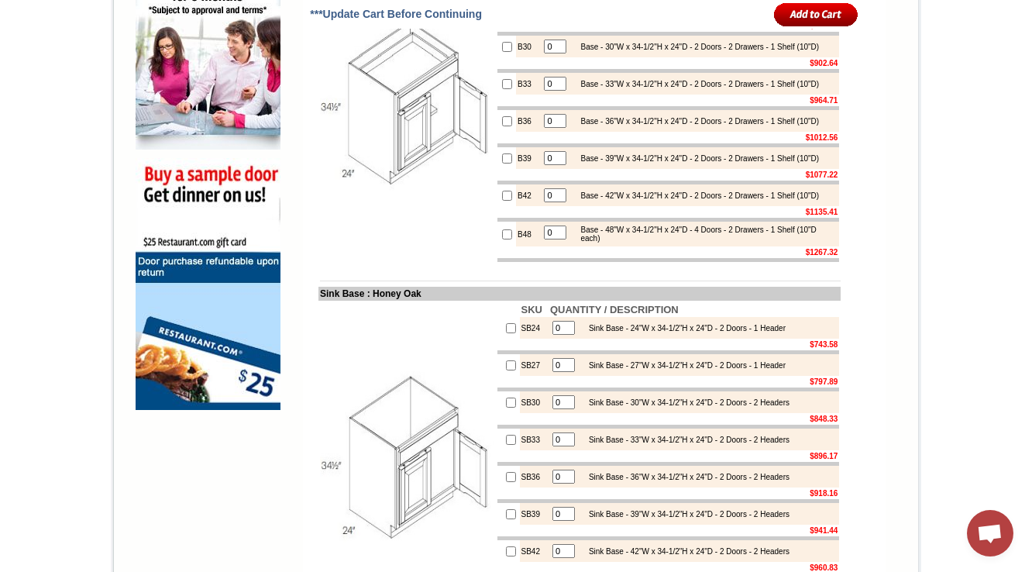
scroll to position [1328, 0]
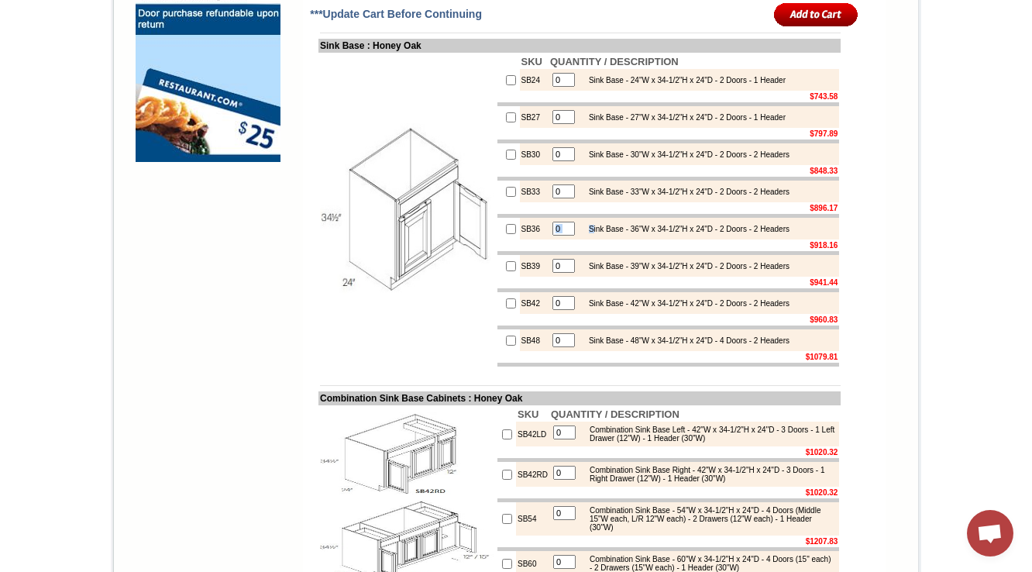
drag, startPoint x: 578, startPoint y: 351, endPoint x: 809, endPoint y: 344, distance: 230.9
click at [809, 239] on td "0 Sink Base - 36"W x 34-1/2"H x 24"D - 2 Doors - 2 Headers" at bounding box center [693, 229] width 291 height 22
click at [607, 277] on td "0 Sink Base - 39"W x 34-1/2"H x 24"D - 2 Doors - 2 Headers" at bounding box center [693, 266] width 291 height 22
drag, startPoint x: 573, startPoint y: 352, endPoint x: 582, endPoint y: 351, distance: 9.4
click at [581, 233] on div "Sink Base - 36"W x 34-1/2"H x 24"D - 2 Doors - 2 Headers" at bounding box center [685, 229] width 208 height 9
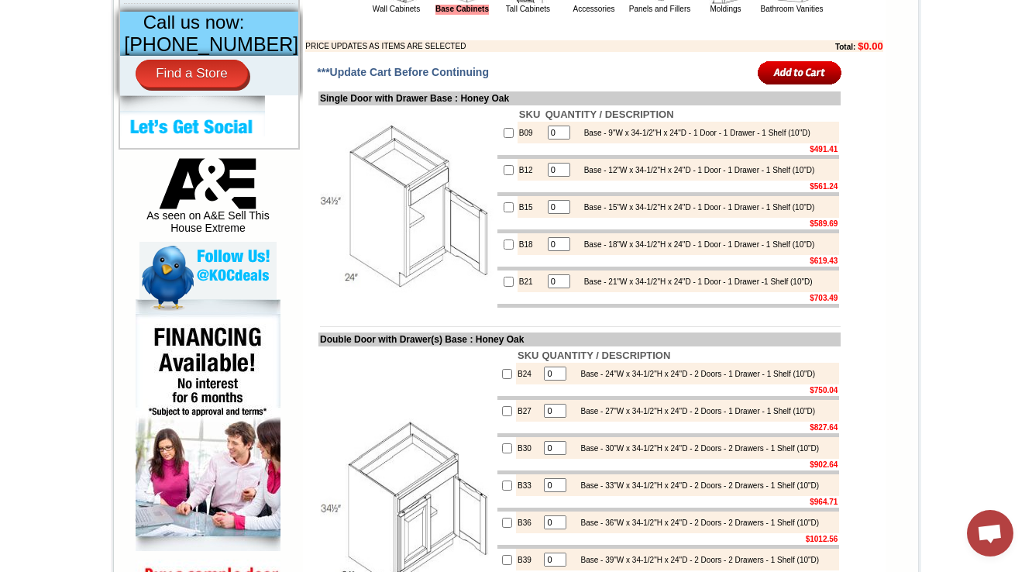
scroll to position [709, 0]
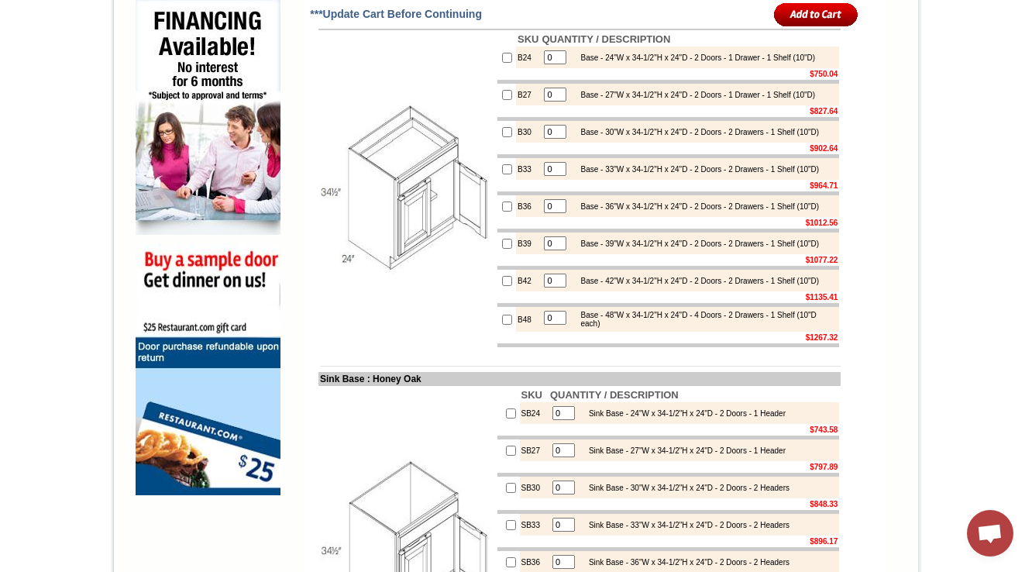
scroll to position [895, 0]
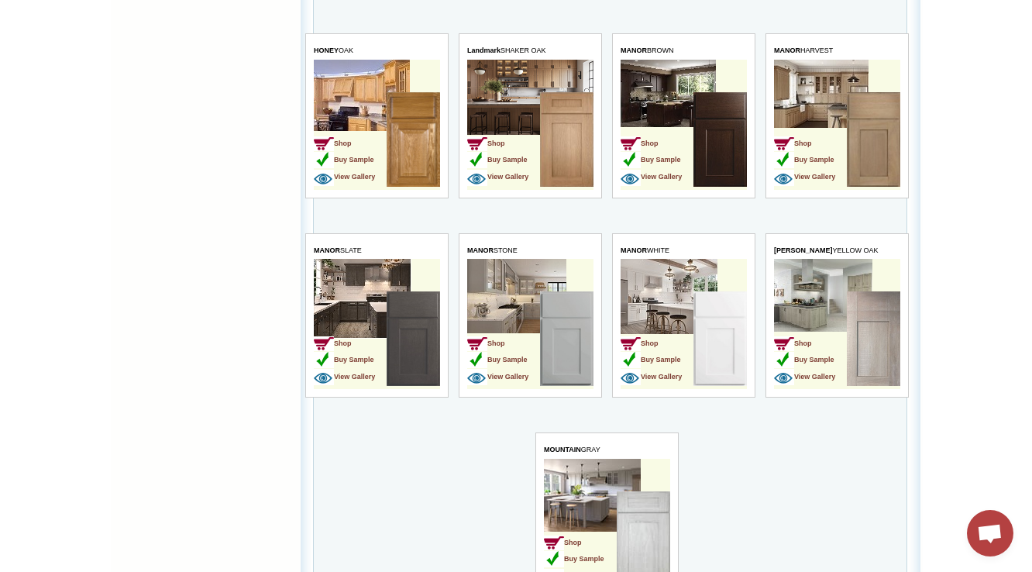
scroll to position [1797, 0]
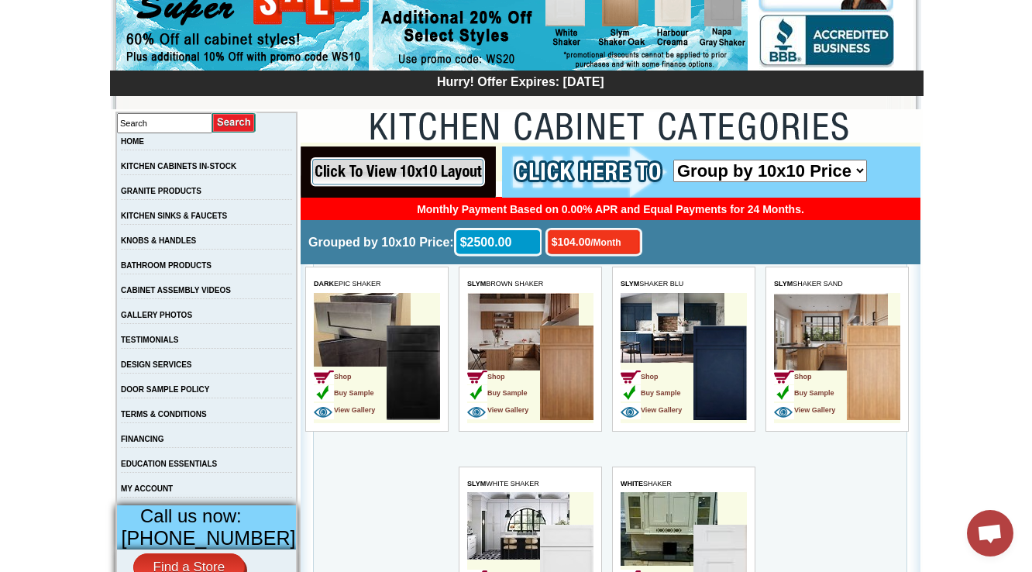
scroll to position [558, 0]
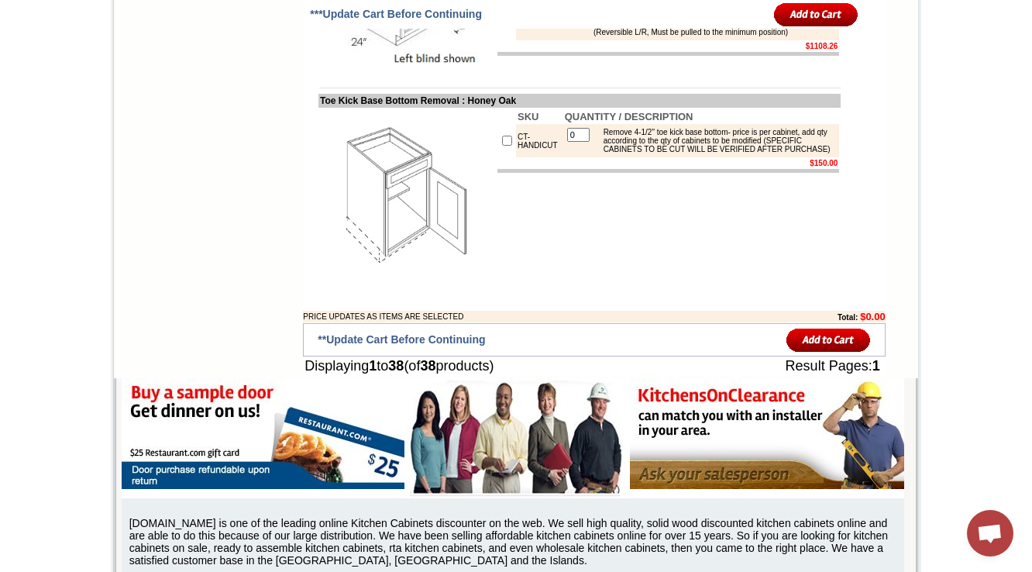
scroll to position [3435, 0]
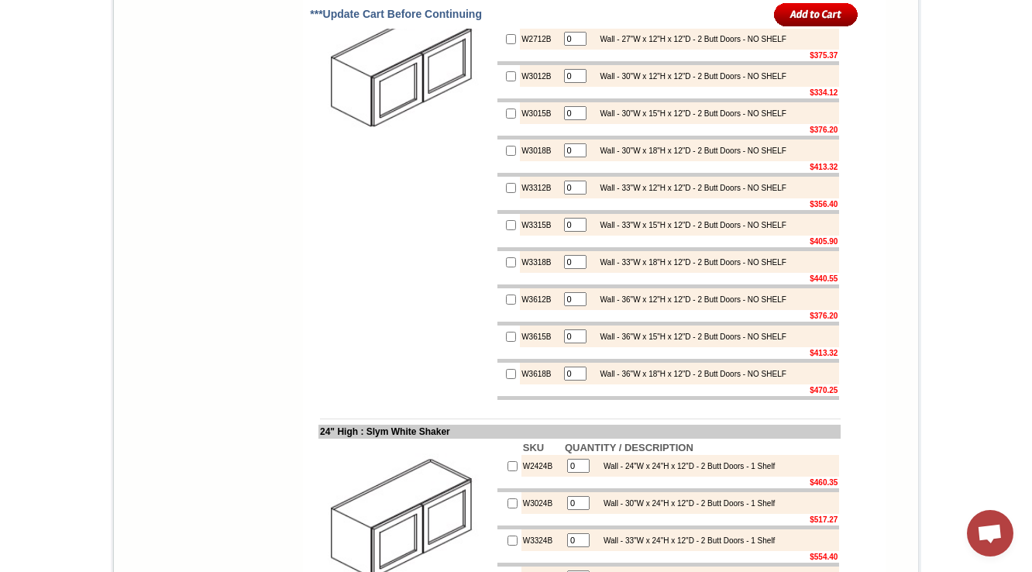
scroll to position [2850, 0]
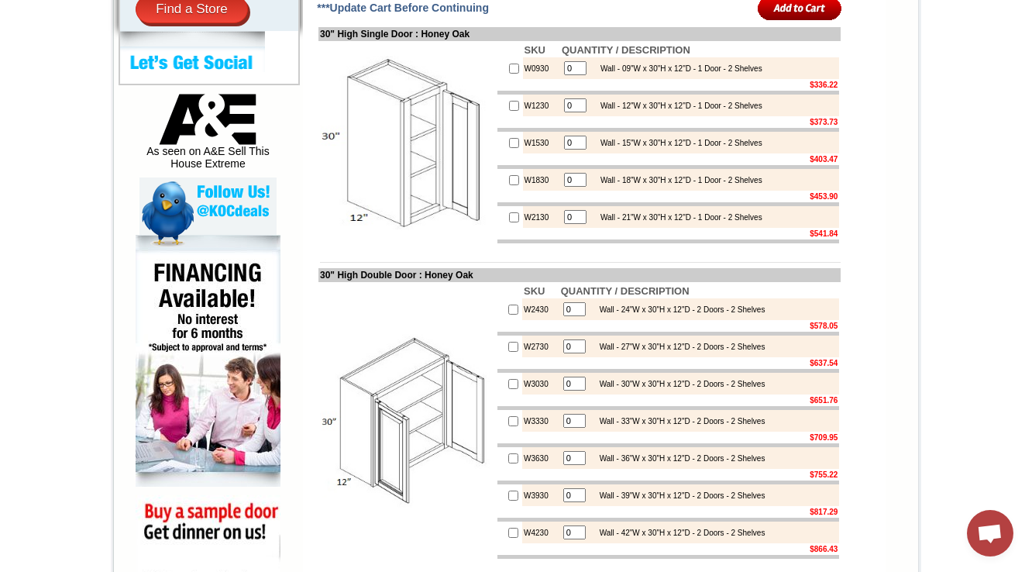
click at [438, 230] on img at bounding box center [407, 143] width 174 height 174
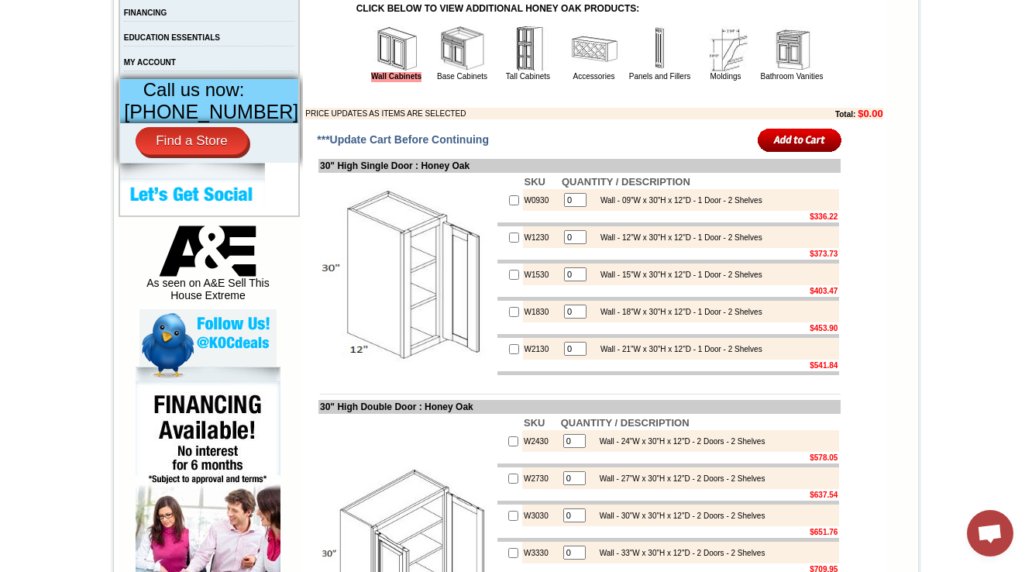
scroll to position [620, 0]
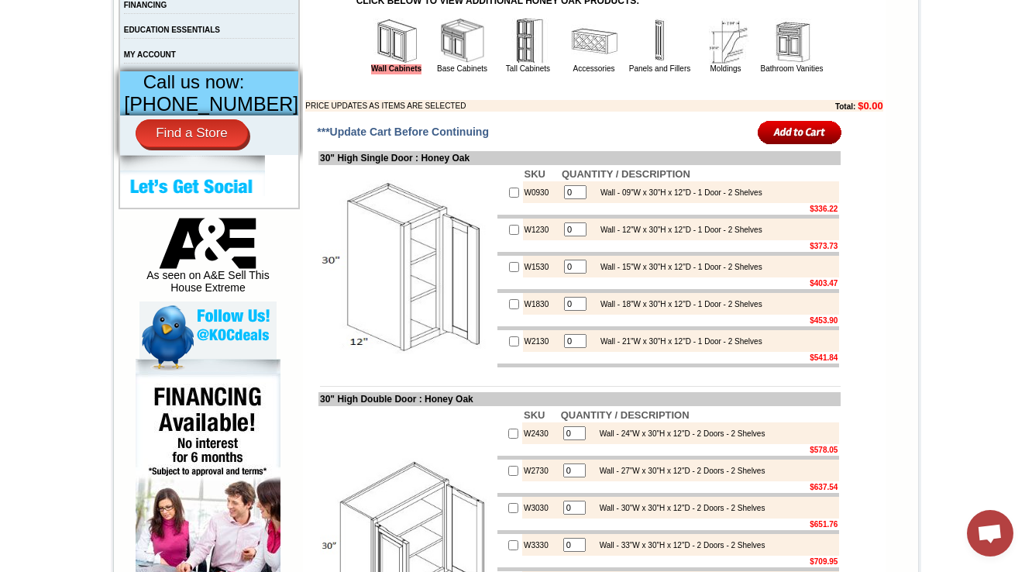
click at [439, 64] on img at bounding box center [462, 41] width 46 height 46
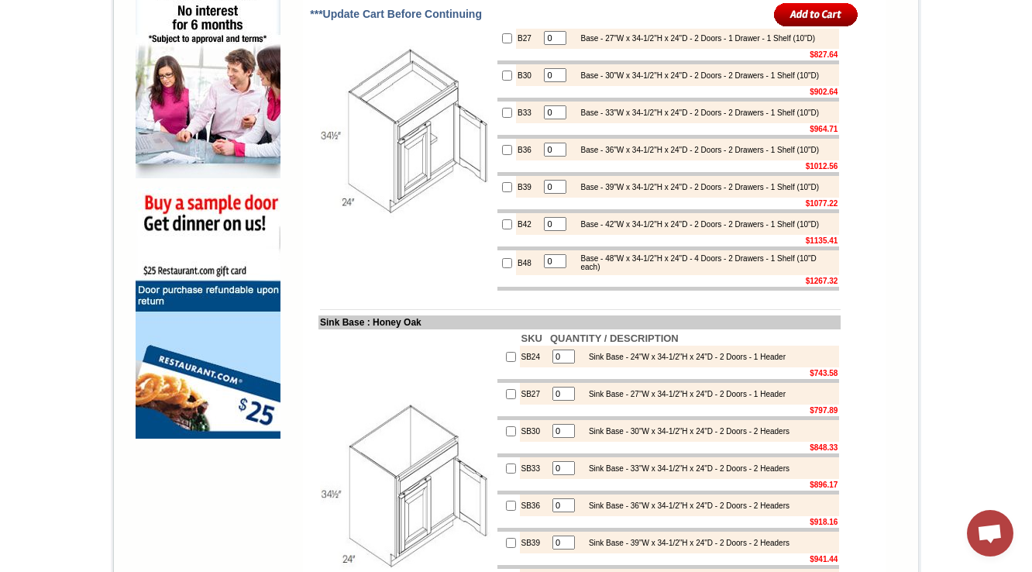
scroll to position [1053, 0]
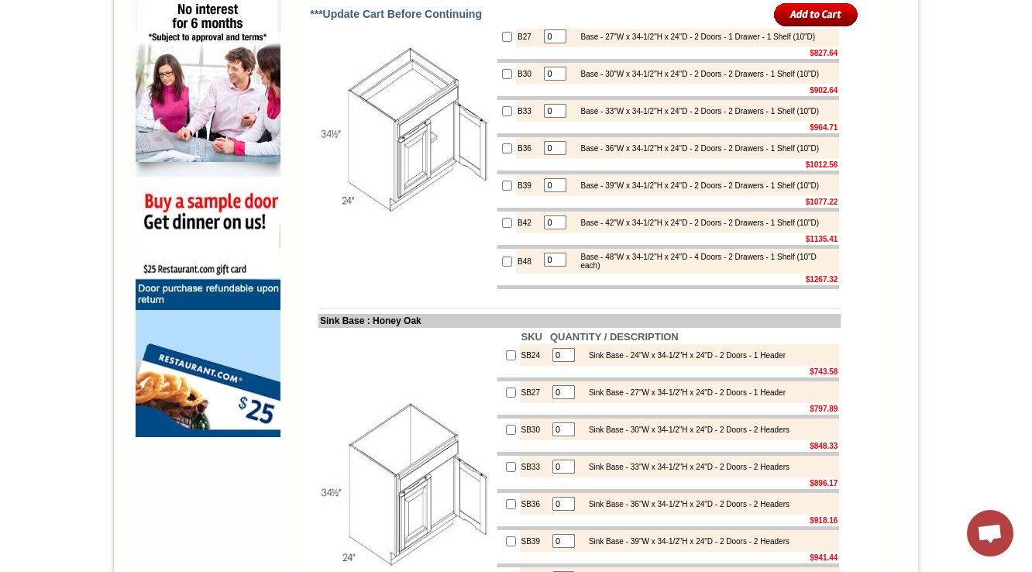
click at [516, 273] on td "B48" at bounding box center [528, 261] width 24 height 25
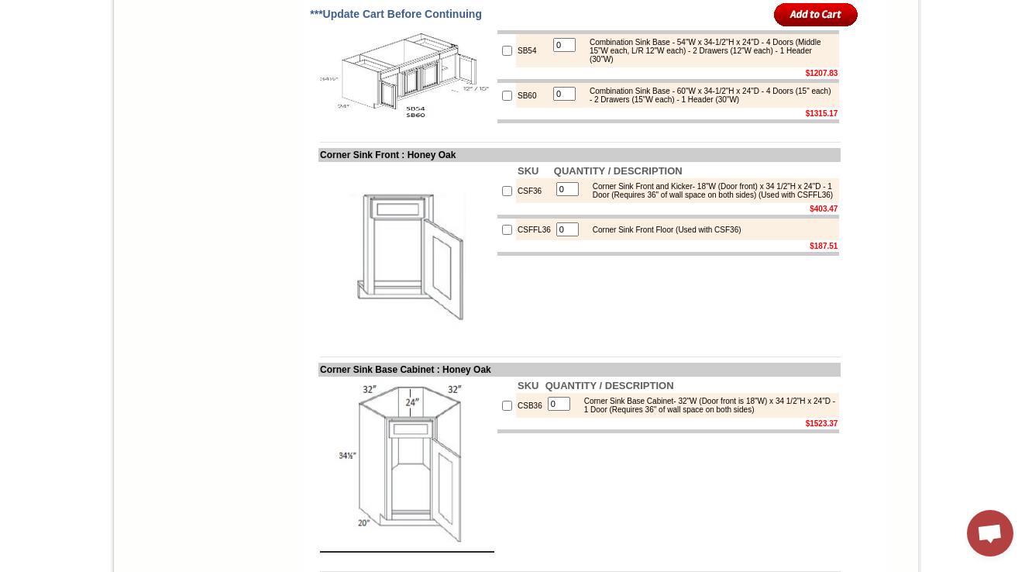
scroll to position [1797, 0]
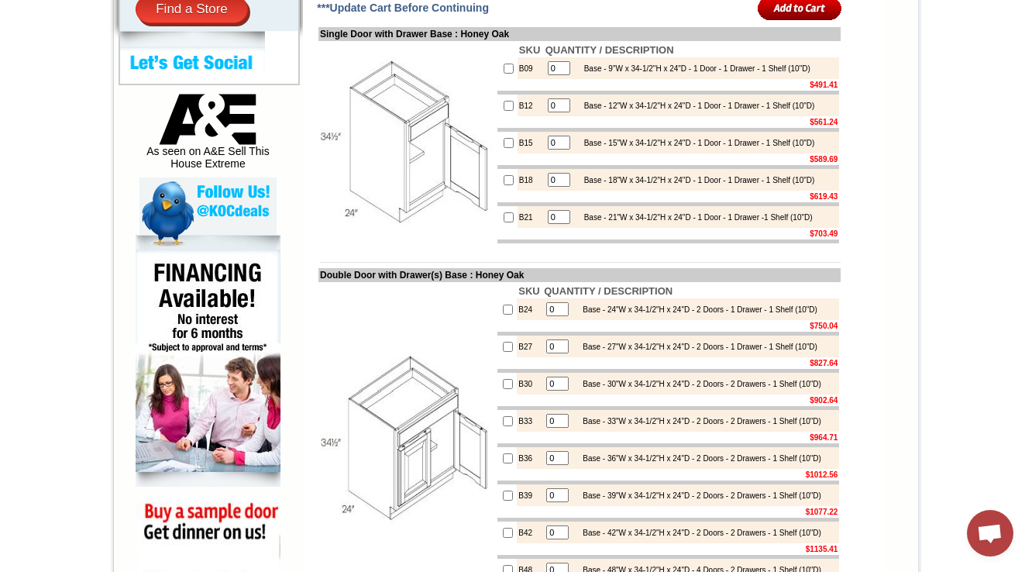
scroll to position [372, 0]
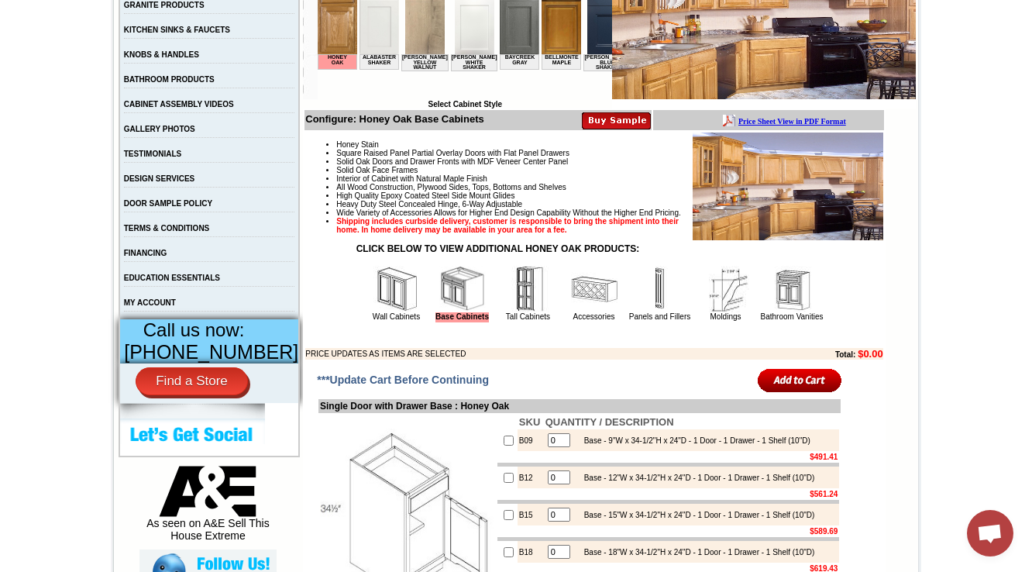
click at [397, 312] on img at bounding box center [396, 289] width 46 height 46
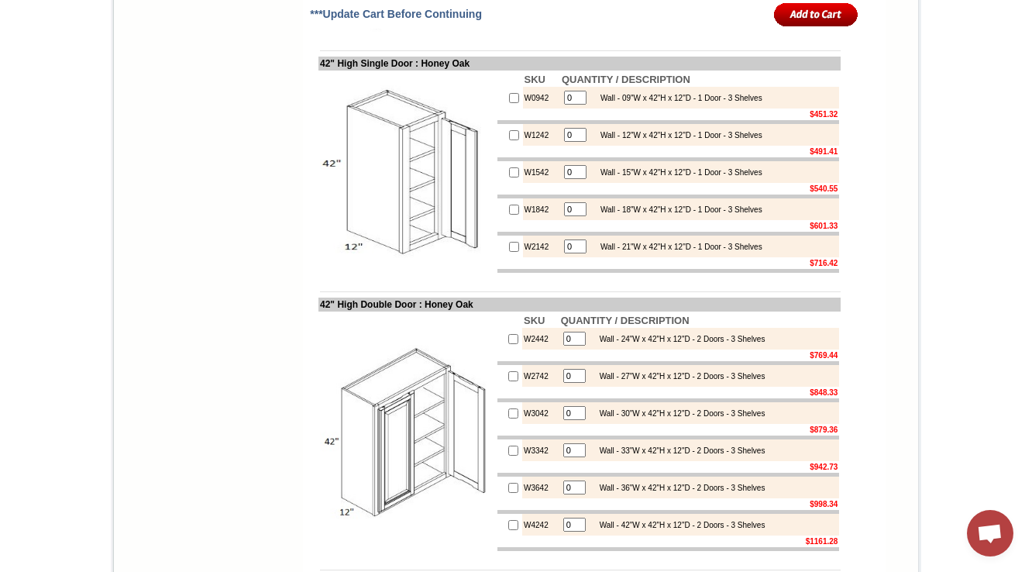
scroll to position [1487, 0]
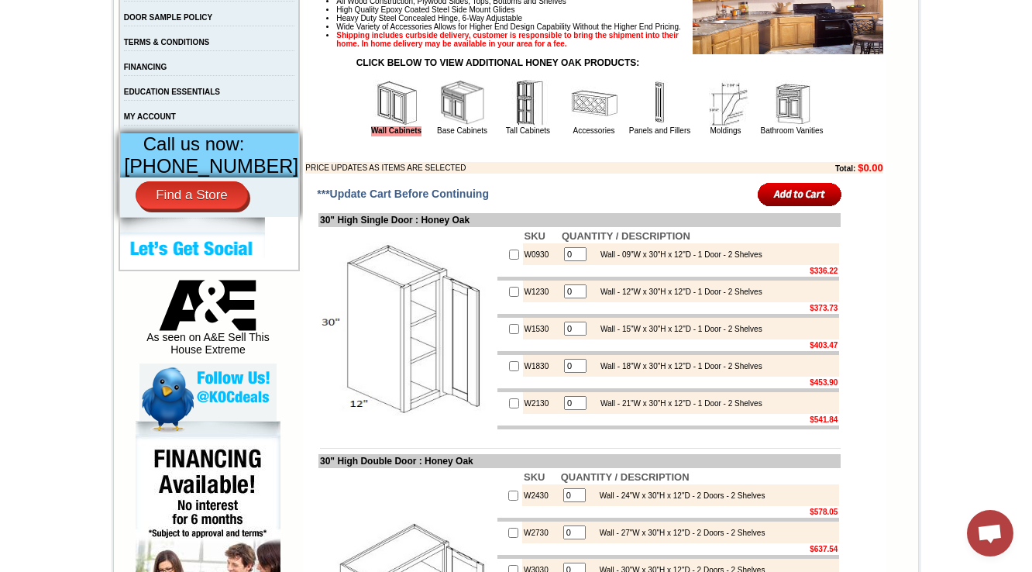
scroll to position [929, 0]
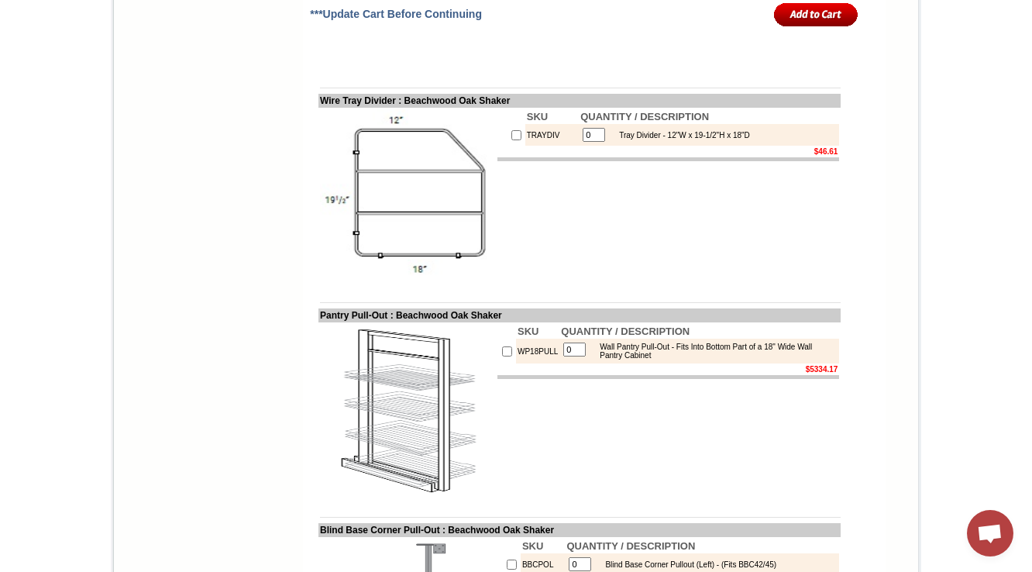
scroll to position [5019, 0]
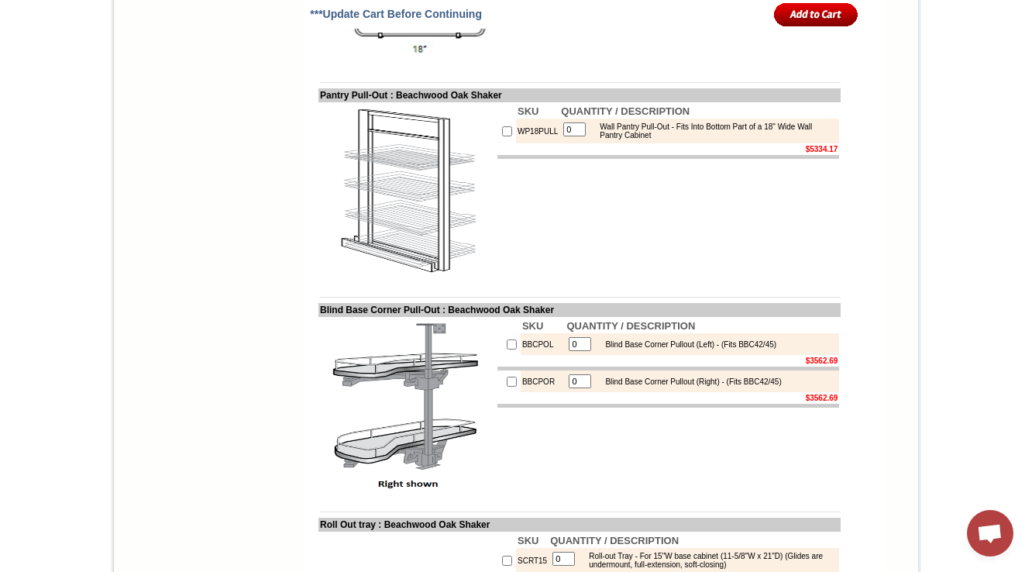
scroll to position [4647, 0]
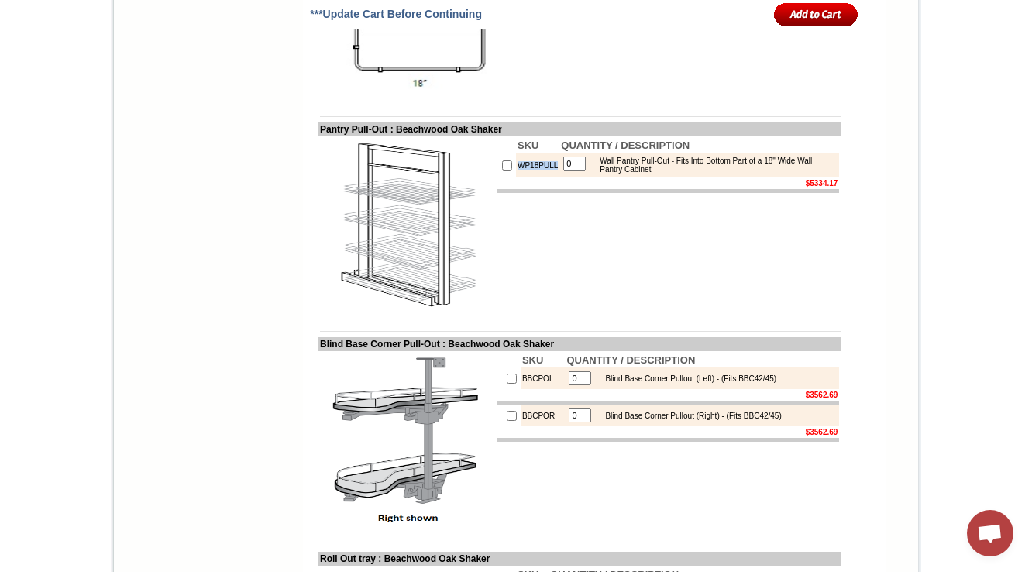
drag, startPoint x: 543, startPoint y: 307, endPoint x: 490, endPoint y: 308, distance: 53.5
click at [497, 177] on tr "WP18PULL 0 Wall Pantry Pull-Out - Fits Into Bottom Part of a 18" Wide Wall Pant…" at bounding box center [668, 165] width 342 height 25
click at [541, 314] on td "SKU QUANTITY / DESCRIPTION WP18PULL 0 Wall Pantry Pull-Out - Fits Into Bottom P…" at bounding box center [668, 224] width 345 height 177
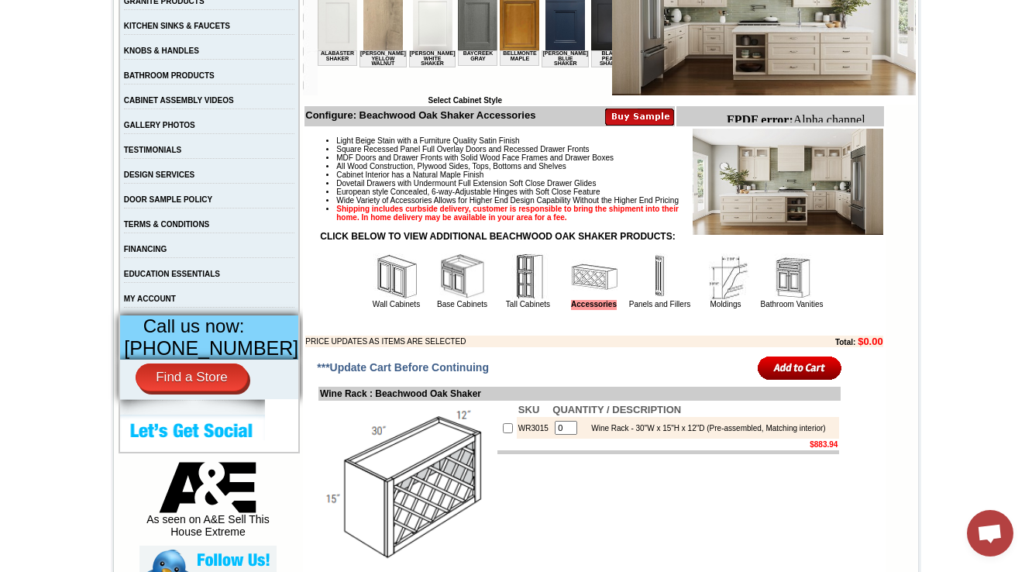
scroll to position [496, 0]
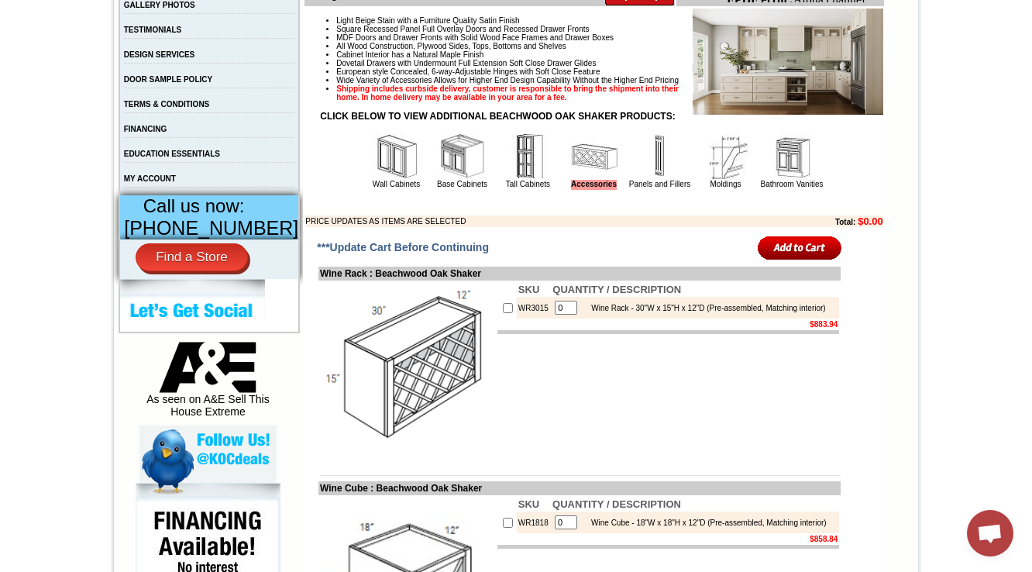
click at [382, 180] on img at bounding box center [396, 156] width 46 height 46
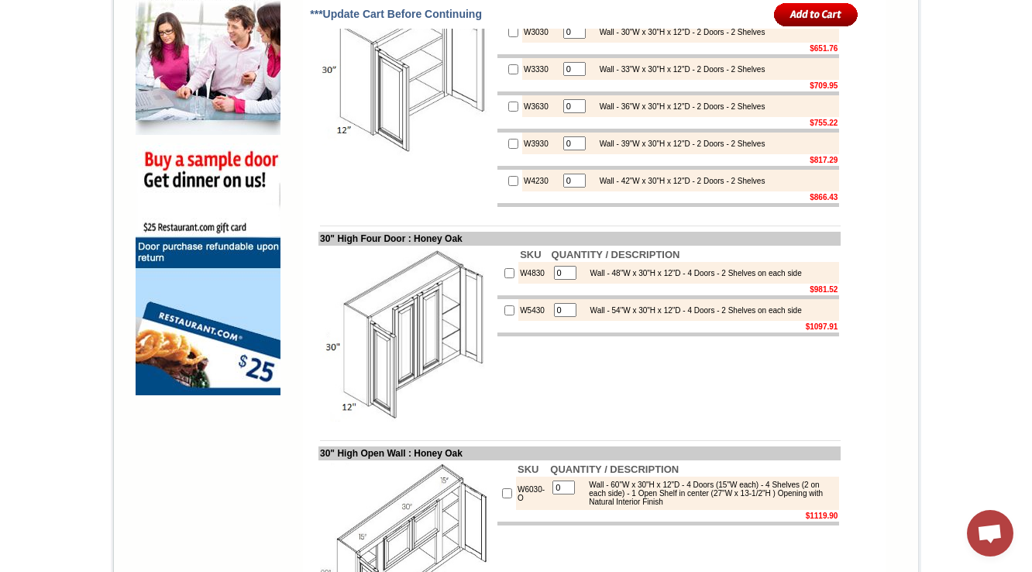
scroll to position [1125, 0]
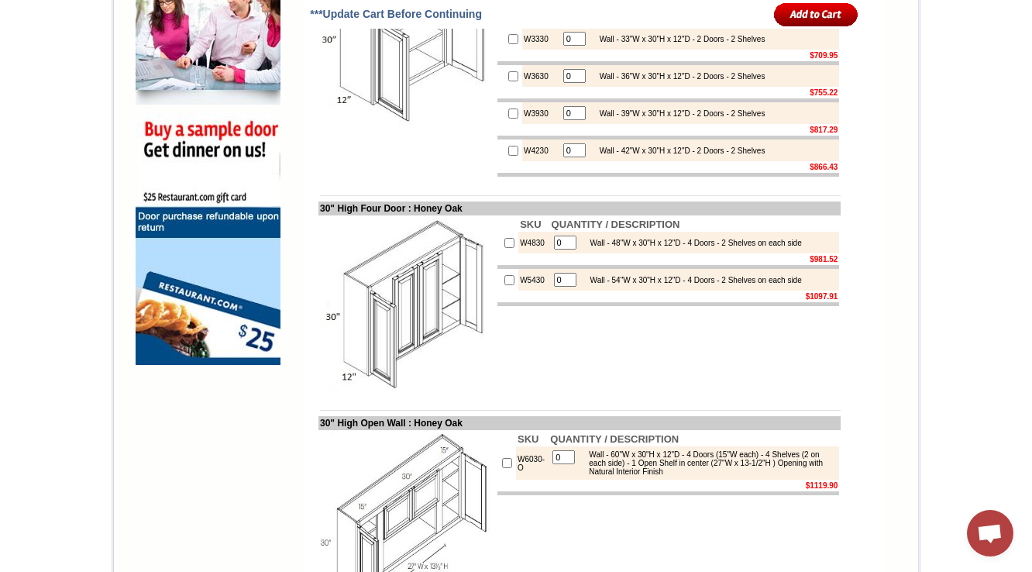
drag, startPoint x: 307, startPoint y: 369, endPoint x: 363, endPoint y: 350, distance: 59.5
click at [363, 350] on img at bounding box center [407, 304] width 174 height 174
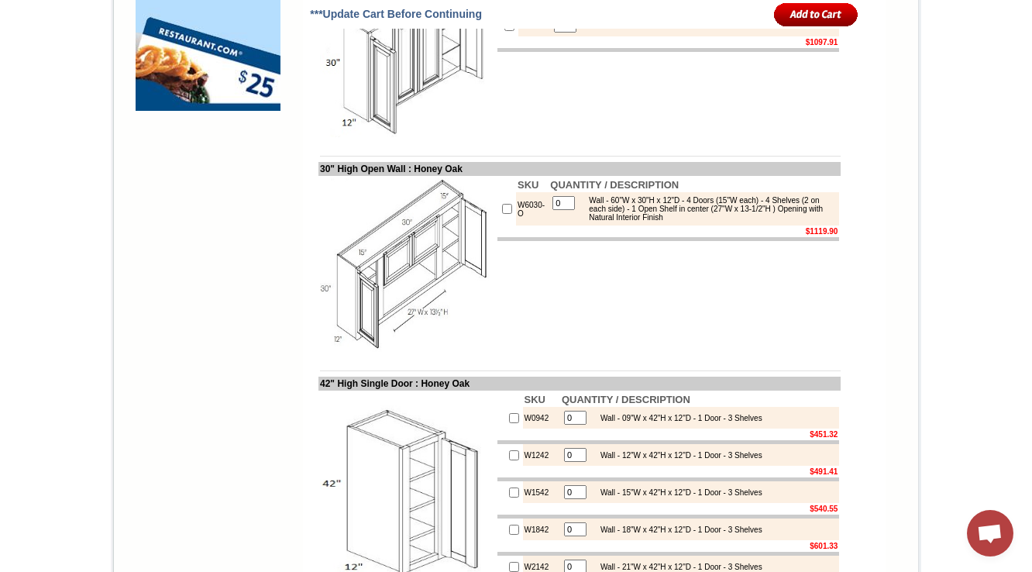
scroll to position [1373, 0]
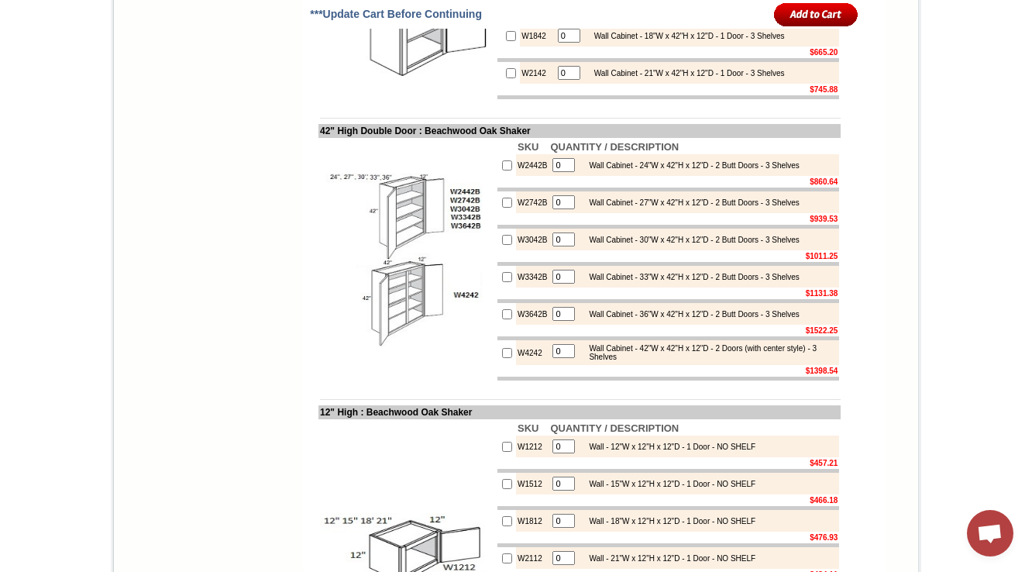
scroll to position [1797, 0]
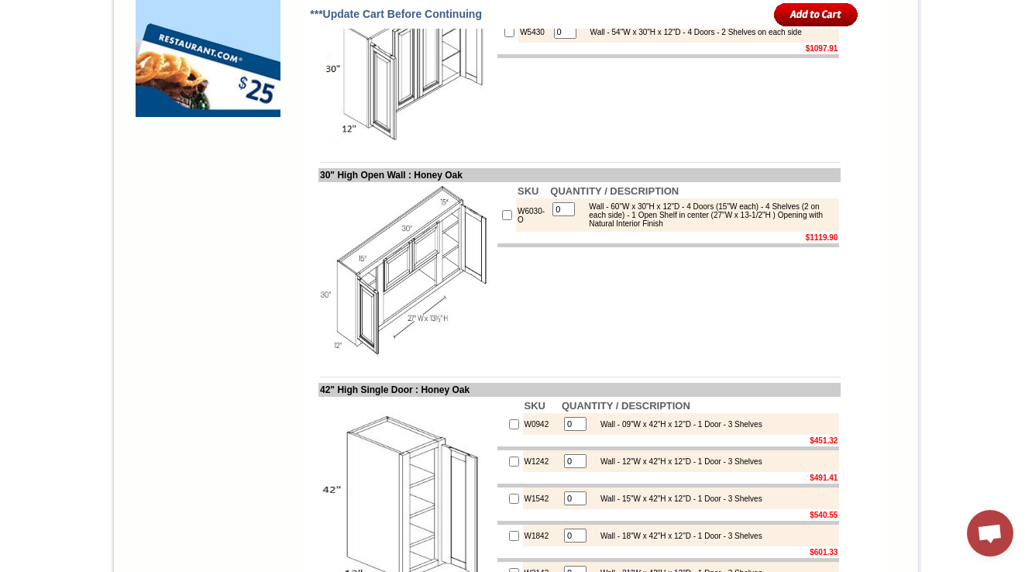
click at [472, 352] on img at bounding box center [407, 271] width 174 height 174
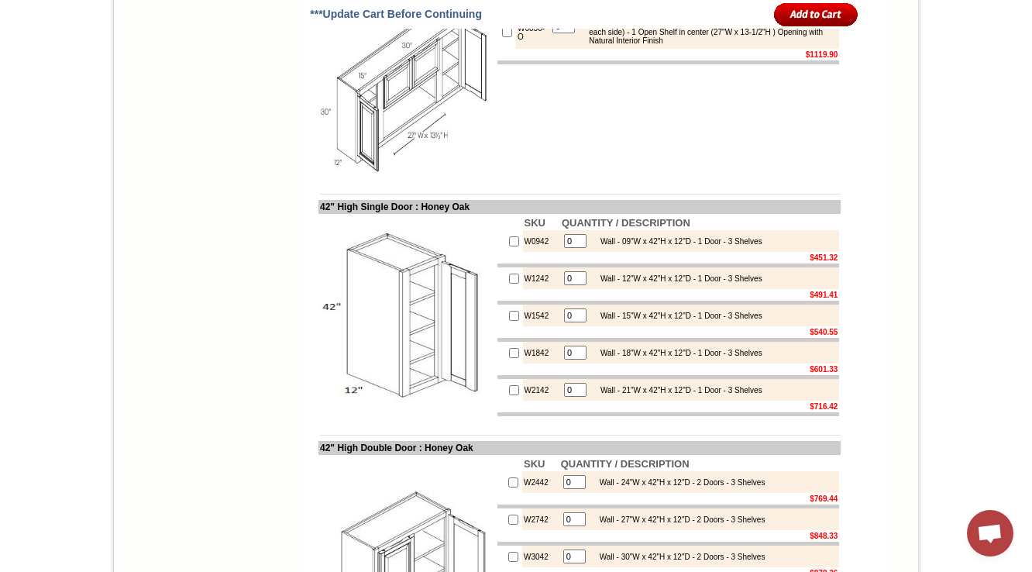
scroll to position [1559, 0]
